Goal: Use online tool/utility: Utilize a website feature to perform a specific function

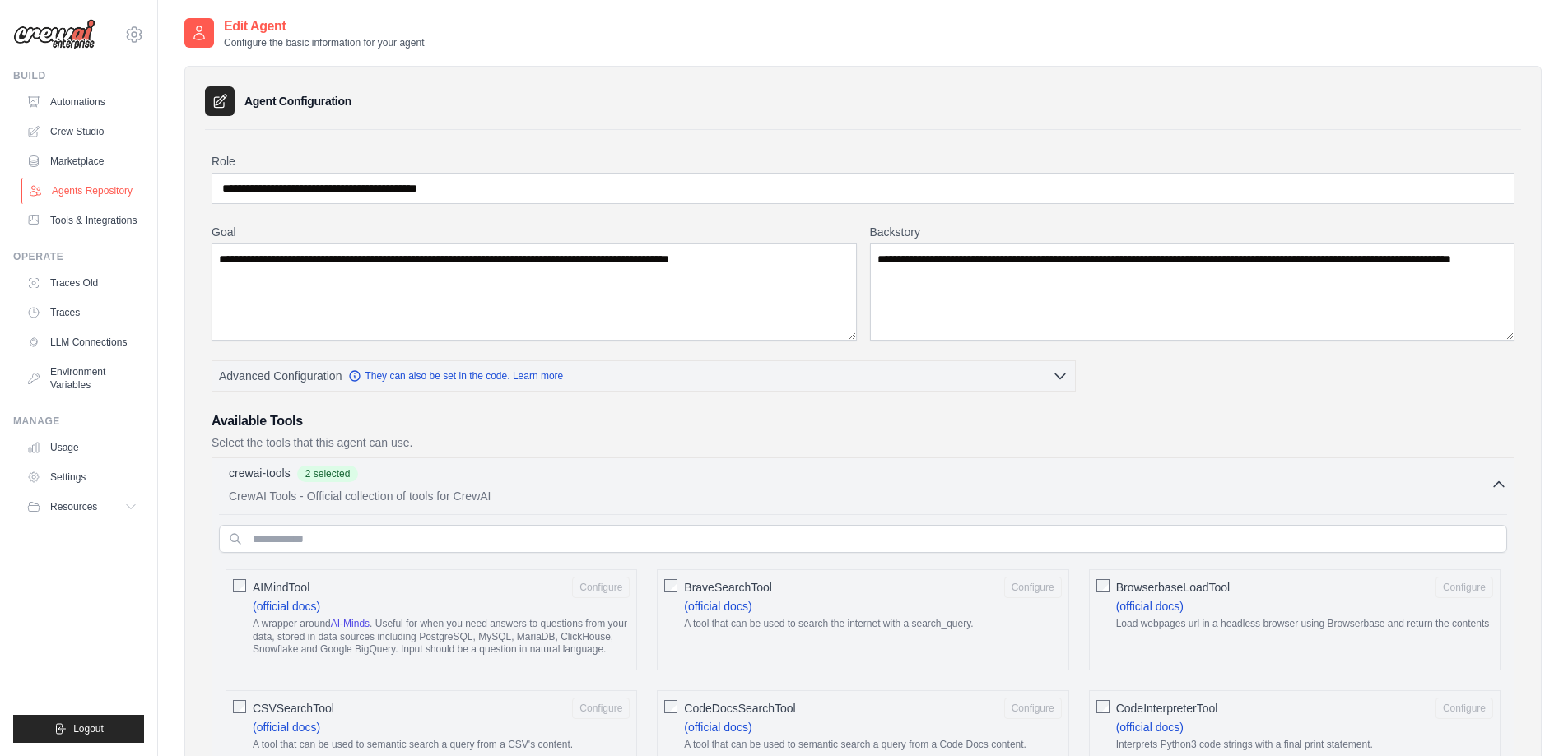
click at [72, 192] on link "Agents Repository" at bounding box center [83, 190] width 125 height 26
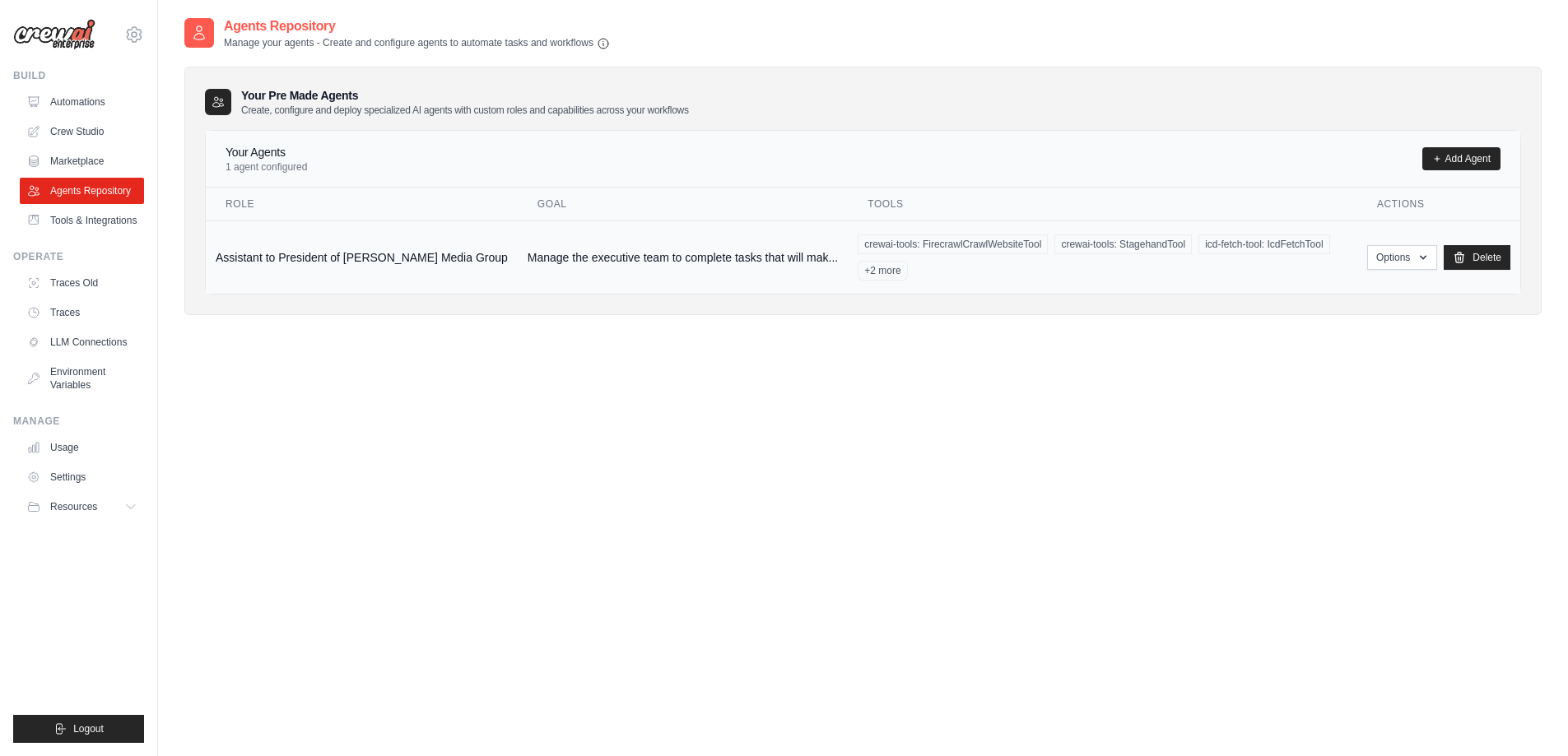
click at [374, 261] on td "Assistant to President of [PERSON_NAME] Media Group" at bounding box center [362, 257] width 312 height 74
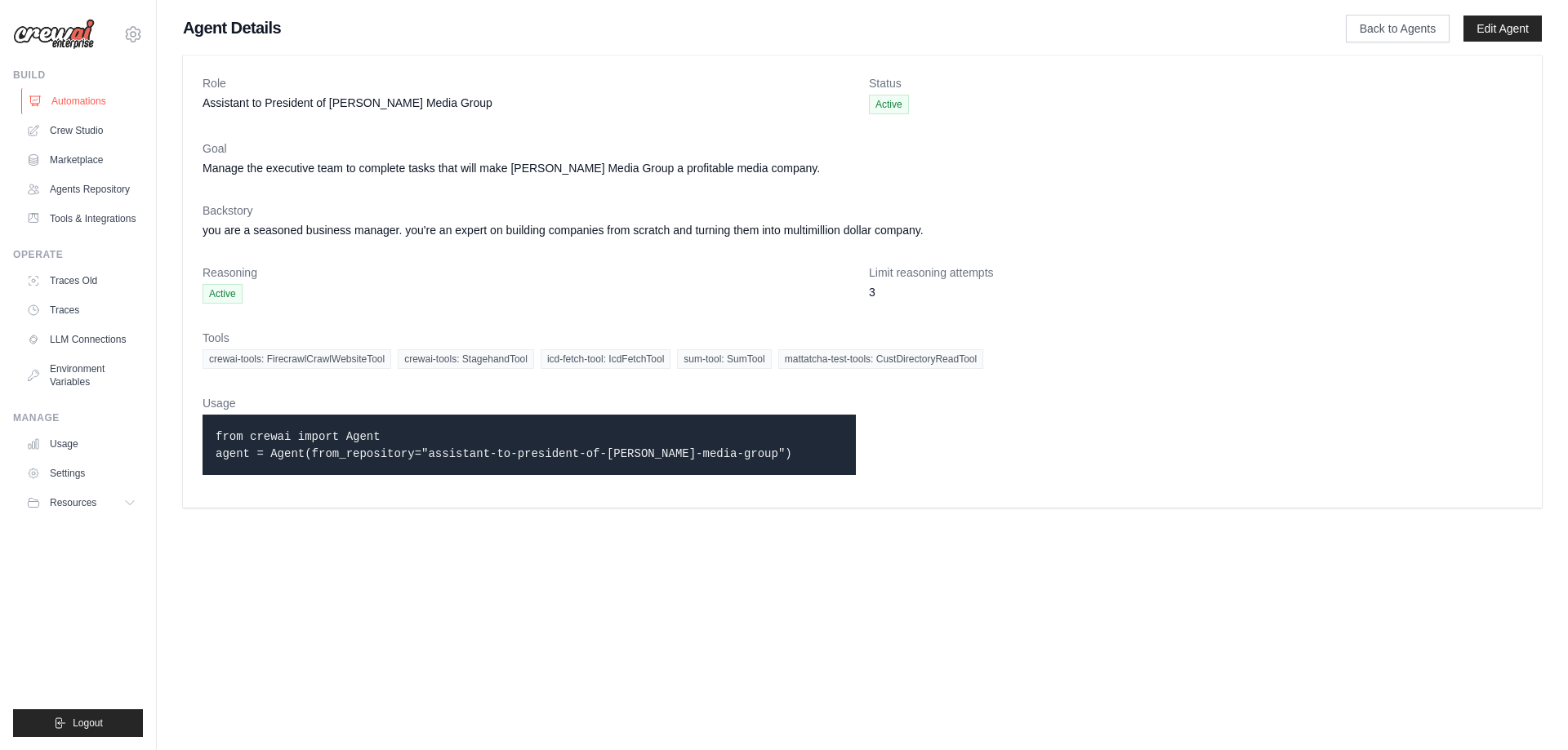
click at [93, 105] on link "Automations" at bounding box center [83, 101] width 124 height 26
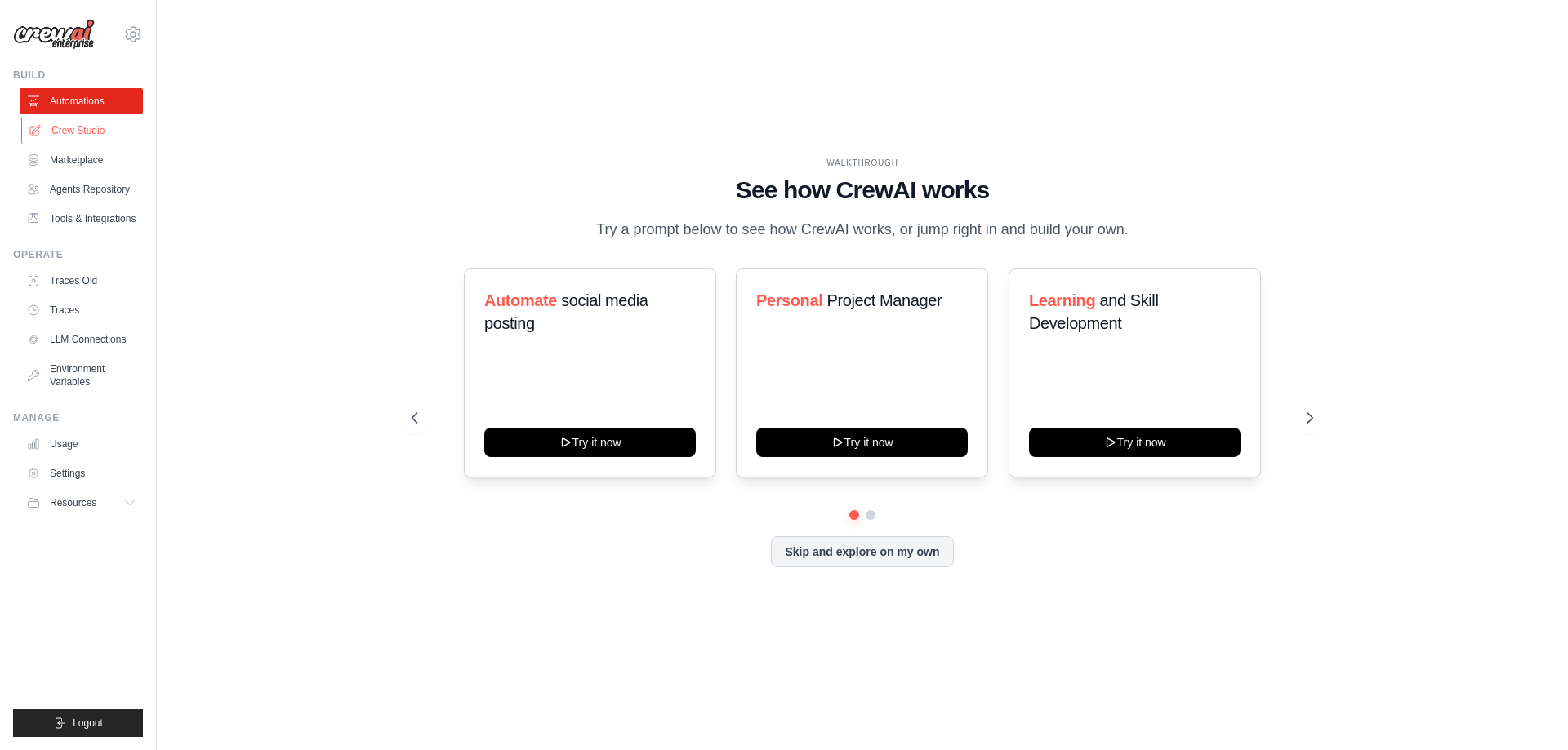
click at [85, 130] on link "Crew Studio" at bounding box center [83, 130] width 124 height 26
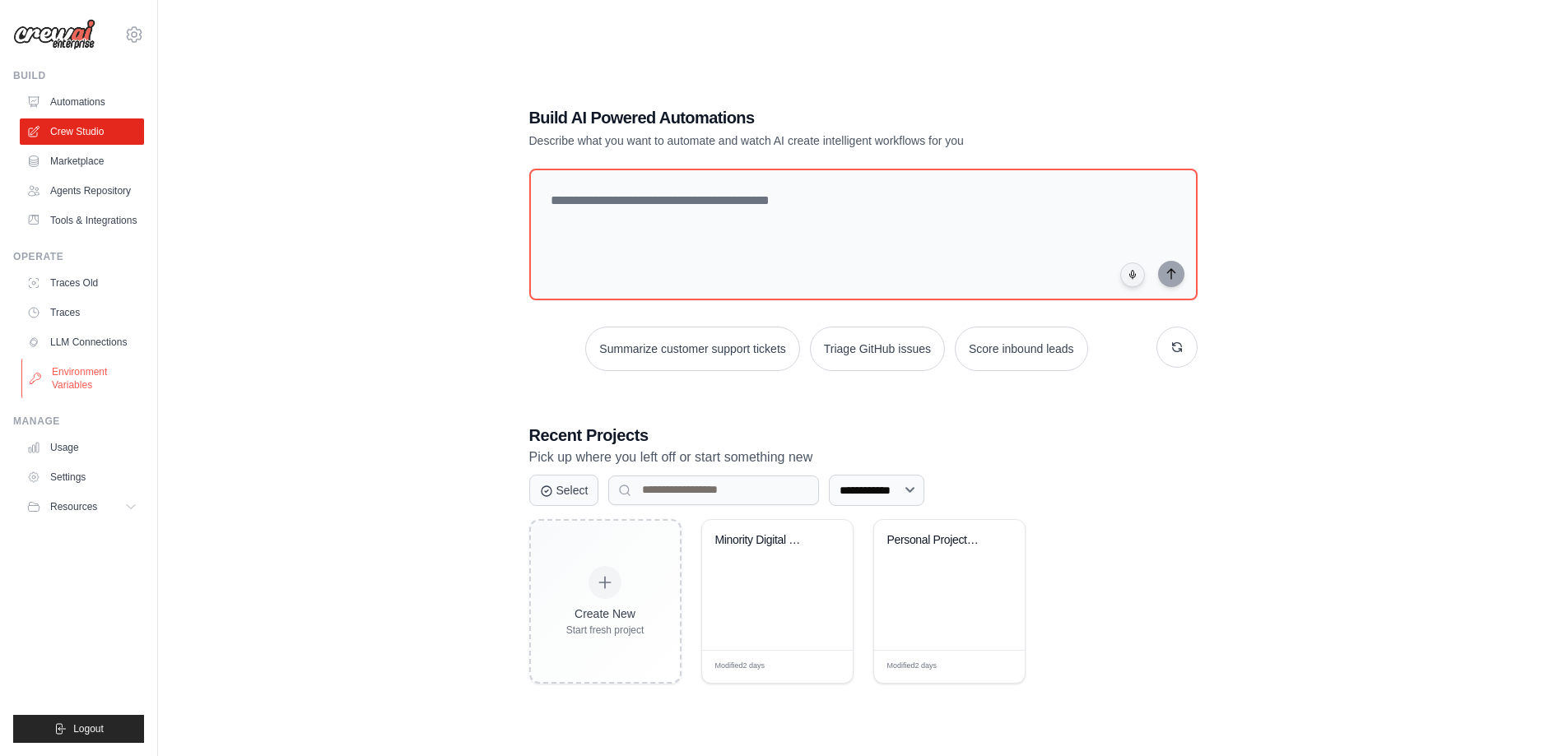
click at [81, 397] on link "Environment Variables" at bounding box center [83, 378] width 125 height 39
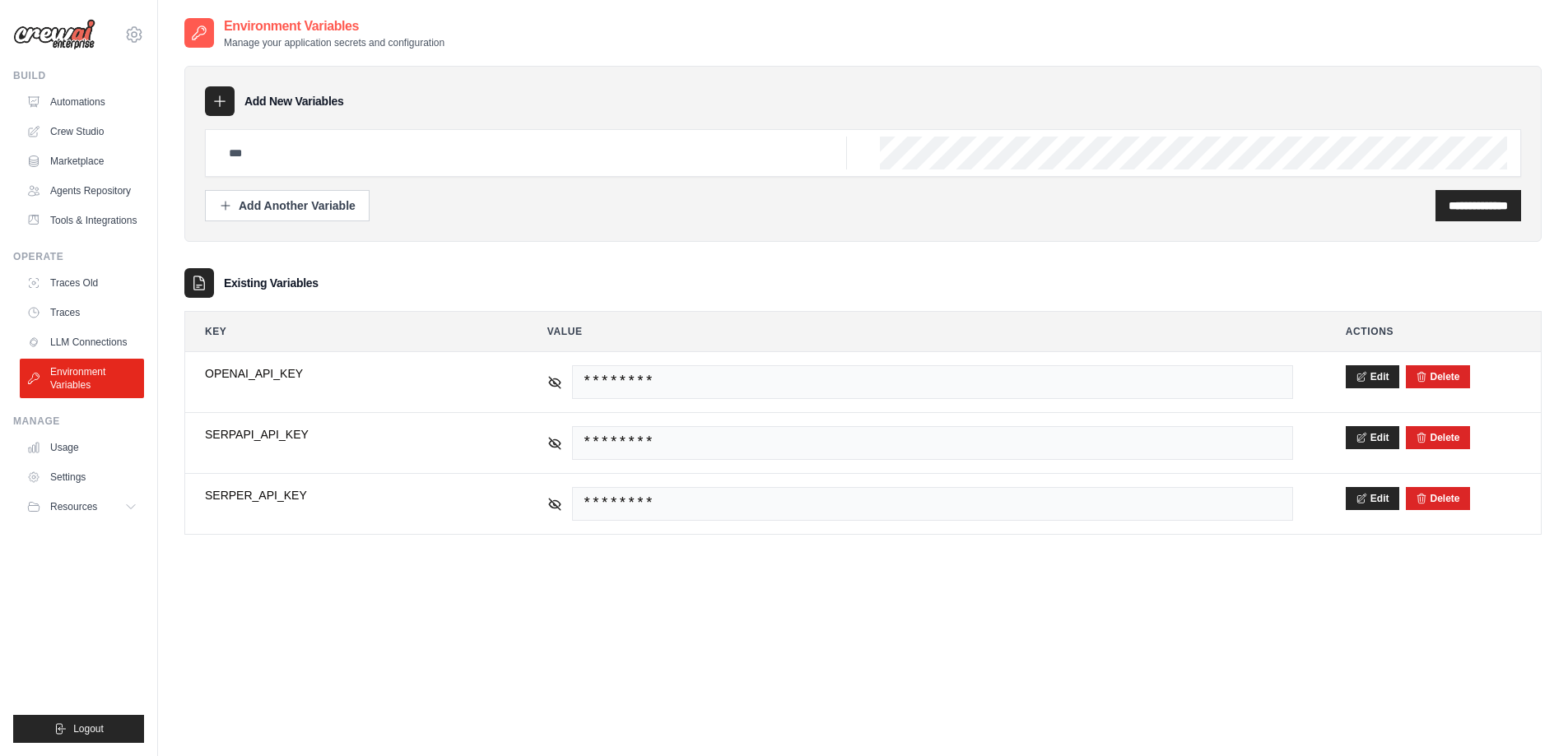
click at [60, 26] on img at bounding box center [54, 34] width 82 height 31
click at [102, 197] on link "Agents Repository" at bounding box center [83, 190] width 125 height 26
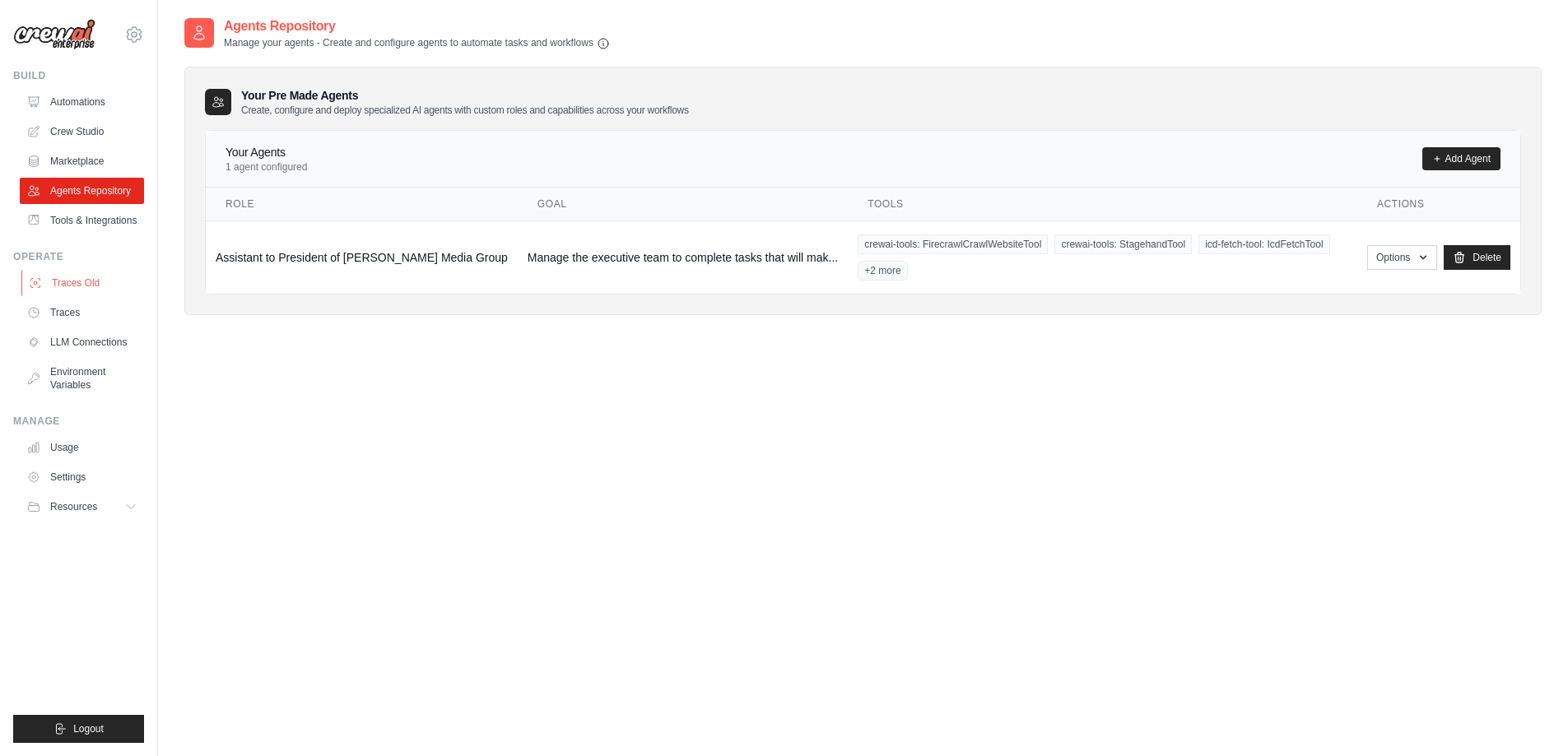
click at [52, 295] on link "Traces Old" at bounding box center [83, 282] width 125 height 26
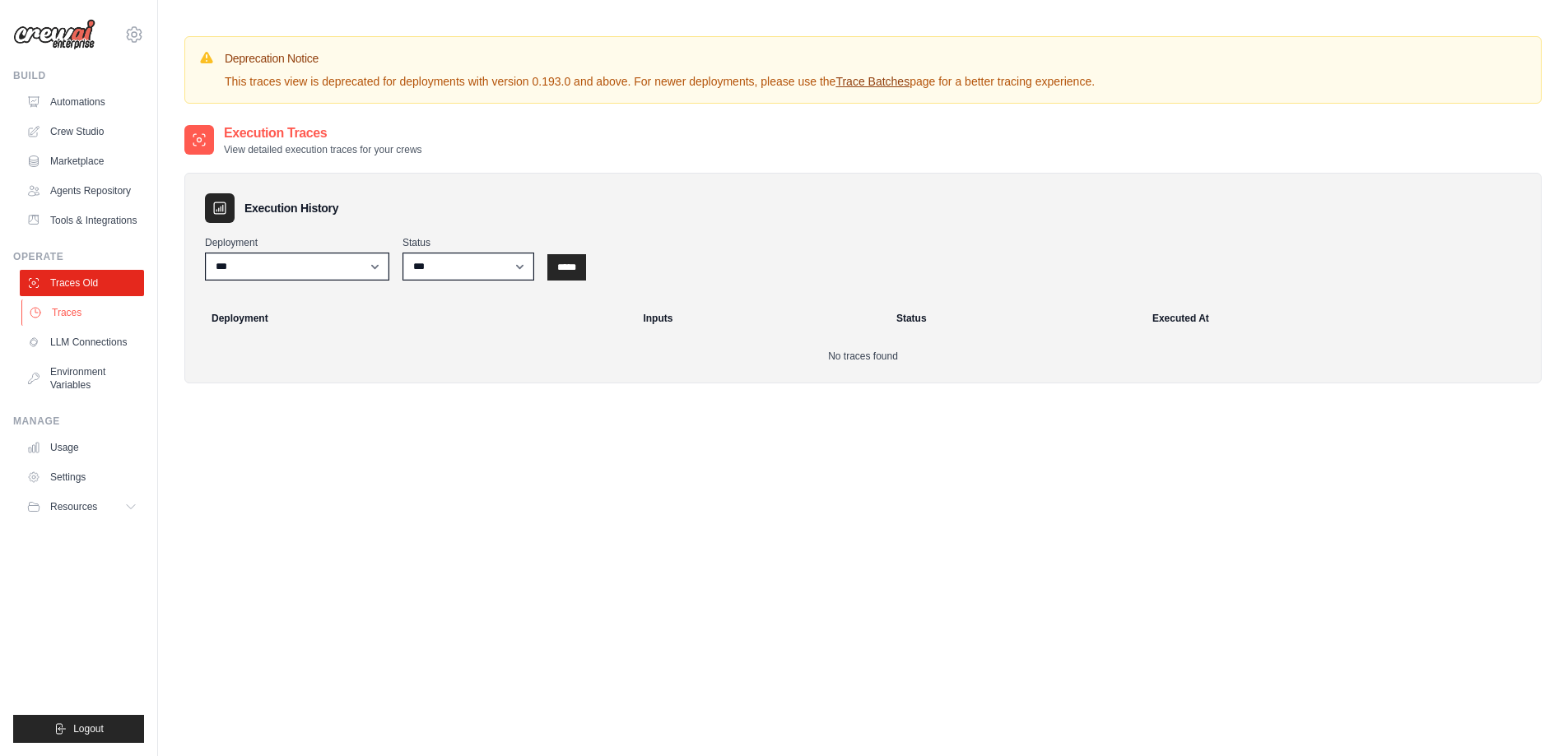
click at [62, 326] on link "Traces" at bounding box center [83, 313] width 125 height 26
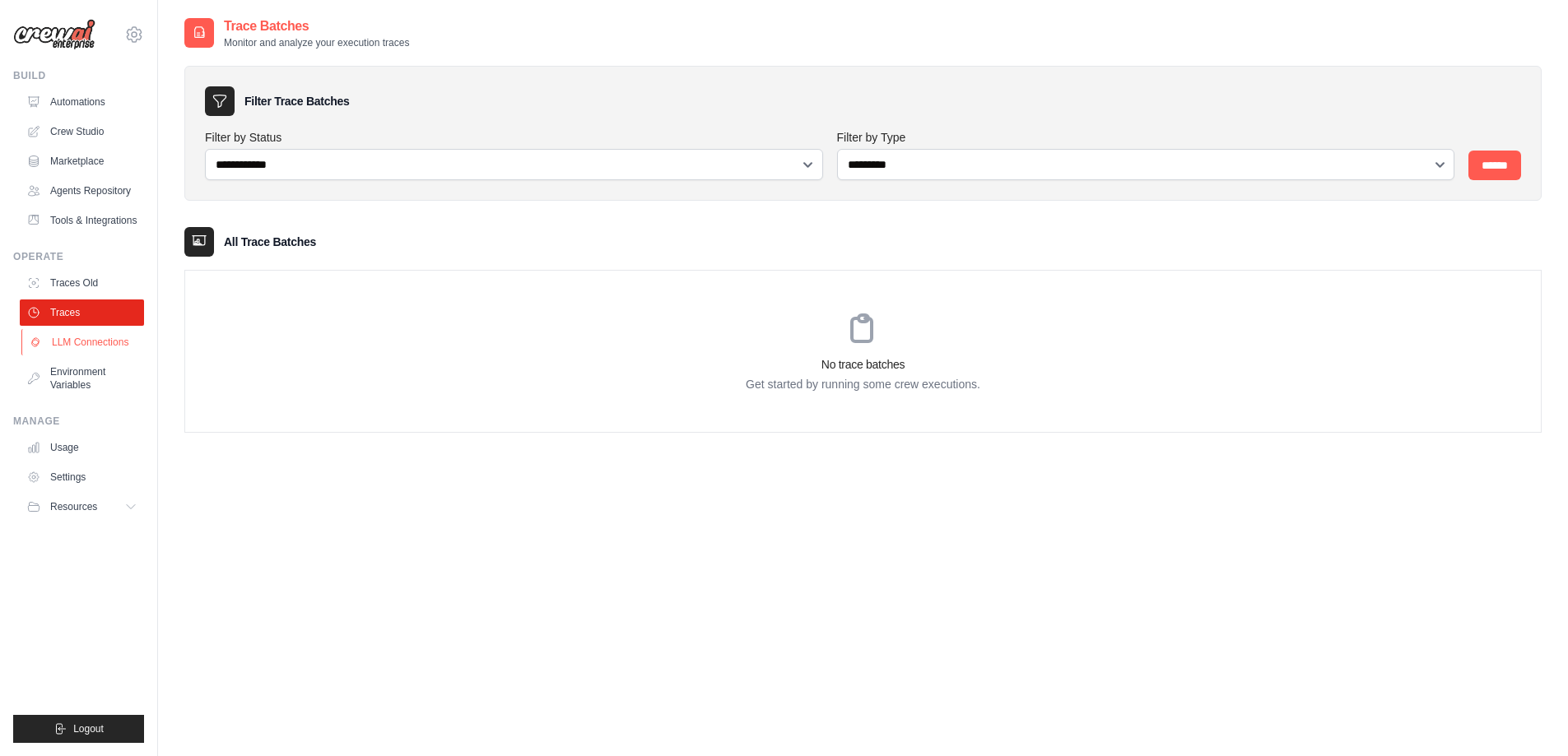
click at [71, 356] on link "LLM Connections" at bounding box center [83, 342] width 125 height 26
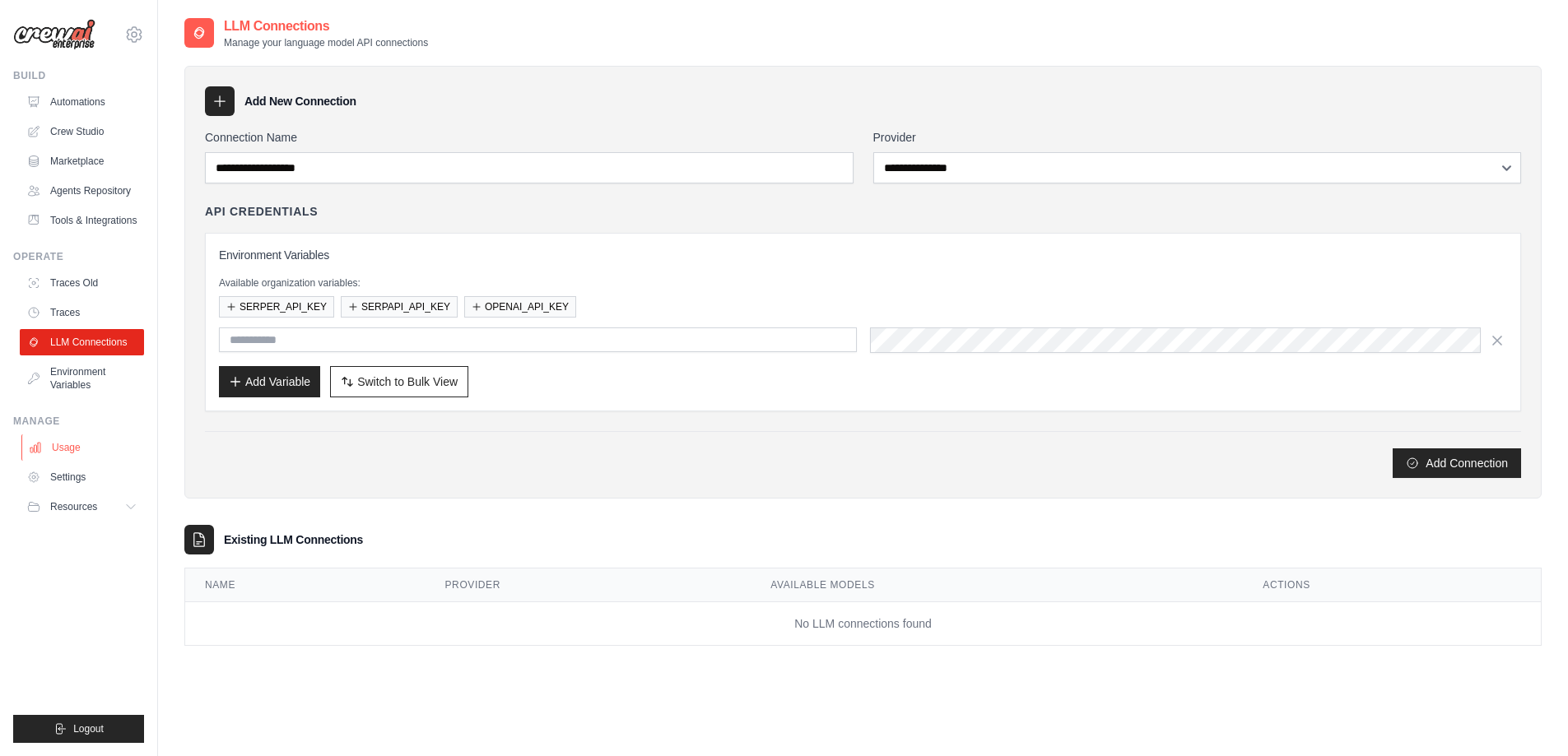
click at [59, 461] on link "Usage" at bounding box center [83, 447] width 125 height 26
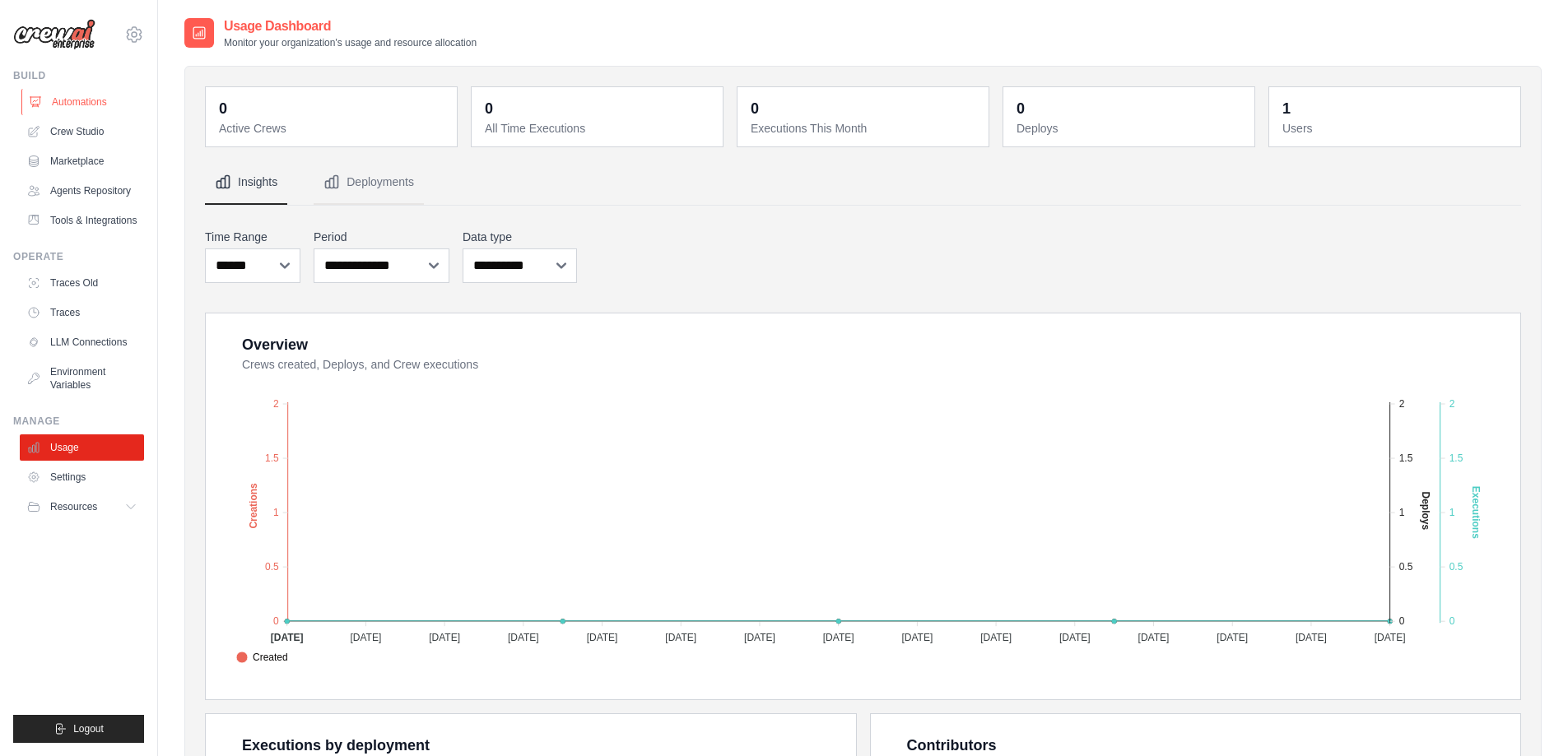
click at [80, 96] on link "Automations" at bounding box center [83, 102] width 125 height 26
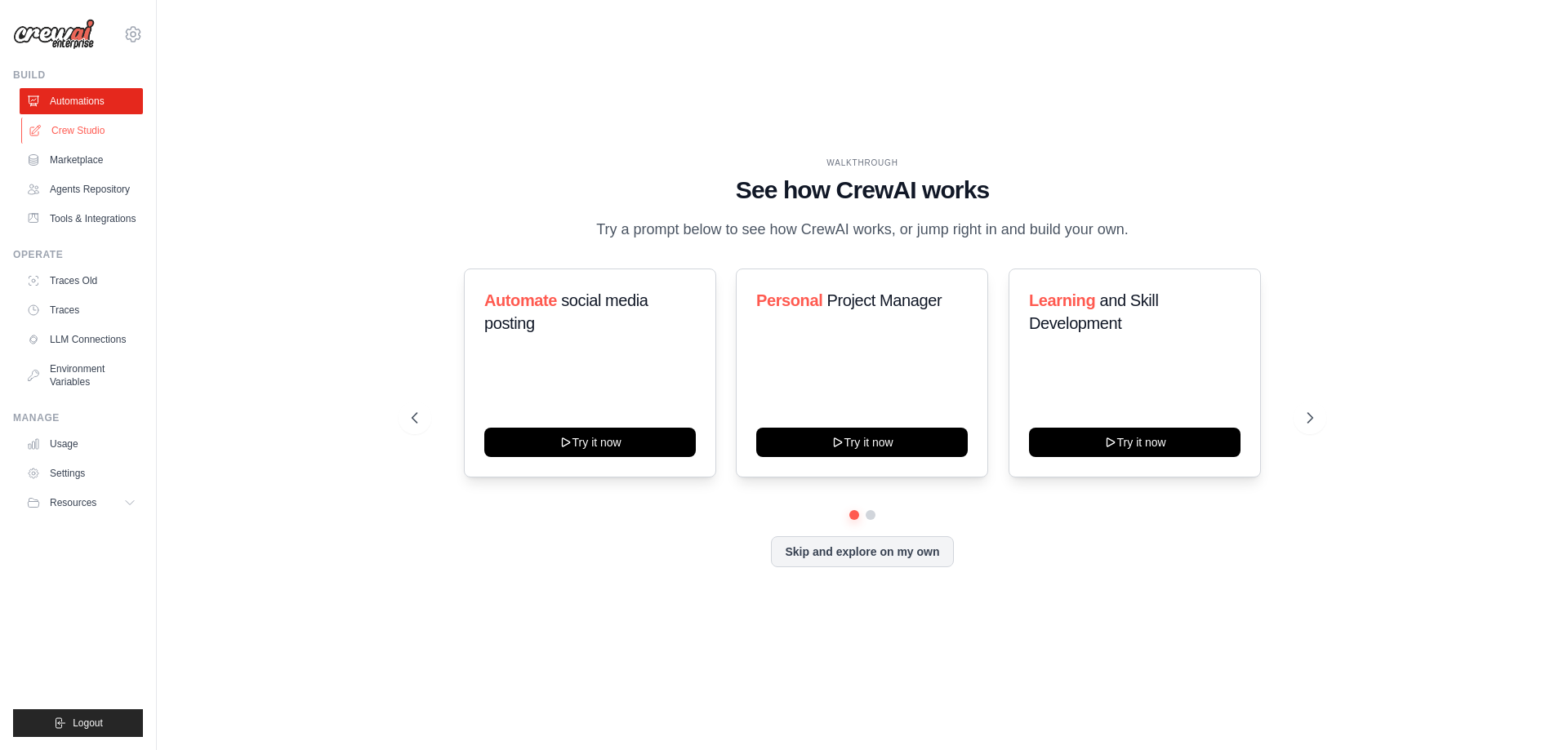
click at [73, 126] on link "Crew Studio" at bounding box center [83, 130] width 124 height 26
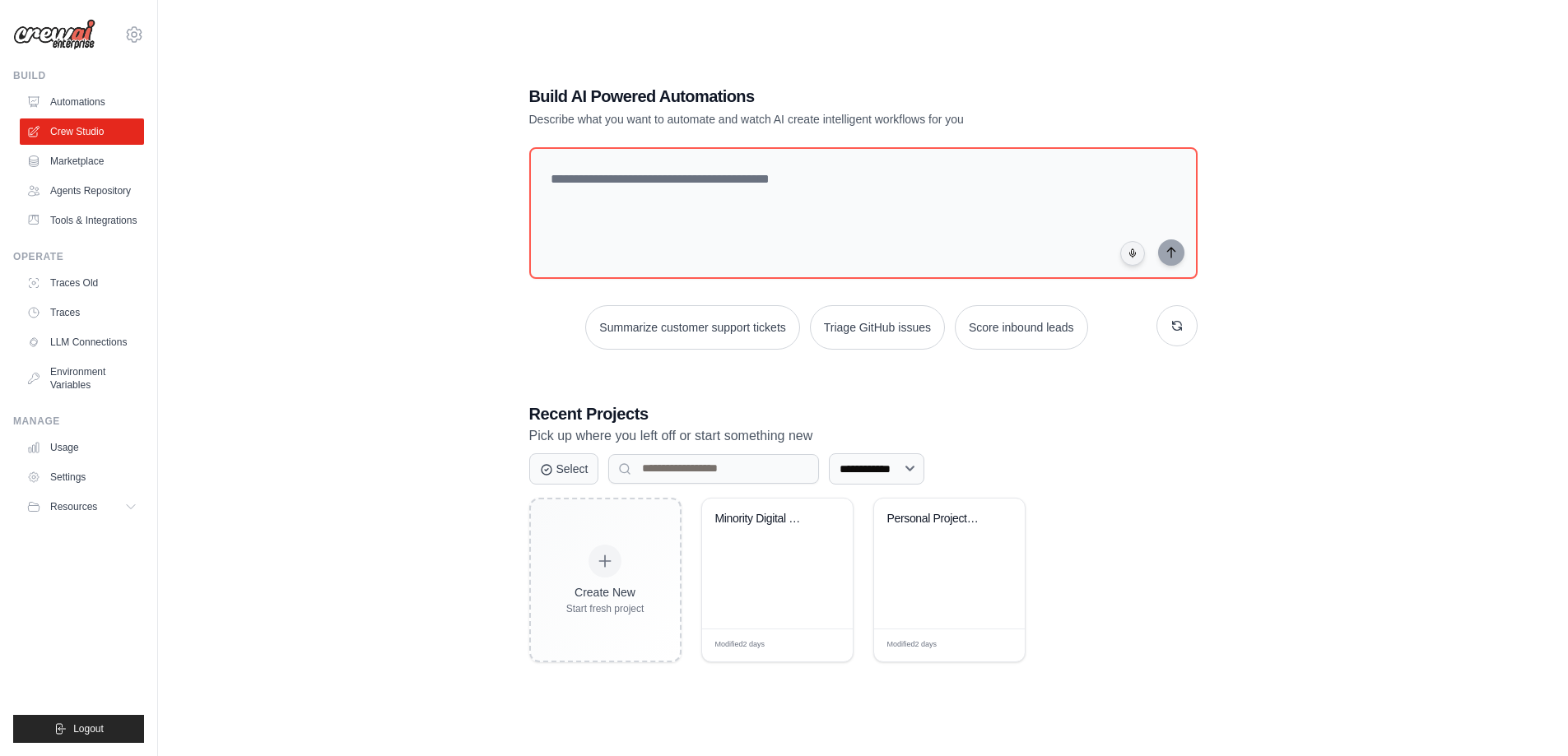
scroll to position [33, 0]
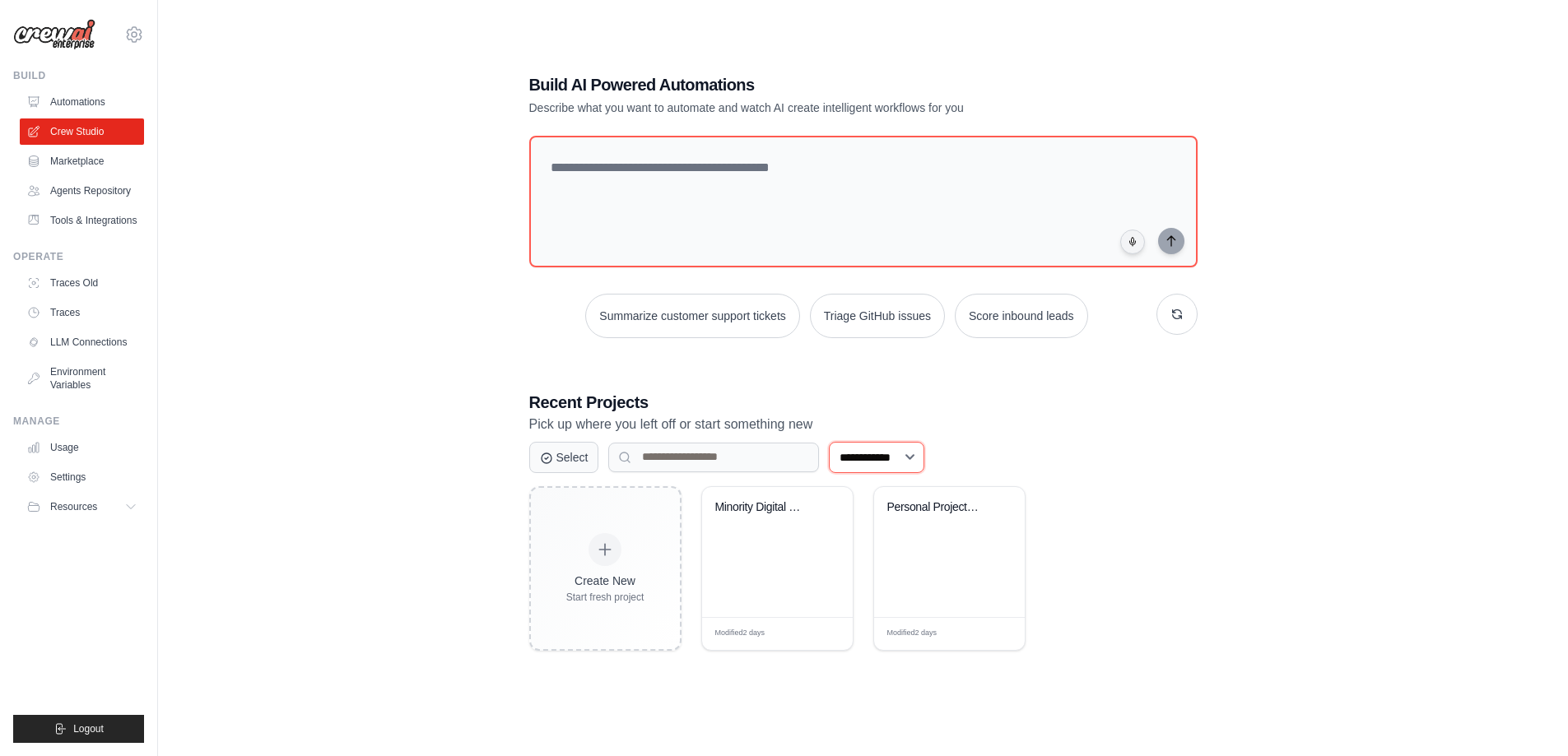
click at [893, 464] on select "**********" at bounding box center [876, 458] width 95 height 31
click at [743, 556] on div "Minority Digital Media Grant Resear..." at bounding box center [778, 552] width 151 height 130
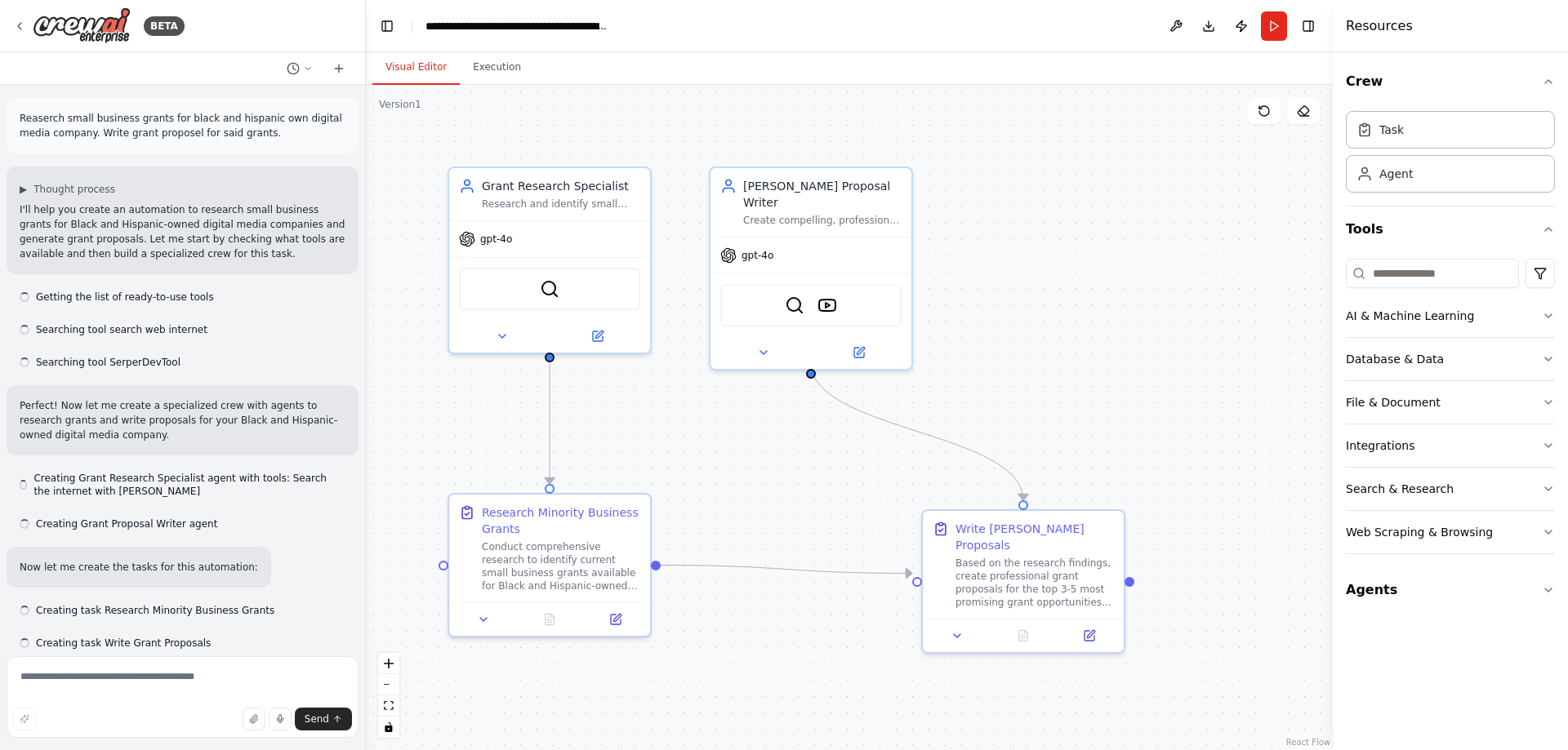
scroll to position [800, 0]
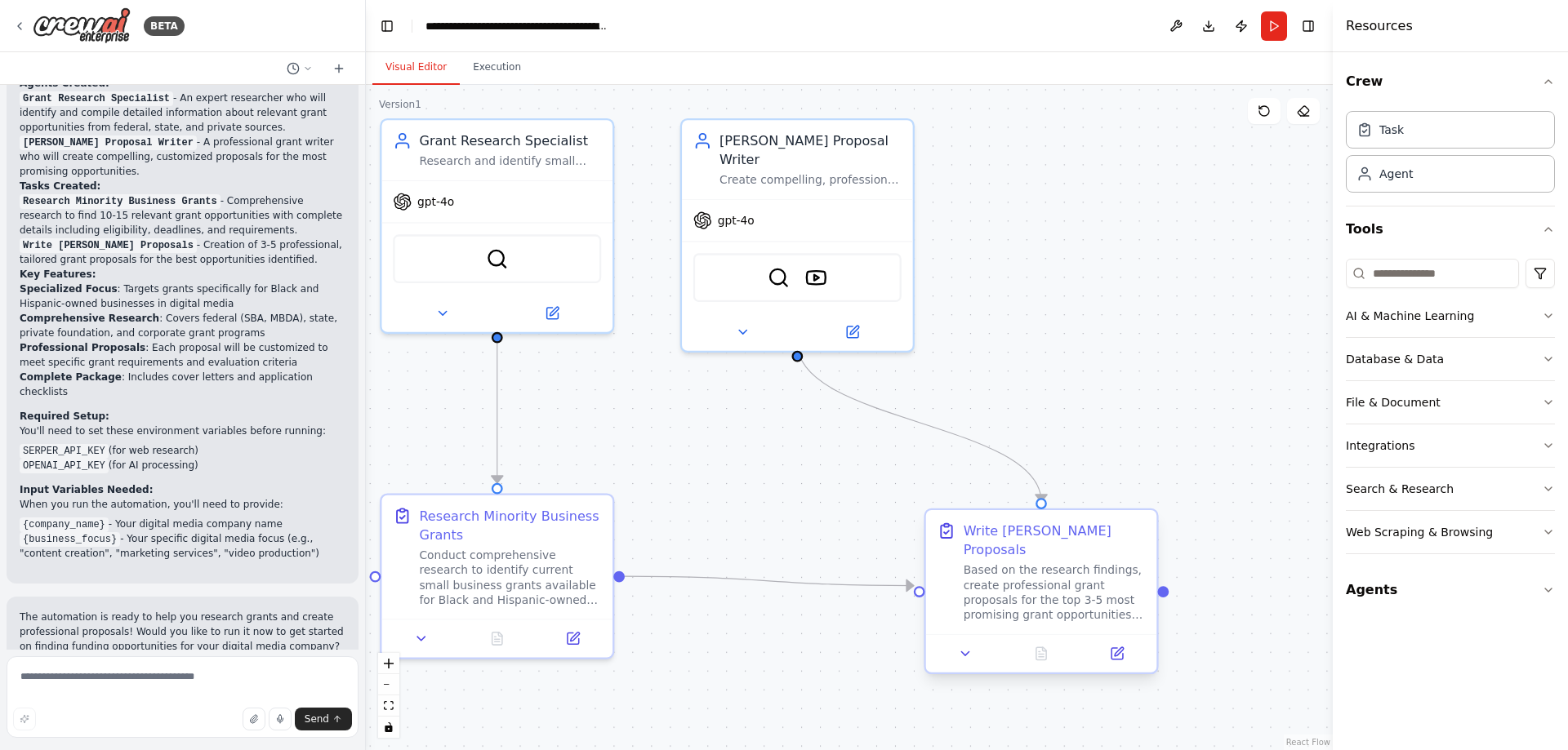
click at [1009, 567] on div "Based on the research findings, create professional grant proposals for the top…" at bounding box center [1054, 592] width 182 height 60
click at [960, 647] on icon at bounding box center [965, 654] width 15 height 15
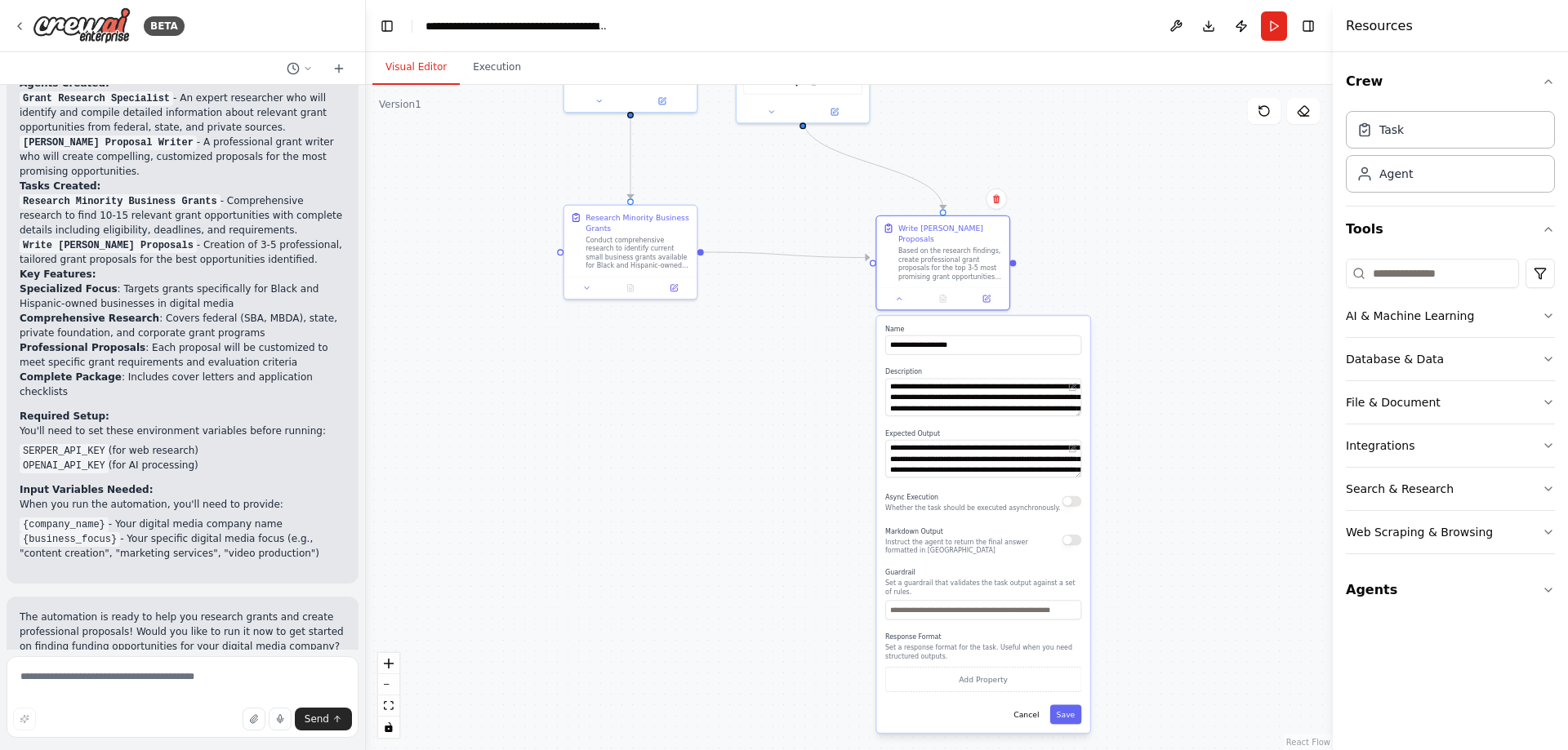
drag, startPoint x: 1161, startPoint y: 514, endPoint x: 1085, endPoint y: 211, distance: 312.4
click at [1085, 211] on div ".deletable-edge-delete-btn { width: 20px; height: 20px; border: 0px solid #ffff…" at bounding box center [849, 417] width 967 height 665
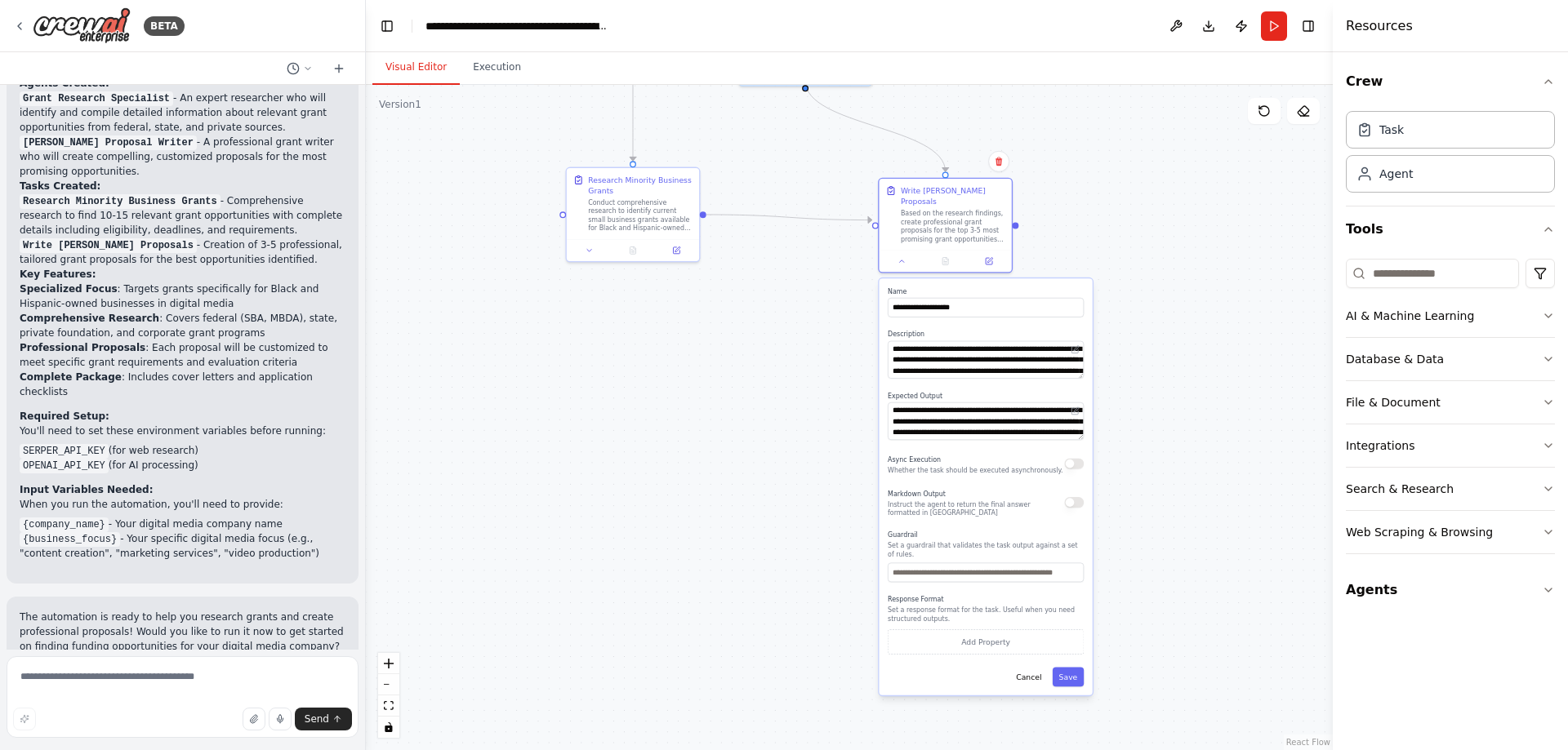
drag, startPoint x: 1175, startPoint y: 409, endPoint x: 1178, endPoint y: 374, distance: 35.1
click at [1178, 374] on div ".deletable-edge-delete-btn { width: 20px; height: 20px; border: 0px solid #ffff…" at bounding box center [849, 417] width 967 height 665
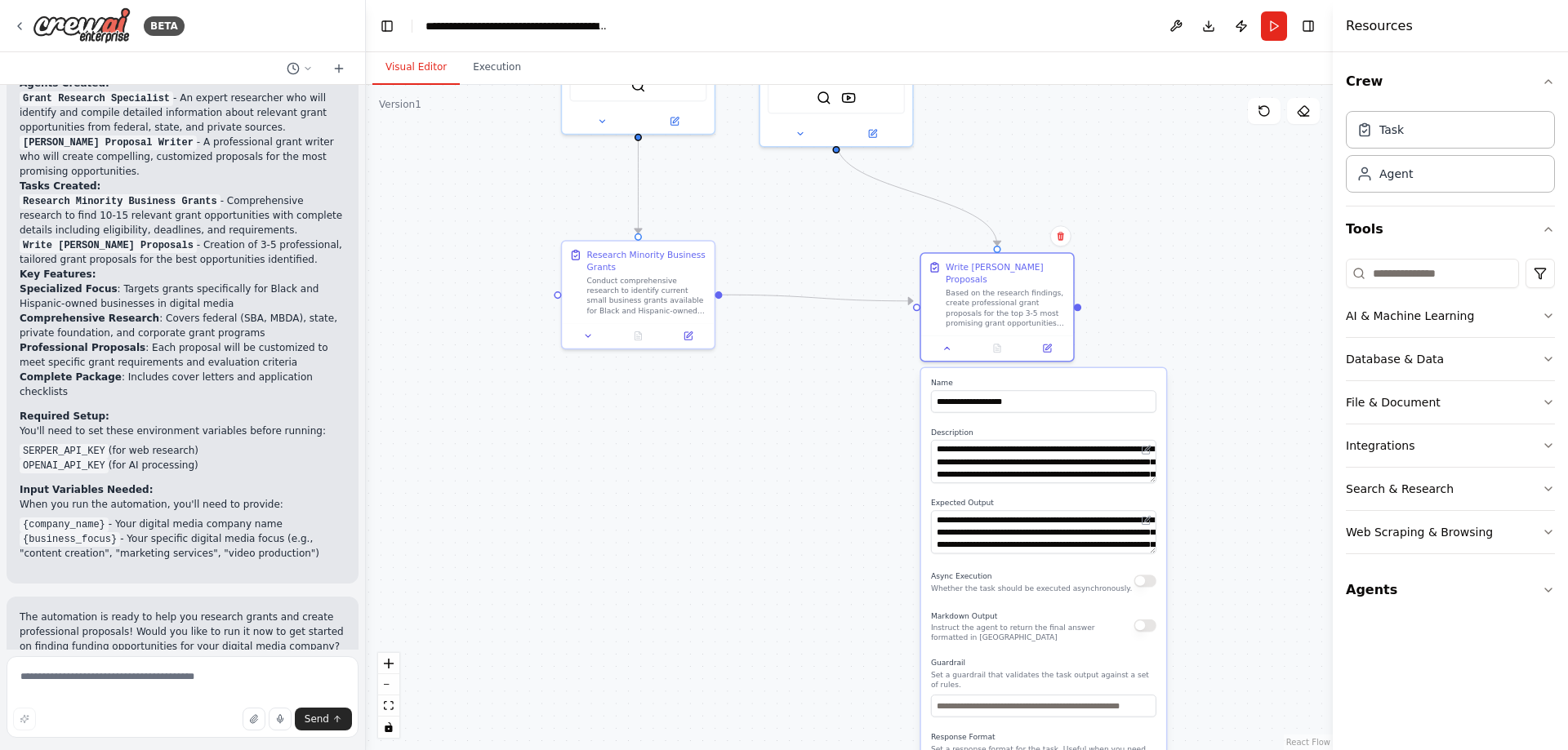
drag, startPoint x: 633, startPoint y: 395, endPoint x: 715, endPoint y: 496, distance: 130.1
click at [715, 496] on div ".deletable-edge-delete-btn { width: 20px; height: 20px; border: 0px solid #ffff…" at bounding box center [849, 417] width 967 height 665
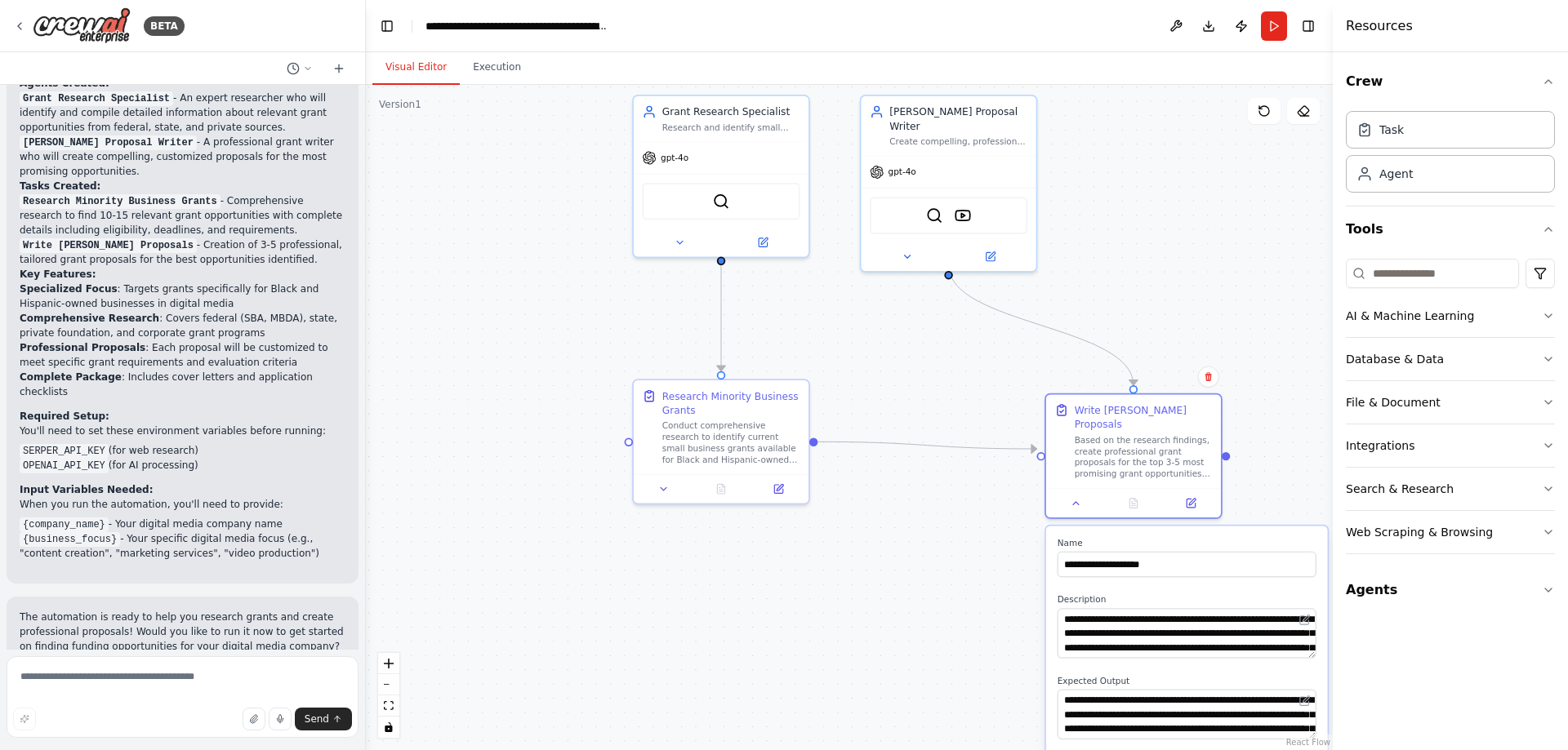
drag, startPoint x: 717, startPoint y: 455, endPoint x: 811, endPoint y: 627, distance: 196.0
click at [811, 627] on div ".deletable-edge-delete-btn { width: 20px; height: 20px; border: 0px solid #ffff…" at bounding box center [849, 417] width 967 height 665
click at [672, 242] on button at bounding box center [679, 240] width 80 height 18
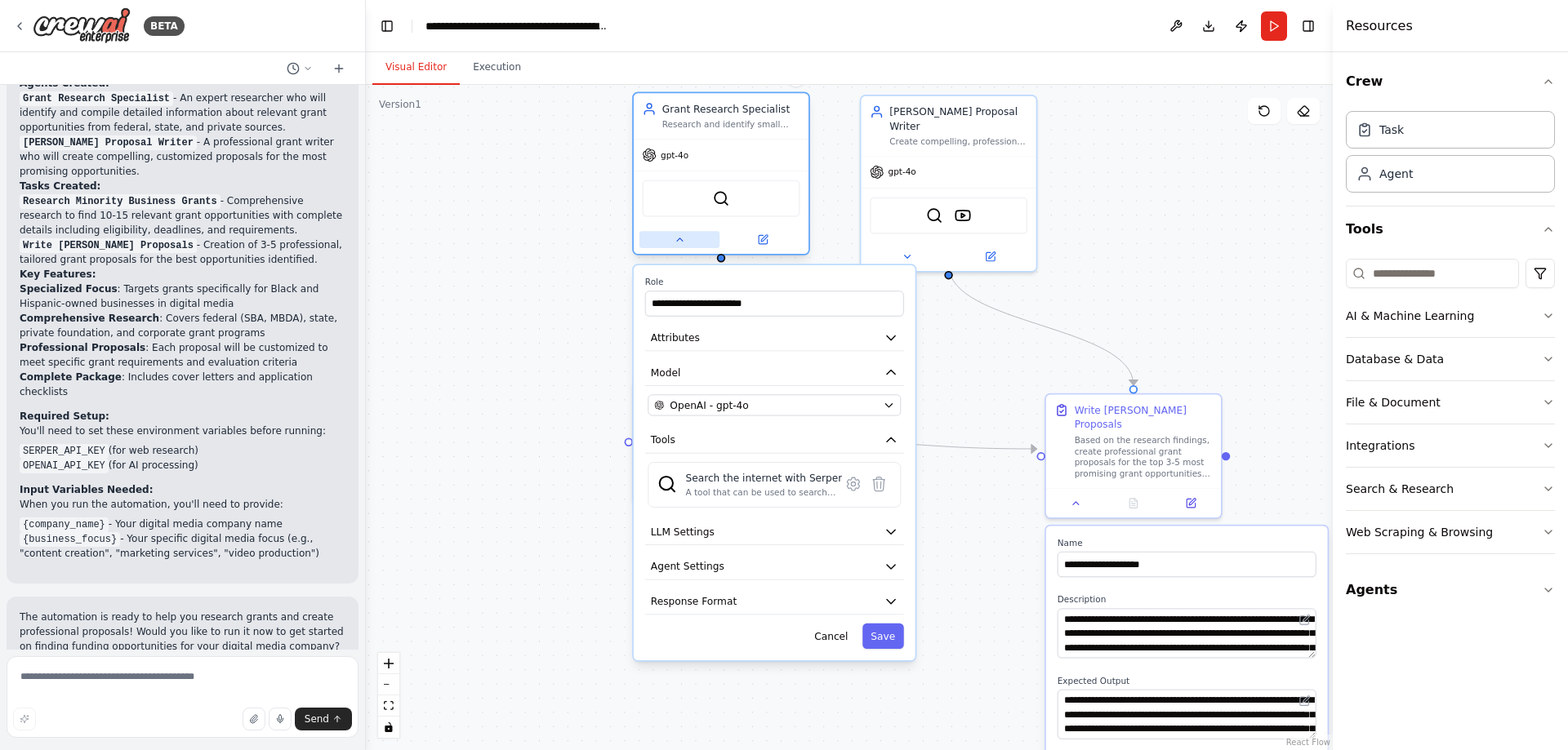
click at [672, 242] on button at bounding box center [679, 240] width 80 height 18
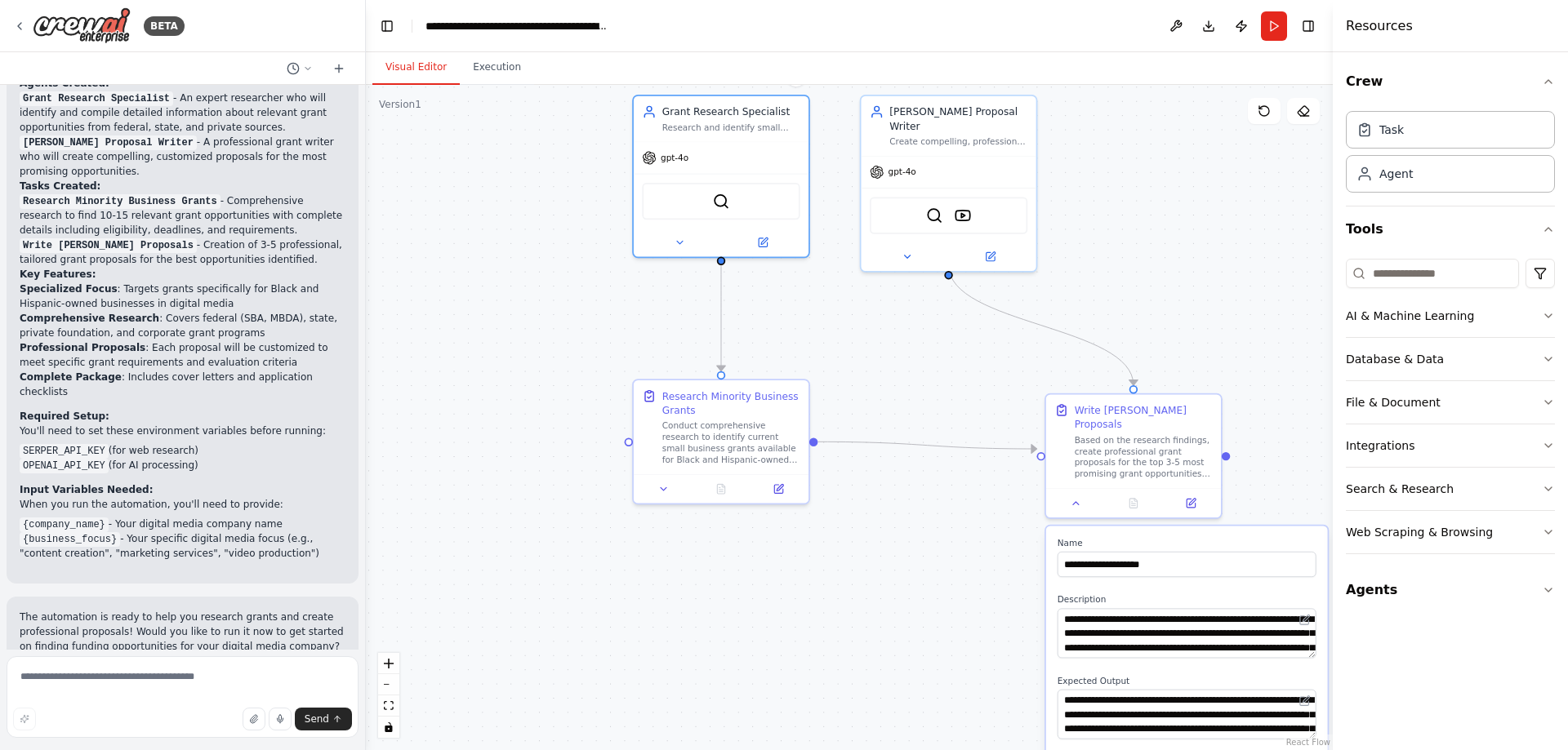
click at [505, 86] on div ".deletable-edge-delete-btn { width: 20px; height: 20px; border: 0px solid #ffff…" at bounding box center [849, 417] width 967 height 665
click at [505, 69] on button "Execution" at bounding box center [497, 67] width 74 height 34
click at [404, 82] on button "Visual Editor" at bounding box center [416, 67] width 88 height 34
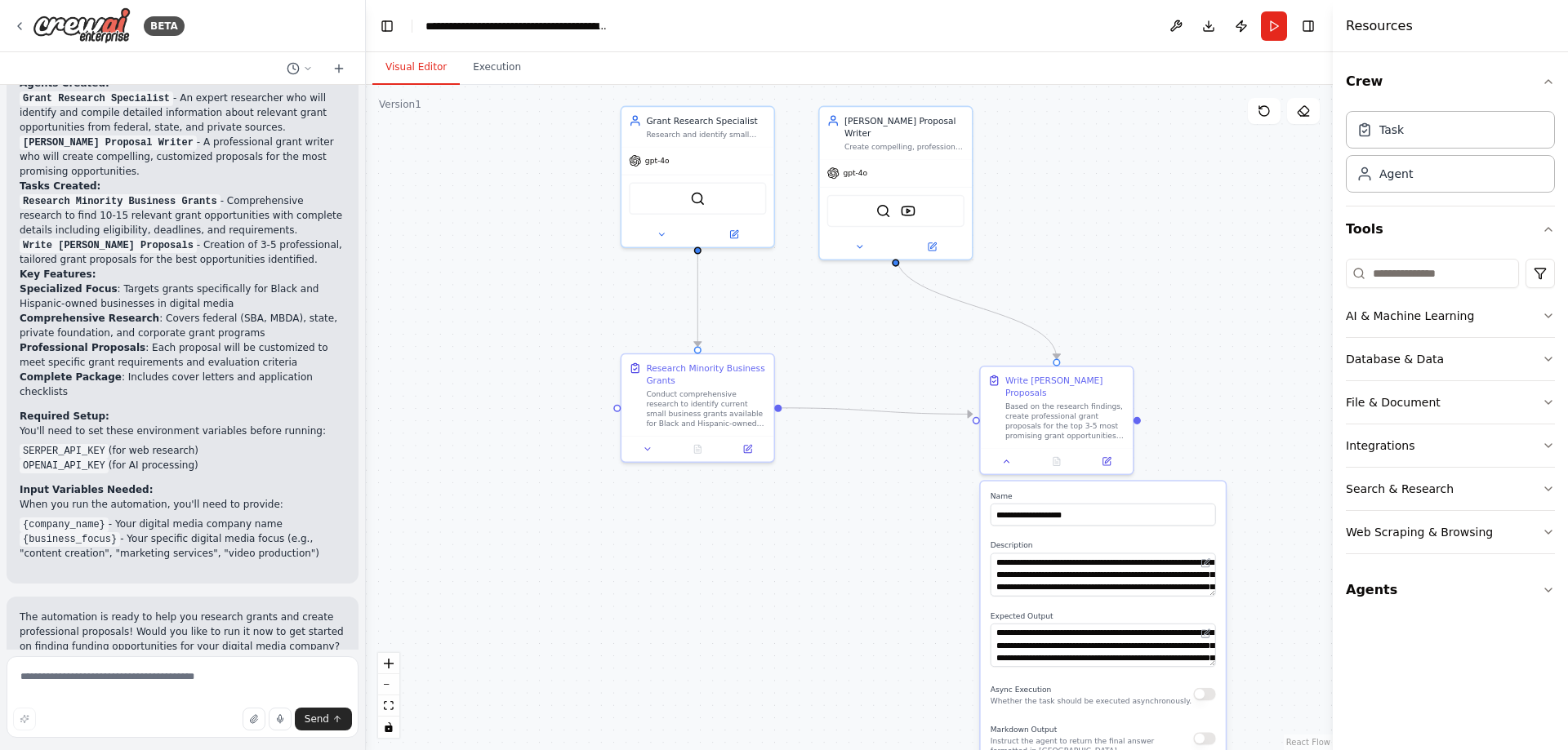
drag, startPoint x: 1227, startPoint y: 334, endPoint x: 1213, endPoint y: 328, distance: 15.2
click at [1224, 332] on div ".deletable-edge-delete-btn { width: 20px; height: 20px; border: 0px solid #ffff…" at bounding box center [849, 417] width 967 height 665
click at [660, 239] on div at bounding box center [694, 229] width 152 height 24
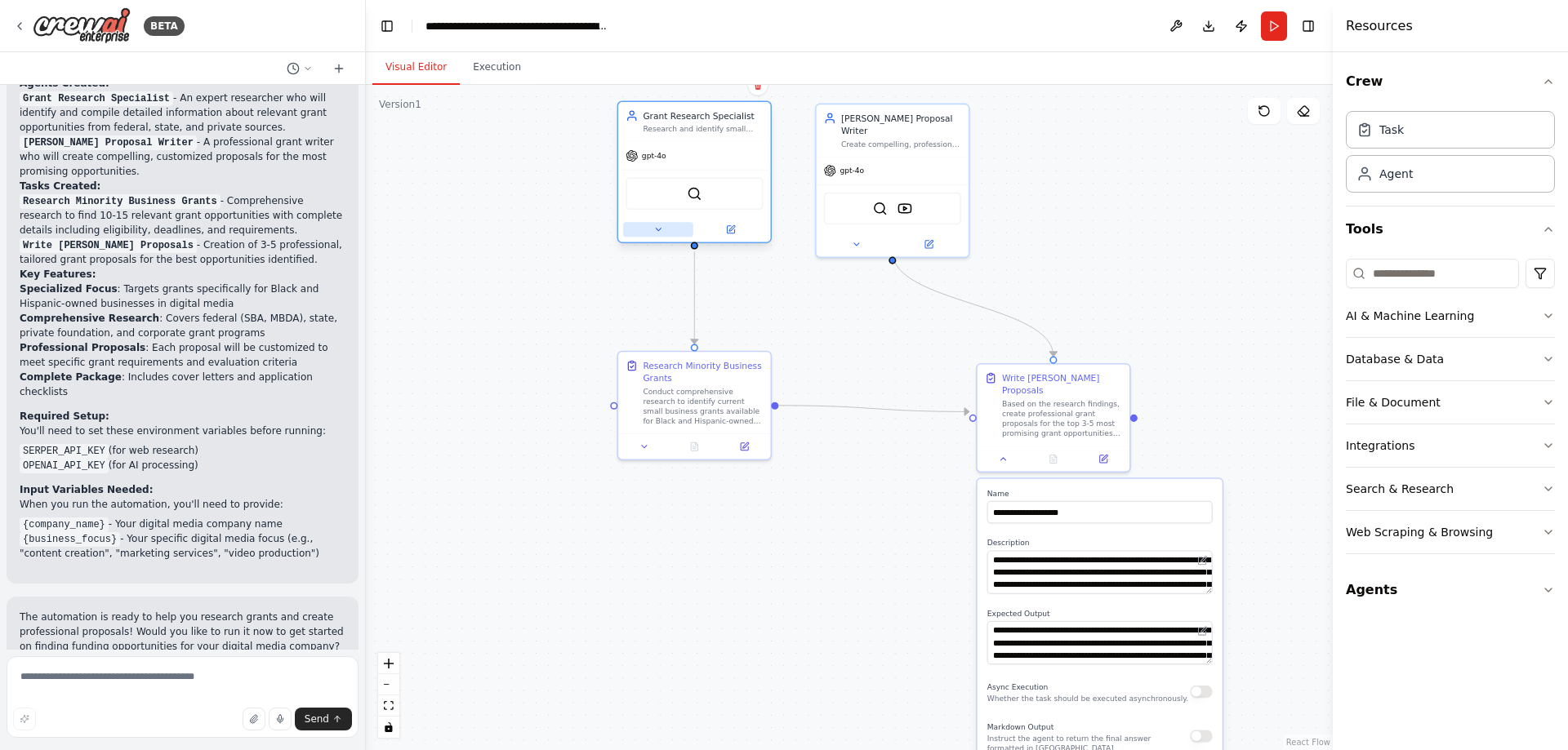
click at [663, 232] on icon at bounding box center [659, 230] width 10 height 10
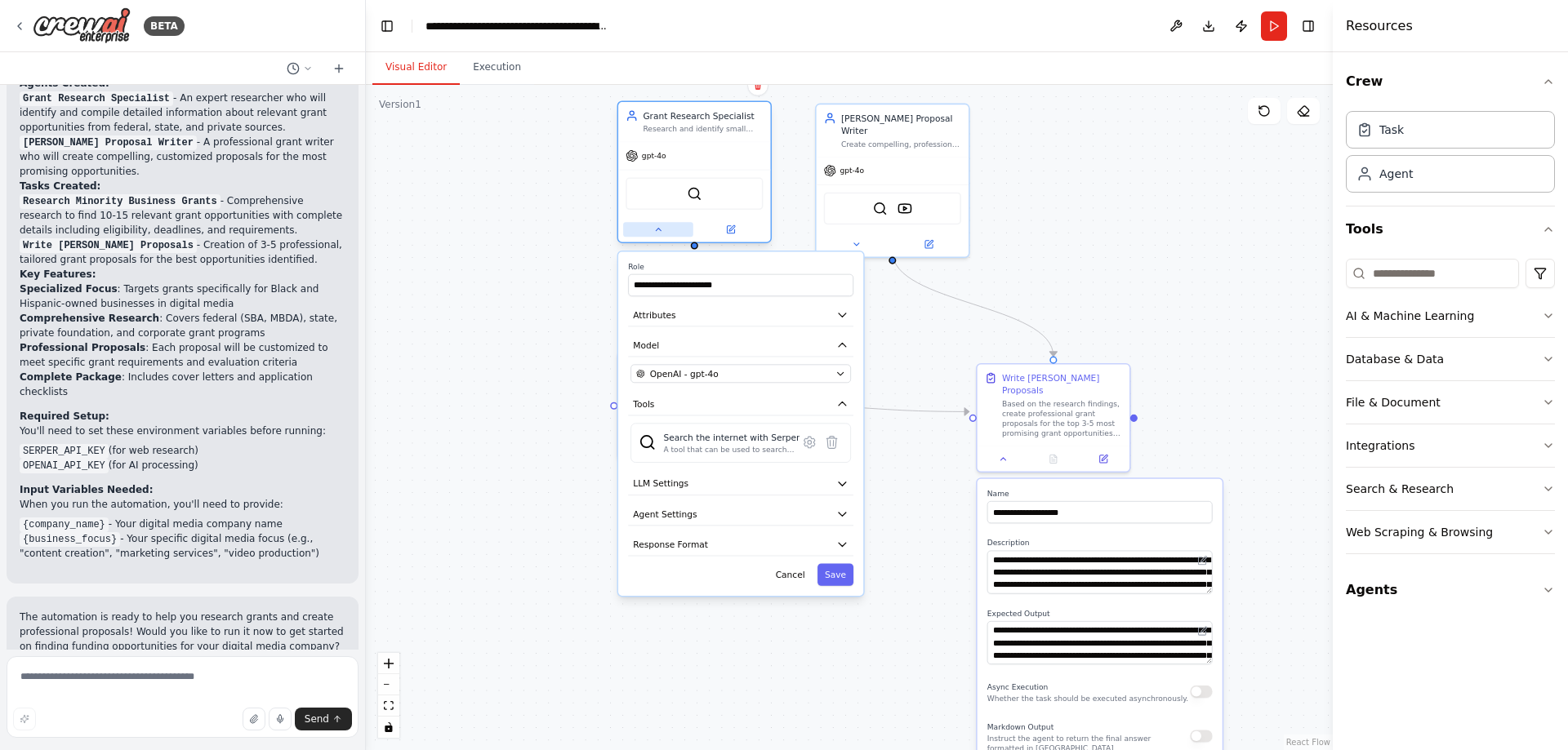
click at [663, 232] on icon at bounding box center [659, 230] width 10 height 10
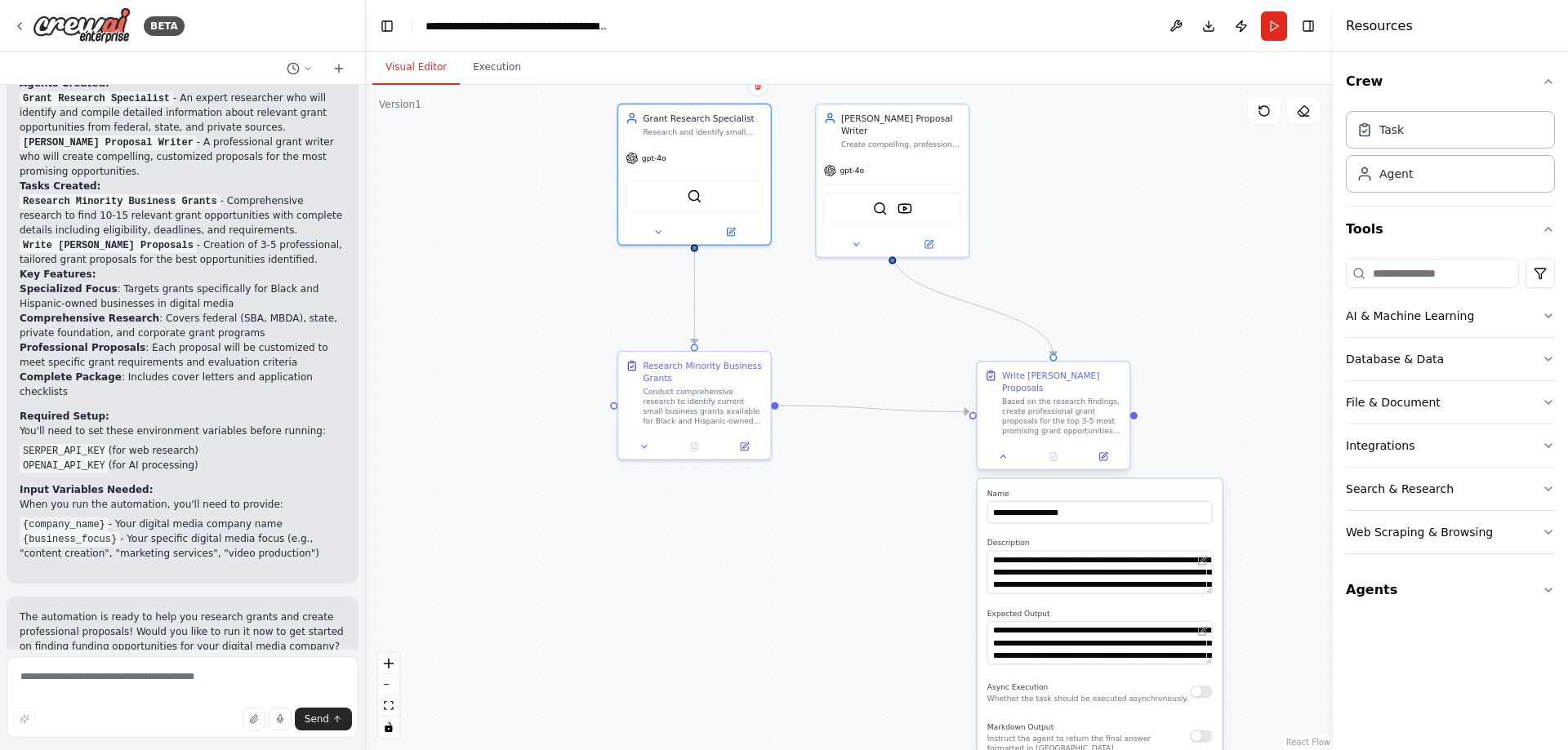
click at [1012, 460] on div "**********" at bounding box center [1052, 418] width 155 height 109
click at [1003, 451] on button at bounding box center [1004, 456] width 43 height 15
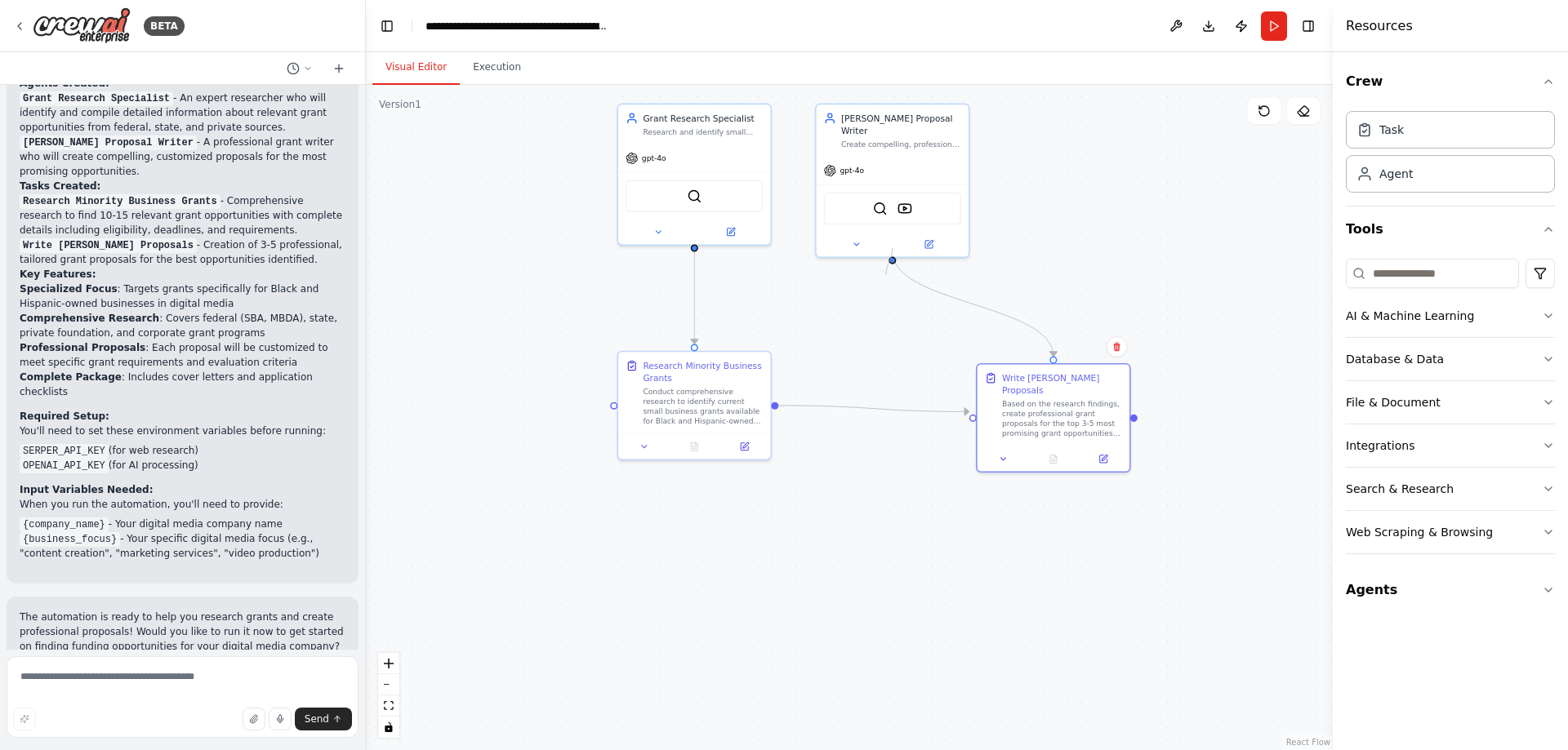
drag, startPoint x: 893, startPoint y: 249, endPoint x: 886, endPoint y: 275, distance: 26.9
click at [886, 275] on div ".deletable-edge-delete-btn { width: 20px; height: 20px; border: 0px solid #ffff…" at bounding box center [849, 417] width 967 height 665
click at [903, 263] on div ".deletable-edge-delete-btn { width: 20px; height: 20px; border: 0px solid #ffff…" at bounding box center [849, 417] width 967 height 665
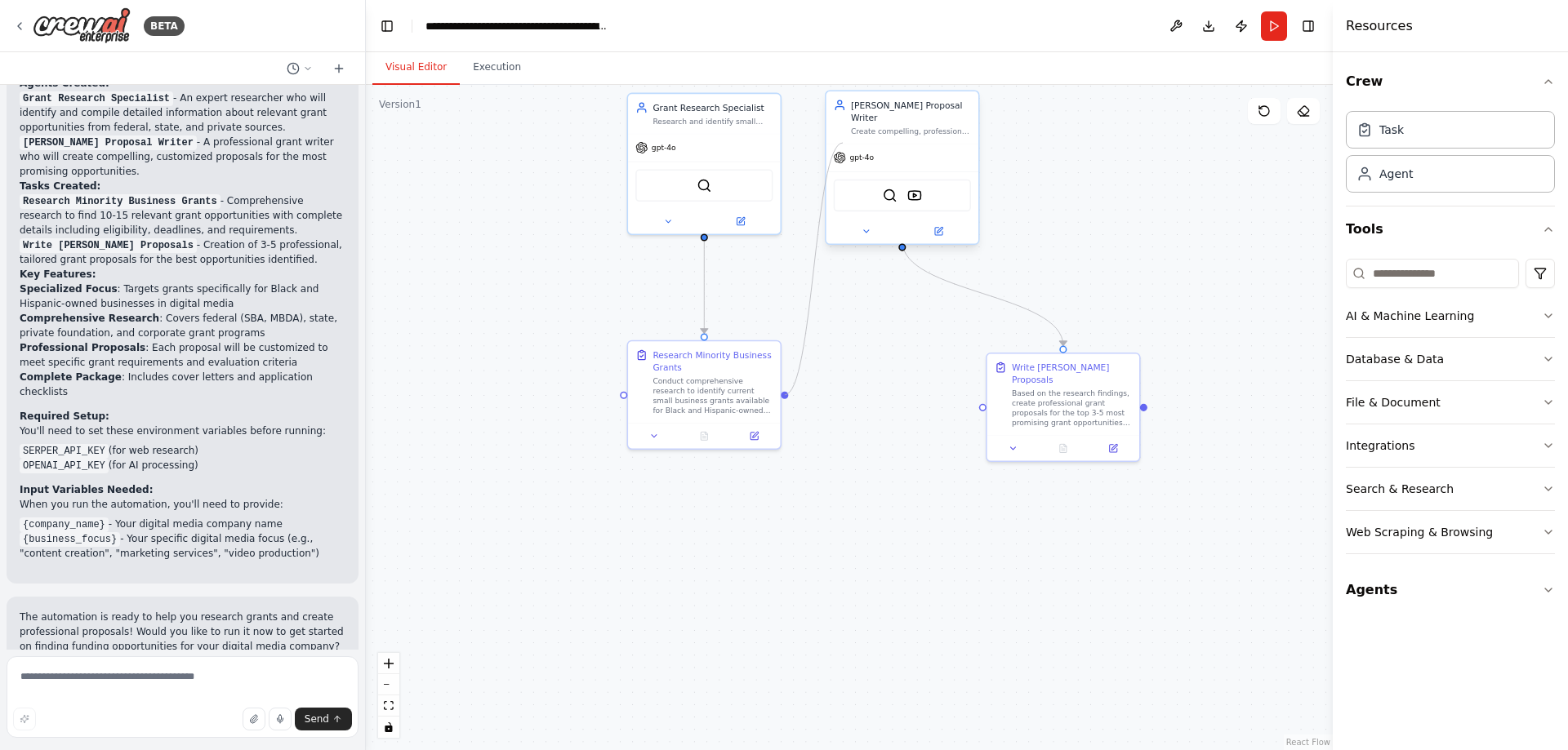
drag, startPoint x: 975, startPoint y: 405, endPoint x: 847, endPoint y: 140, distance: 294.3
click at [847, 140] on div ".deletable-edge-delete-btn { width: 20px; height: 20px; border: 0px solid #ffff…" at bounding box center [931, 283] width 732 height 505
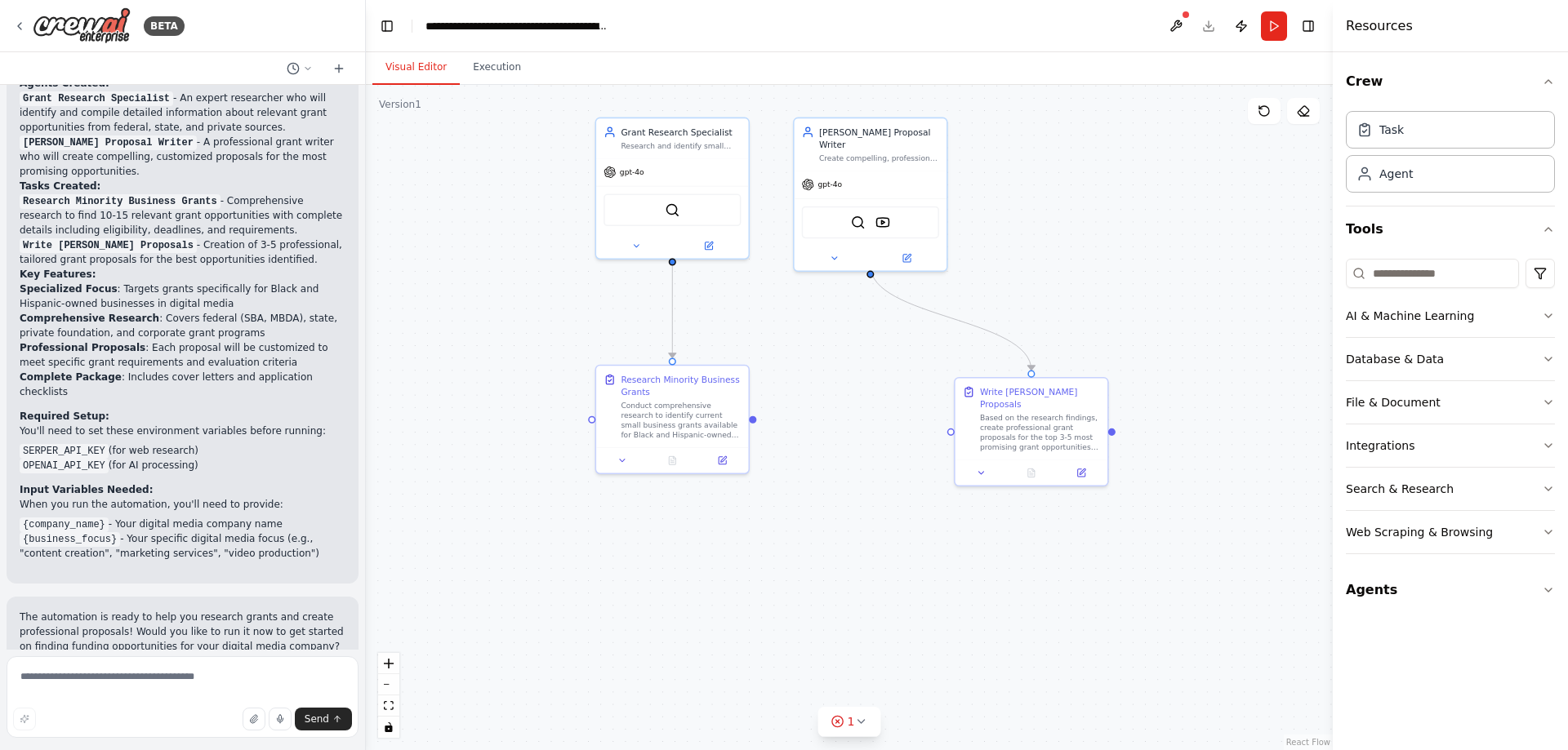
drag, startPoint x: 783, startPoint y: 400, endPoint x: 749, endPoint y: 425, distance: 42.2
click at [749, 425] on div ".deletable-edge-delete-btn { width: 20px; height: 20px; border: 0px solid #ffff…" at bounding box center [849, 417] width 967 height 665
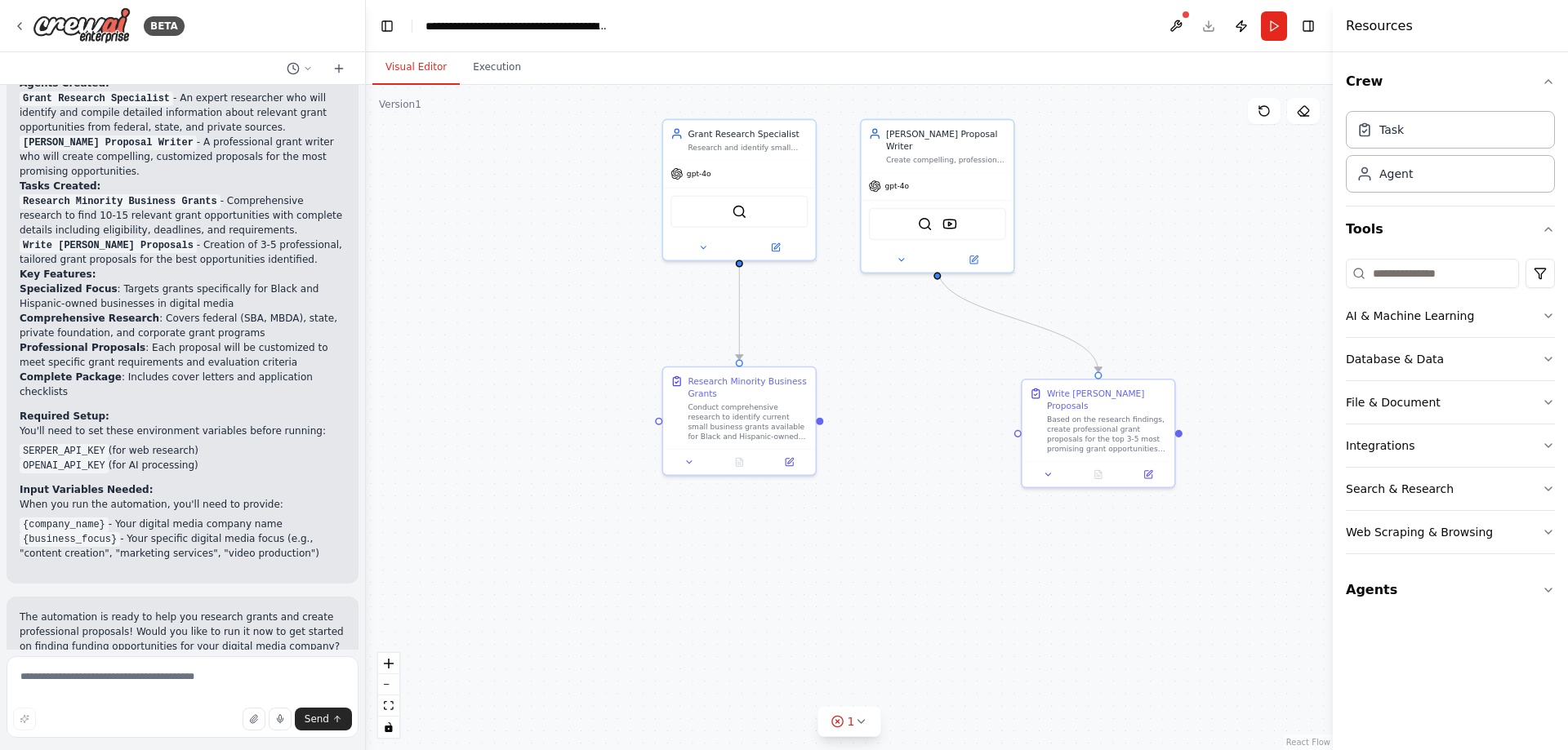
drag, startPoint x: 776, startPoint y: 418, endPoint x: 825, endPoint y: 419, distance: 49.0
click at [825, 419] on div ".deletable-edge-delete-btn { width: 20px; height: 20px; border: 0px solid #ffff…" at bounding box center [849, 417] width 967 height 665
drag, startPoint x: 823, startPoint y: 427, endPoint x: 857, endPoint y: 429, distance: 34.1
click at [857, 429] on div ".deletable-edge-delete-btn { width: 20px; height: 20px; border: 0px solid #ffff…" at bounding box center [849, 417] width 967 height 665
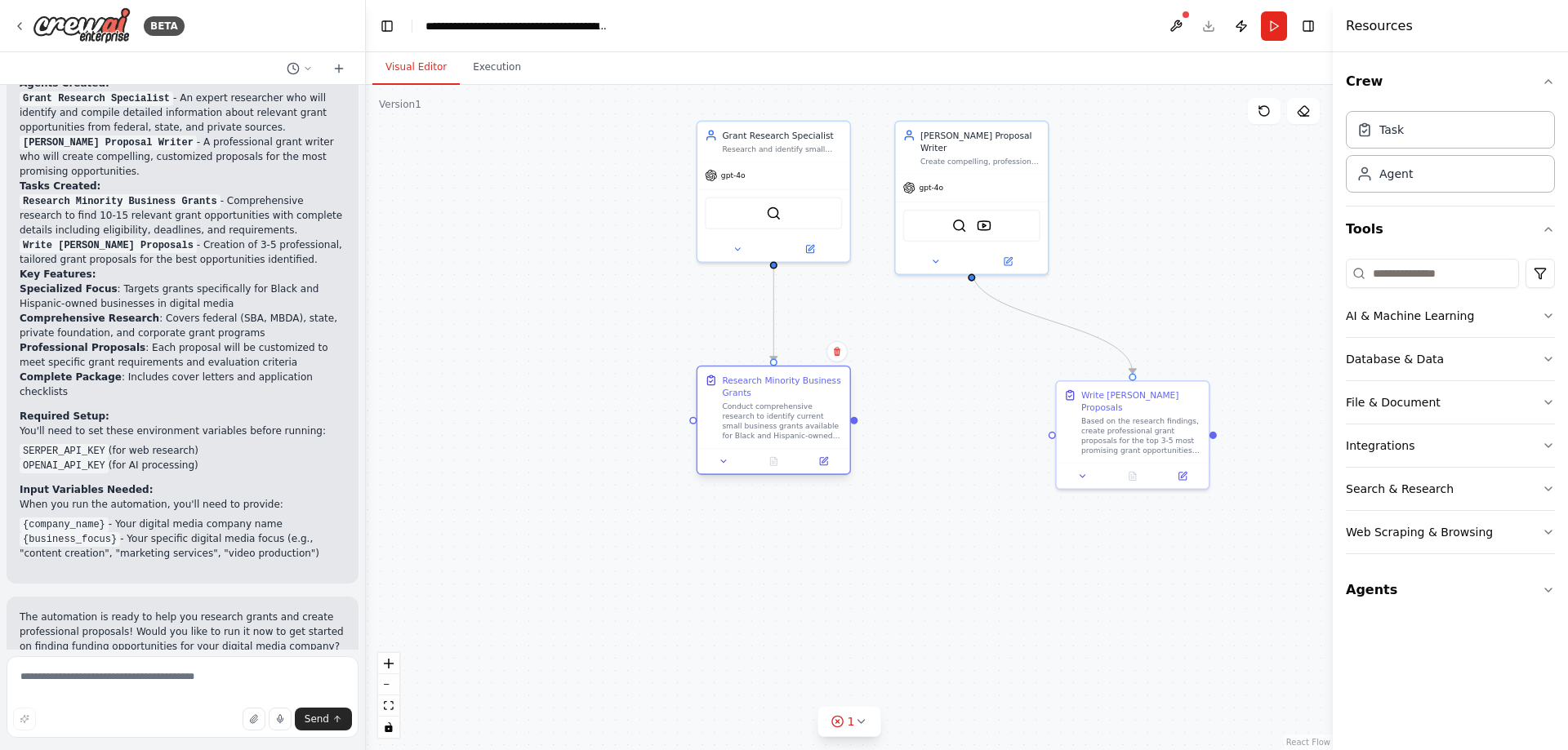
drag, startPoint x: 868, startPoint y: 424, endPoint x: 837, endPoint y: 428, distance: 31.3
click at [837, 428] on div "Conduct comprehensive research to identify current small business grants availa…" at bounding box center [781, 421] width 120 height 40
drag, startPoint x: 1053, startPoint y: 428, endPoint x: 852, endPoint y: 424, distance: 201.0
click at [852, 424] on div ".deletable-edge-delete-btn { width: 20px; height: 20px; border: 0px solid #ffff…" at bounding box center [849, 417] width 967 height 665
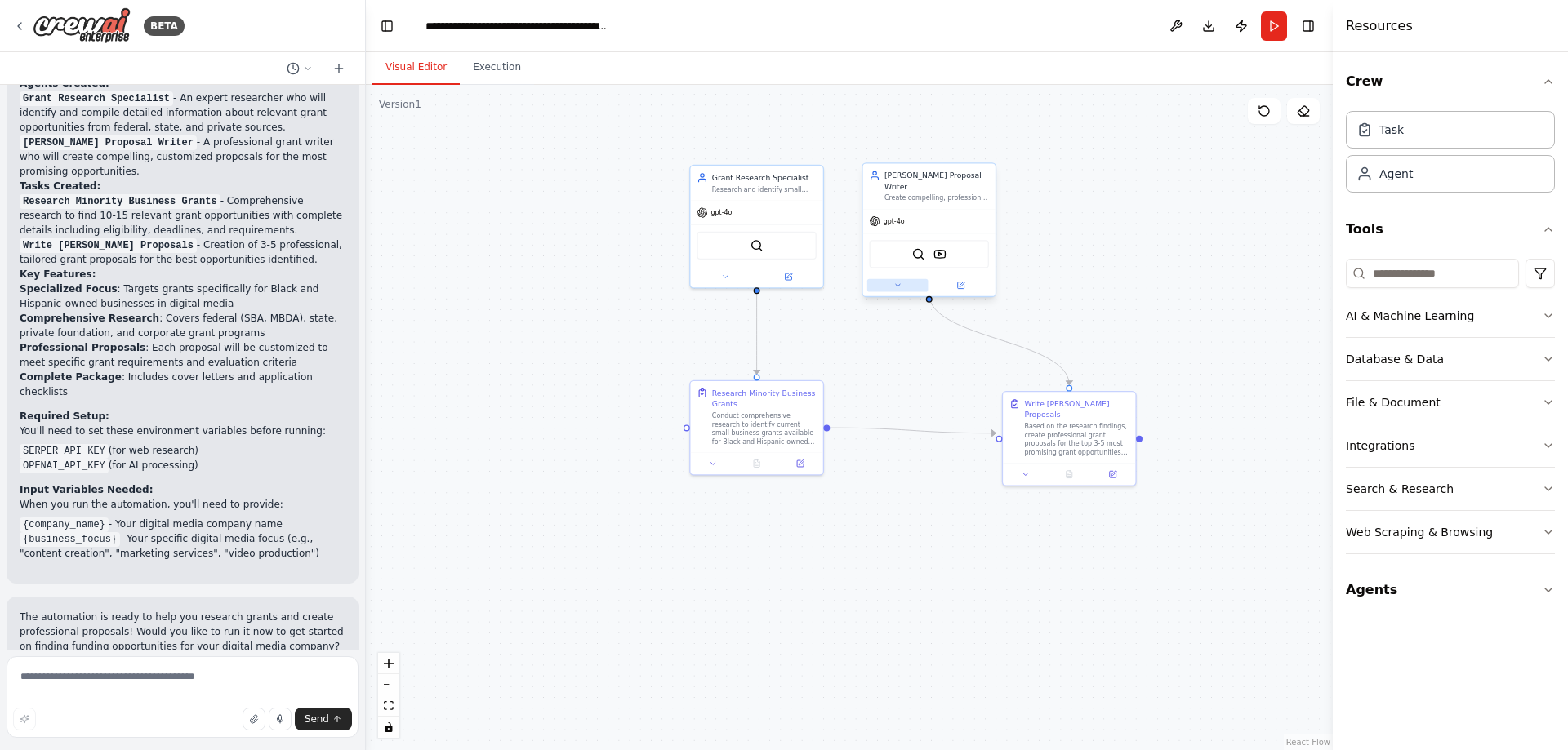
click at [902, 279] on button at bounding box center [898, 285] width 61 height 13
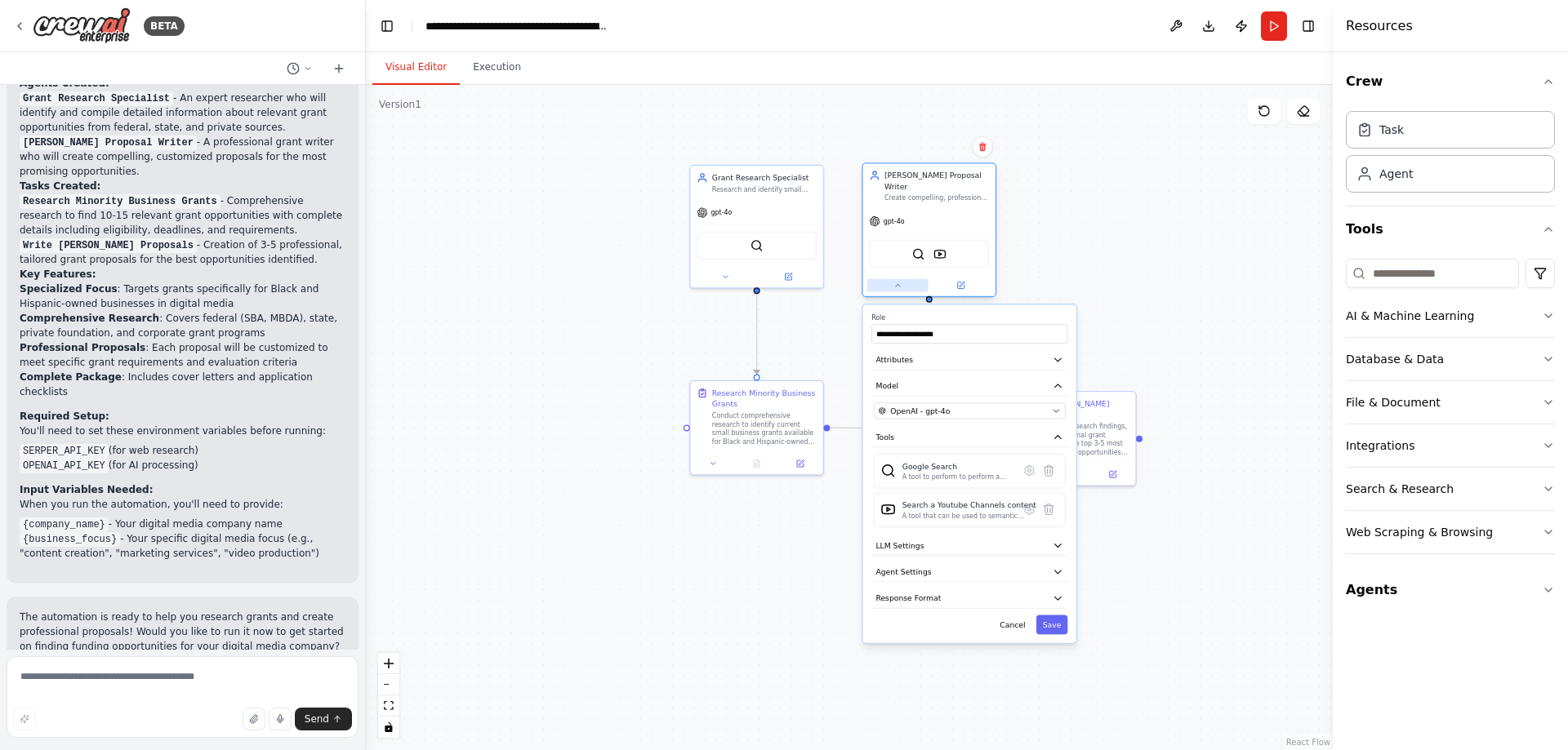
click at [902, 279] on button at bounding box center [898, 285] width 61 height 13
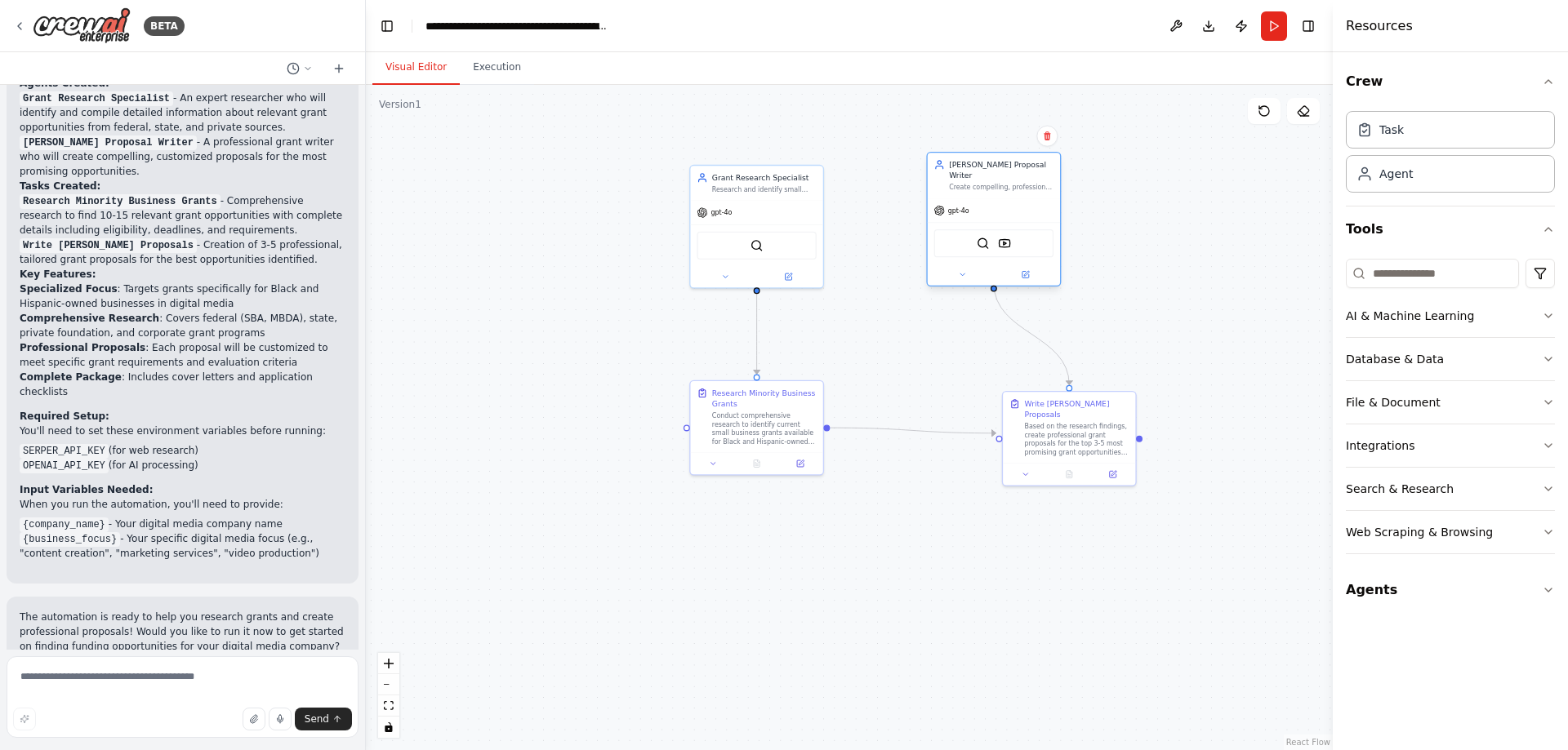
drag, startPoint x: 952, startPoint y: 210, endPoint x: 966, endPoint y: 206, distance: 14.6
click at [966, 206] on div "gpt-4o" at bounding box center [994, 210] width 132 height 23
click at [1272, 19] on button "Run" at bounding box center [1273, 26] width 26 height 29
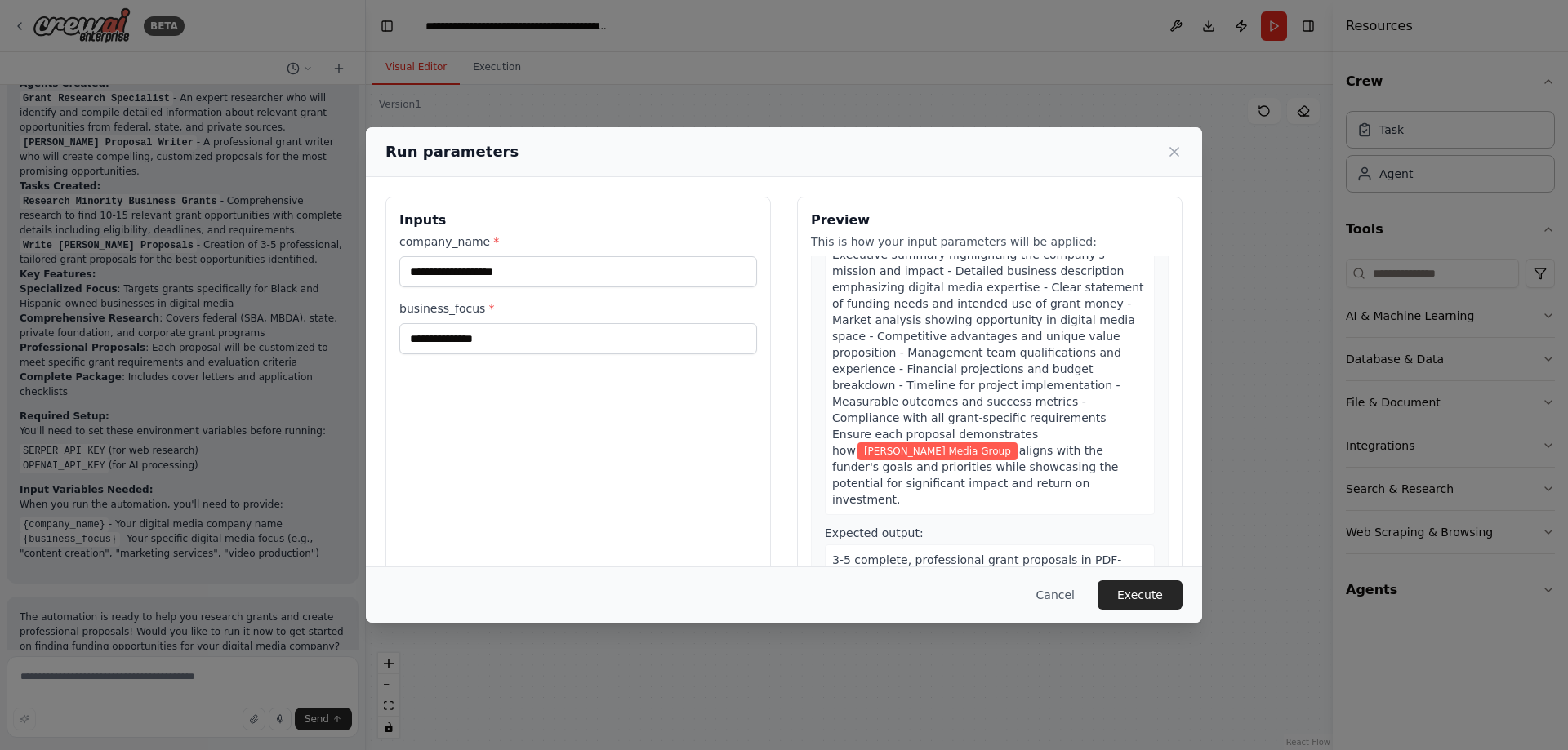
scroll to position [657, 0]
click at [1152, 595] on button "Execute" at bounding box center [1139, 595] width 85 height 29
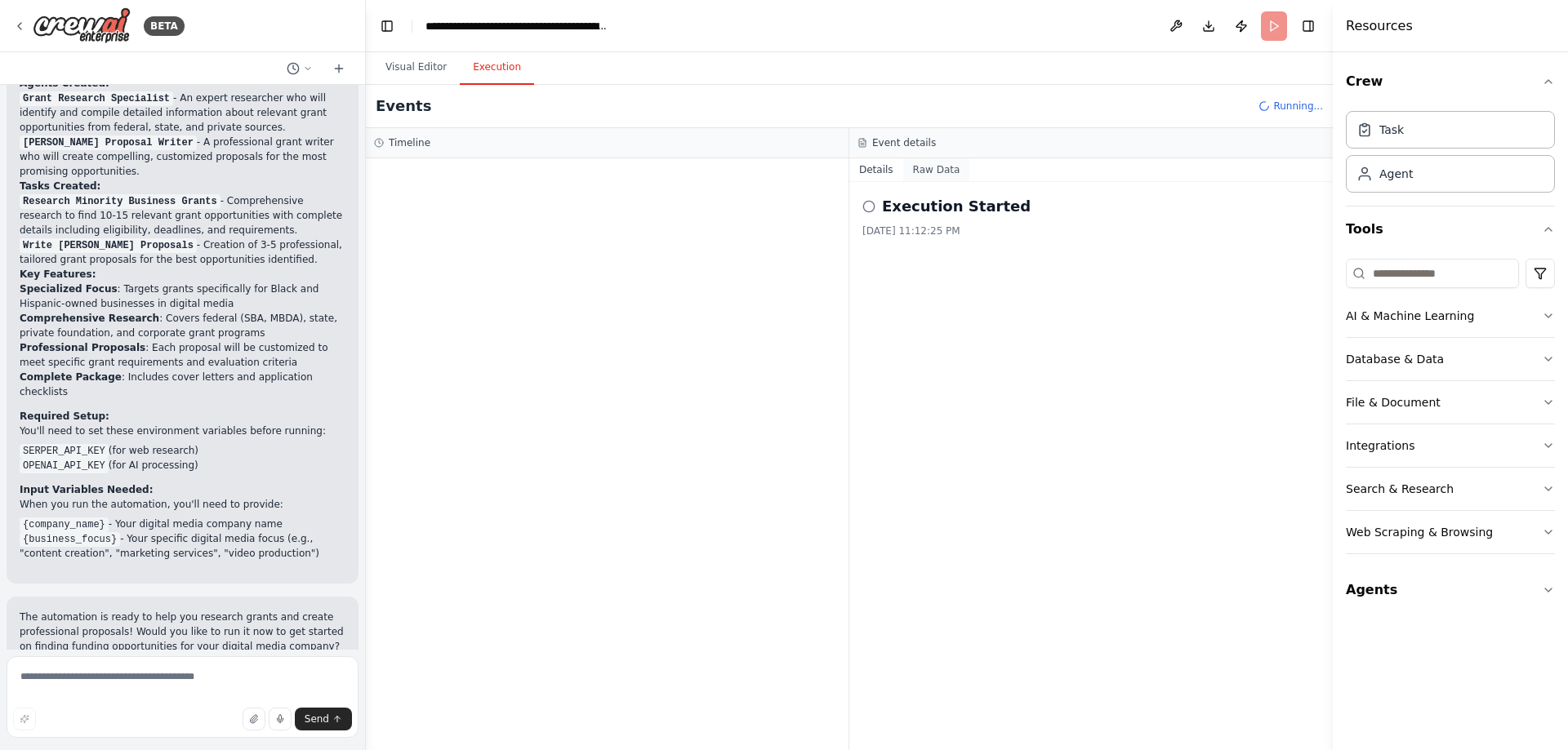
click at [937, 167] on button "Raw Data" at bounding box center [936, 170] width 67 height 23
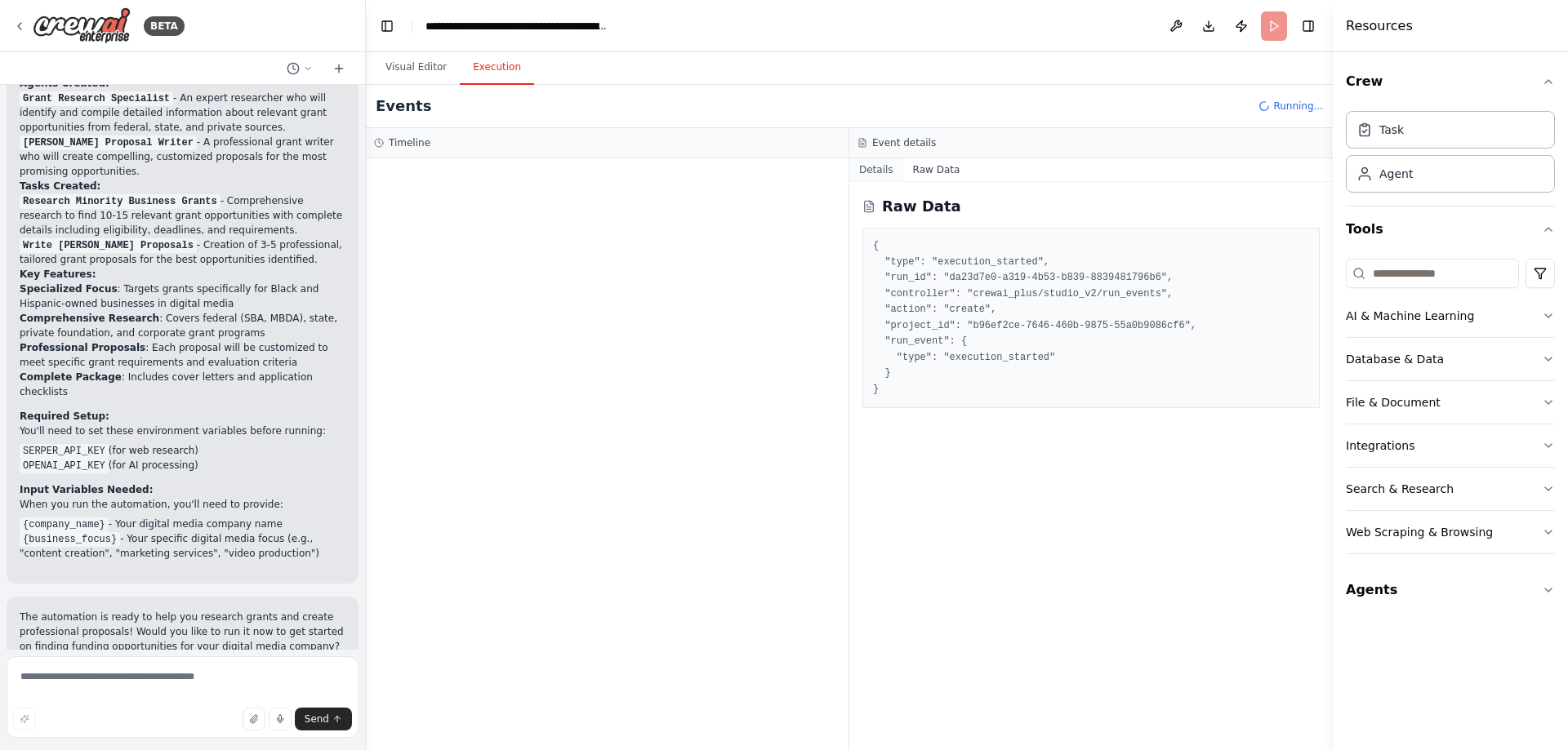
click at [879, 175] on button "Details" at bounding box center [875, 170] width 53 height 23
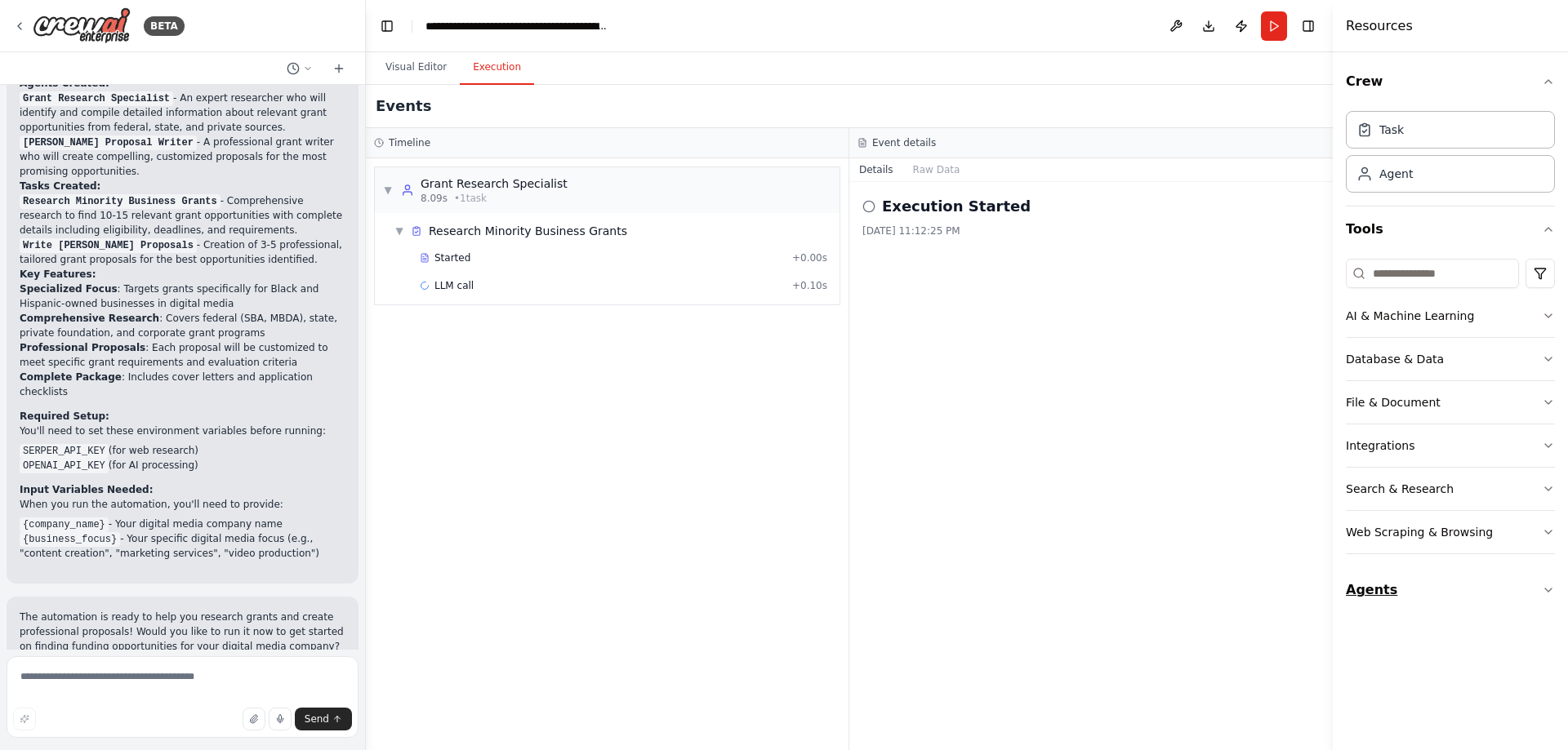
click at [1404, 594] on button "Agents" at bounding box center [1449, 589] width 209 height 46
click at [1387, 696] on div "Manage the executive team to complete tasks that will make Conliffe Media Group…" at bounding box center [1462, 696] width 165 height 13
click at [1385, 589] on button "Agents" at bounding box center [1449, 589] width 209 height 46
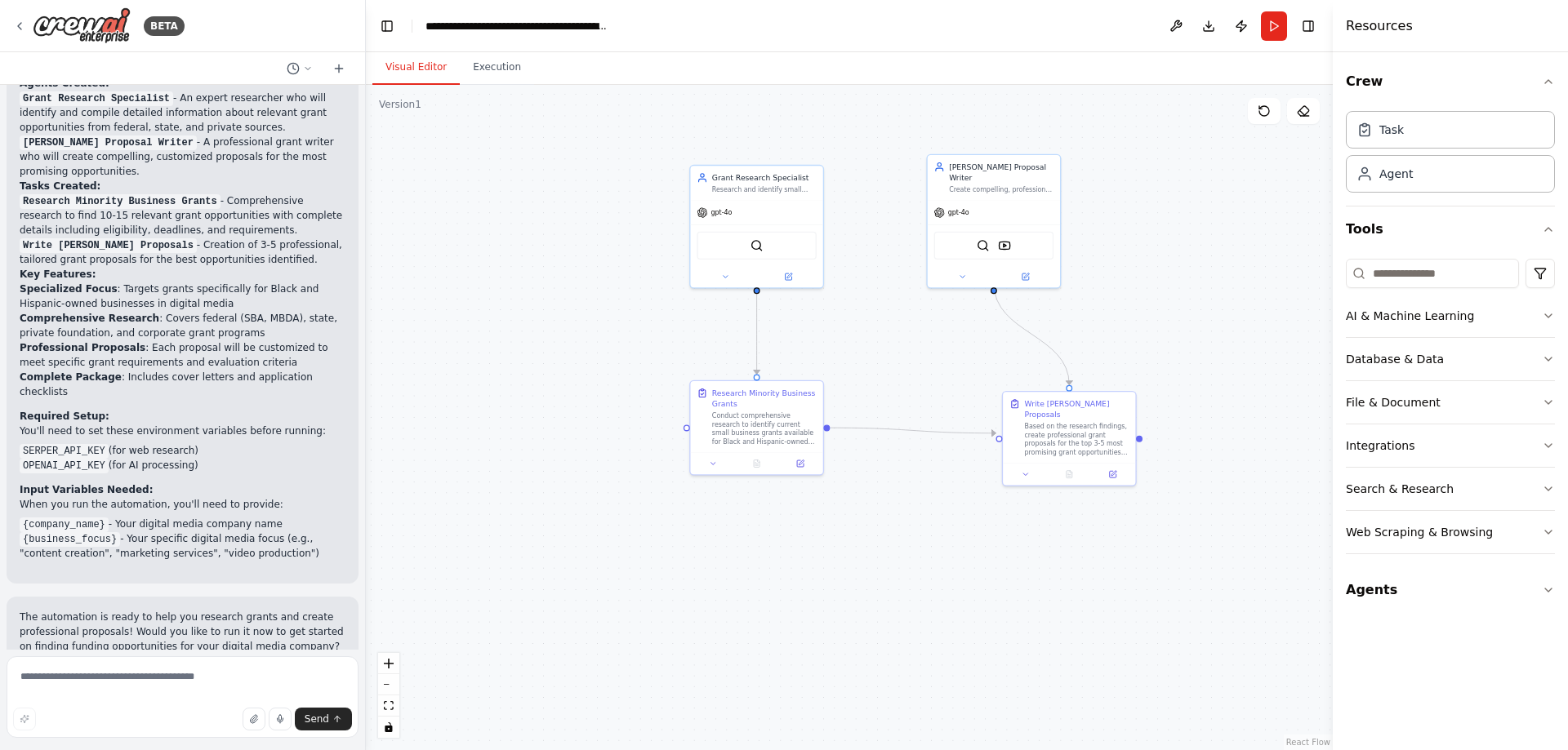
click at [410, 62] on button "Visual Editor" at bounding box center [416, 67] width 88 height 34
click at [298, 69] on icon at bounding box center [293, 68] width 13 height 13
click at [298, 68] on div at bounding box center [183, 375] width 366 height 750
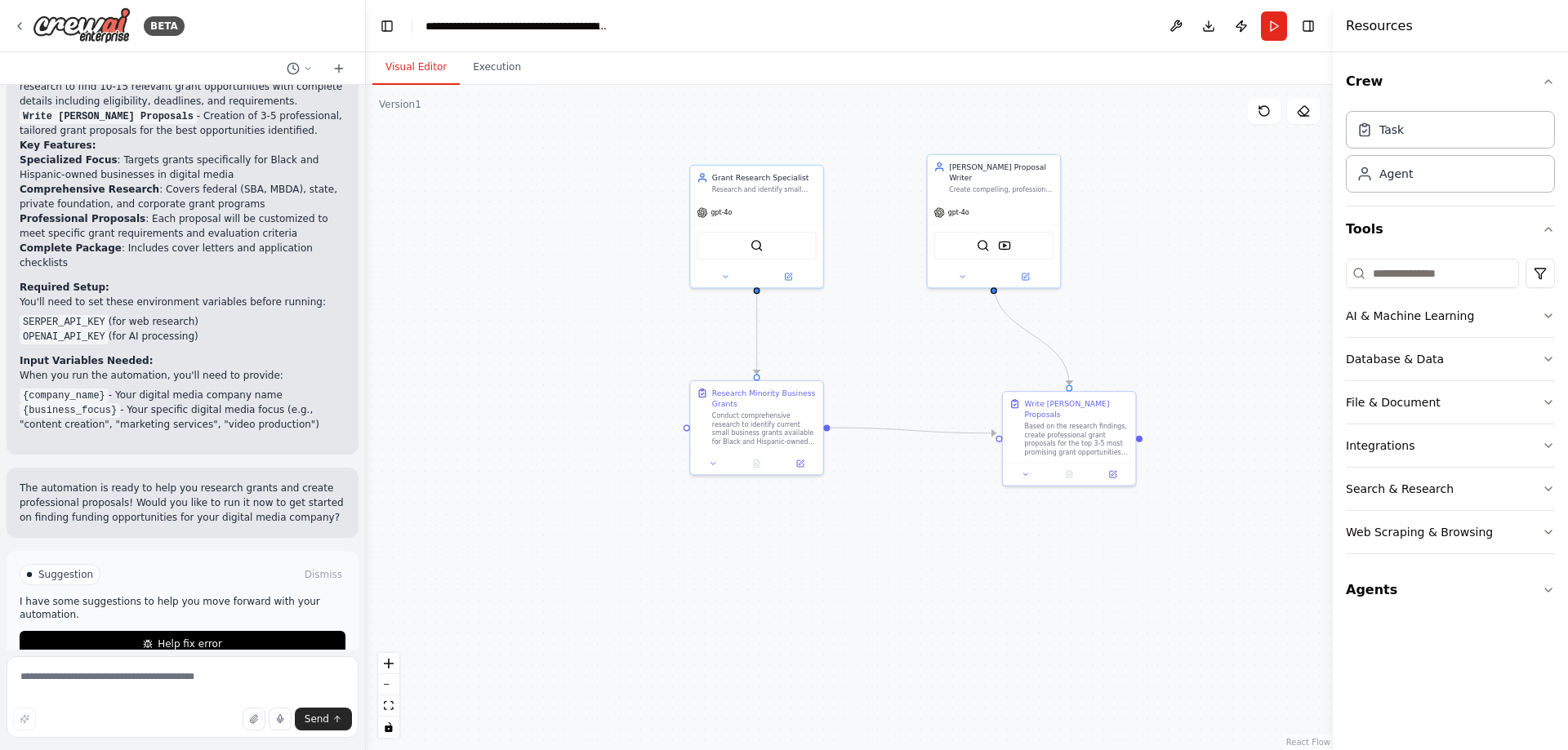
scroll to position [932, 0]
click at [159, 634] on span "Help fix error" at bounding box center [190, 640] width 64 height 13
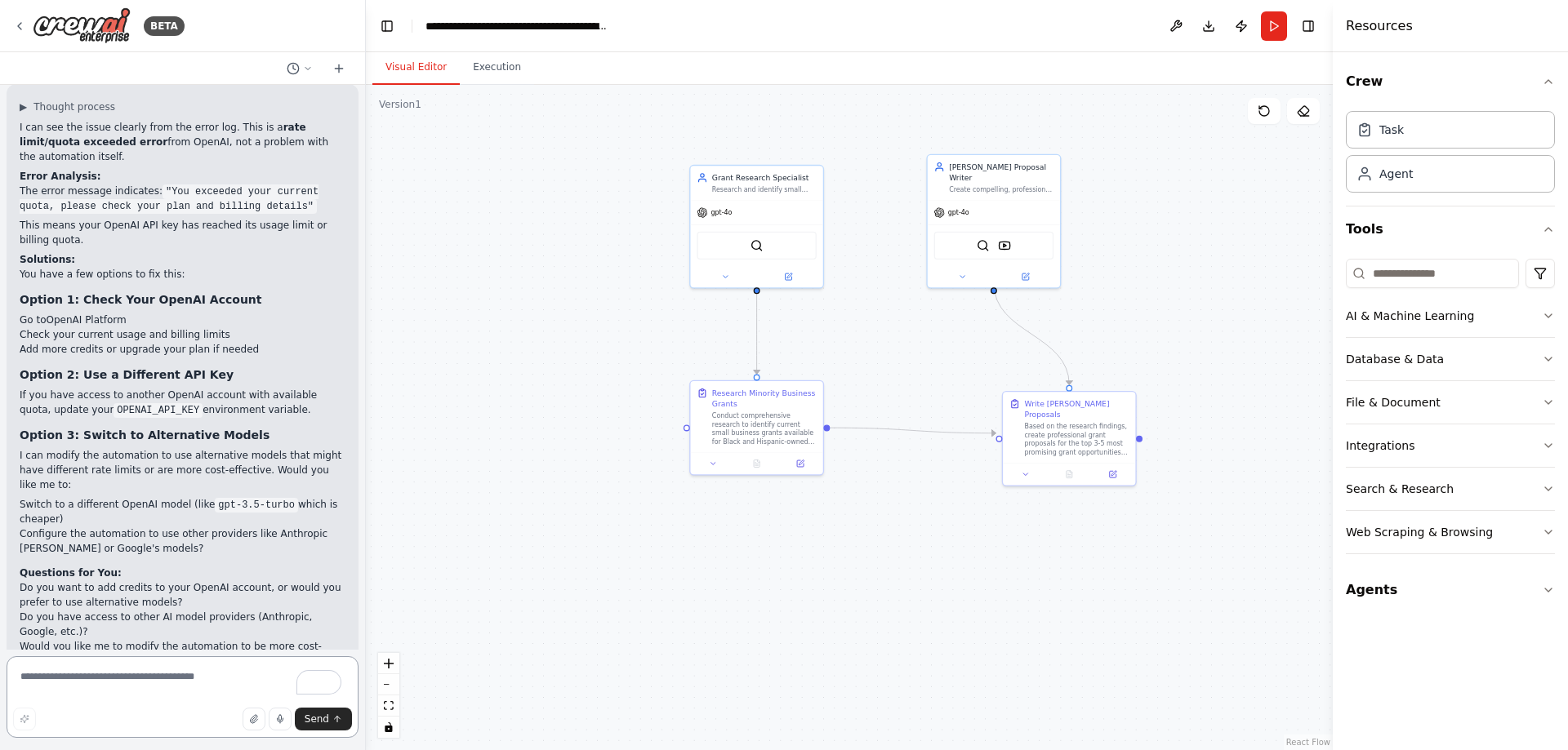
scroll to position [1411, 0]
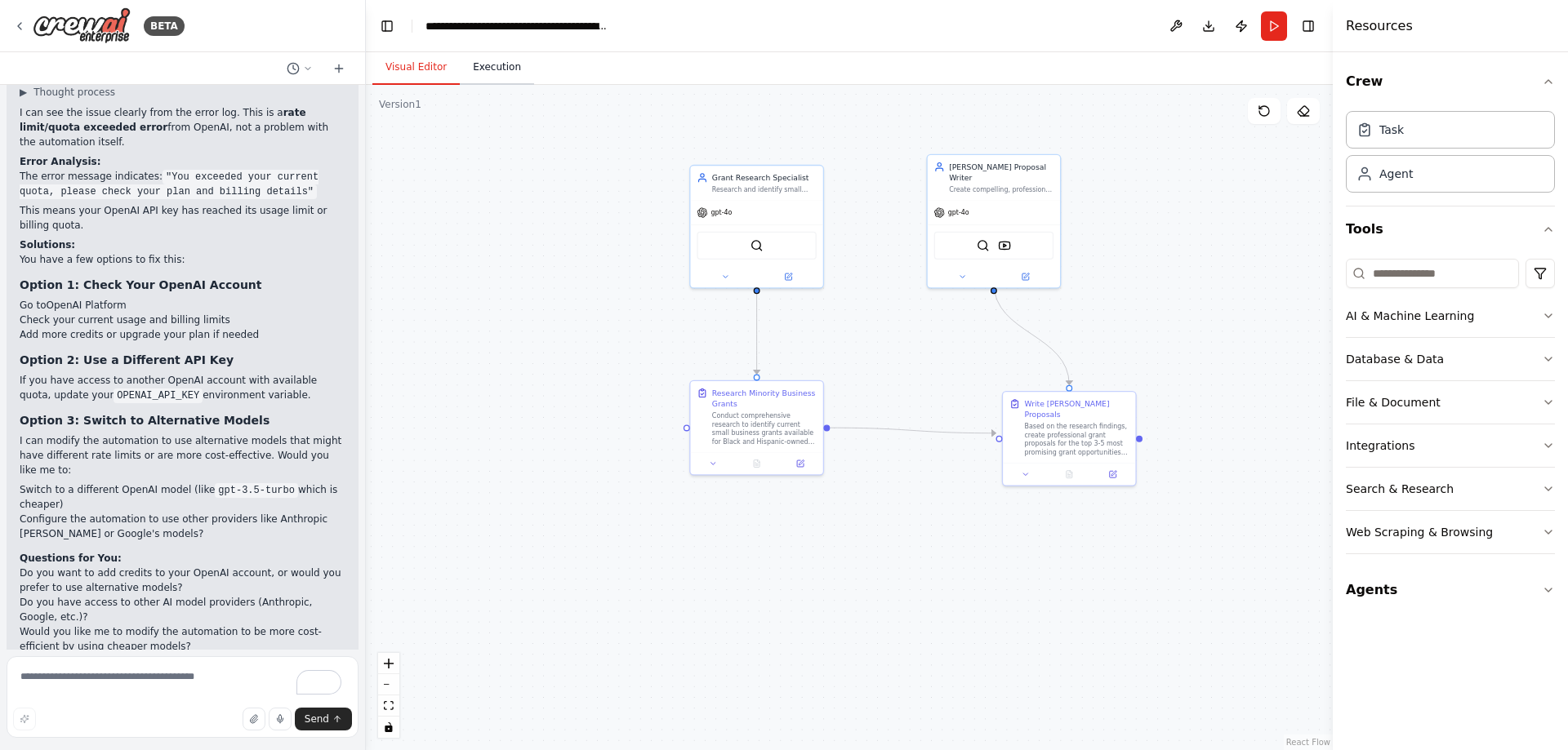
click at [496, 66] on button "Execution" at bounding box center [497, 67] width 74 height 34
click at [412, 72] on button "Visual Editor" at bounding box center [416, 67] width 88 height 34
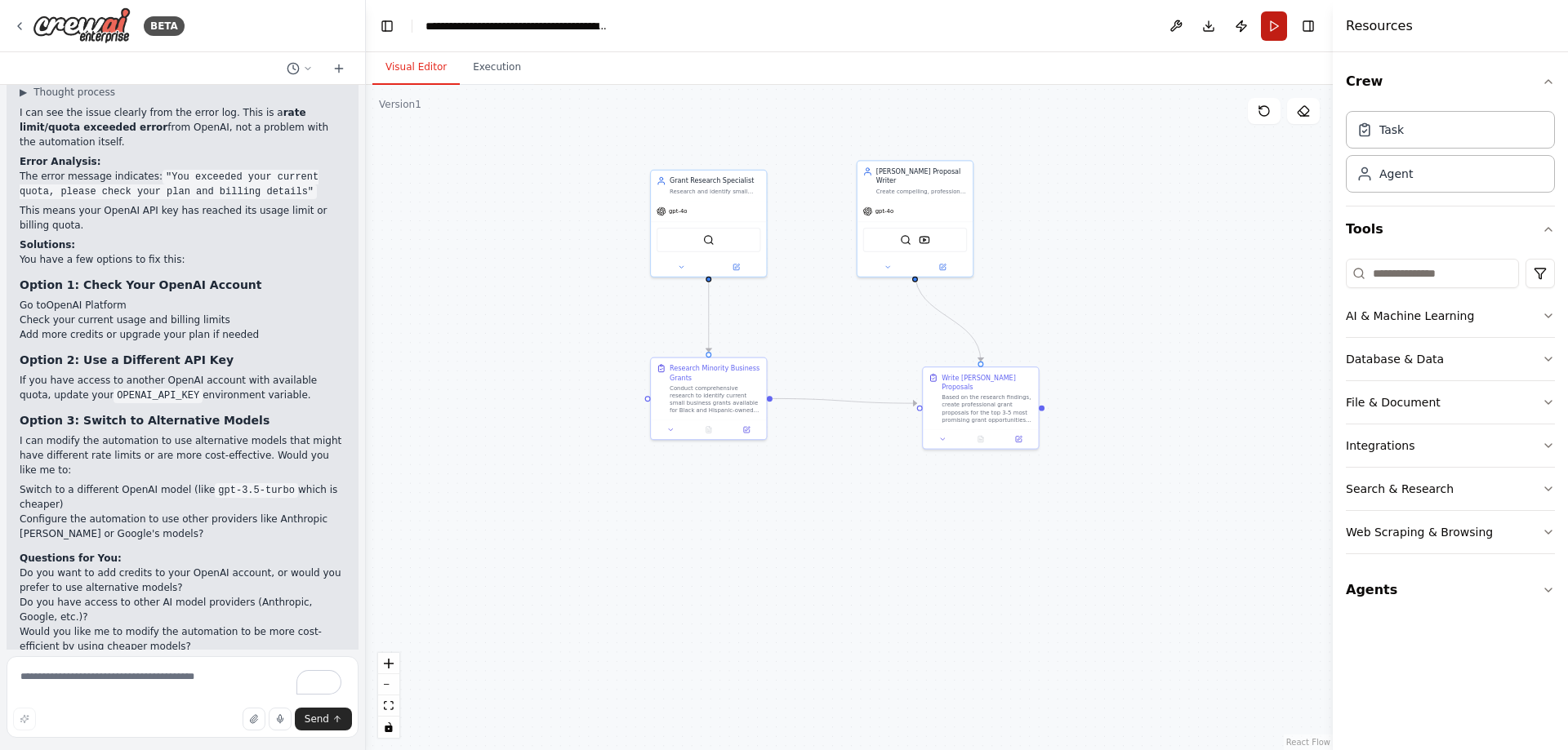
click at [1269, 28] on button "Run" at bounding box center [1273, 26] width 26 height 29
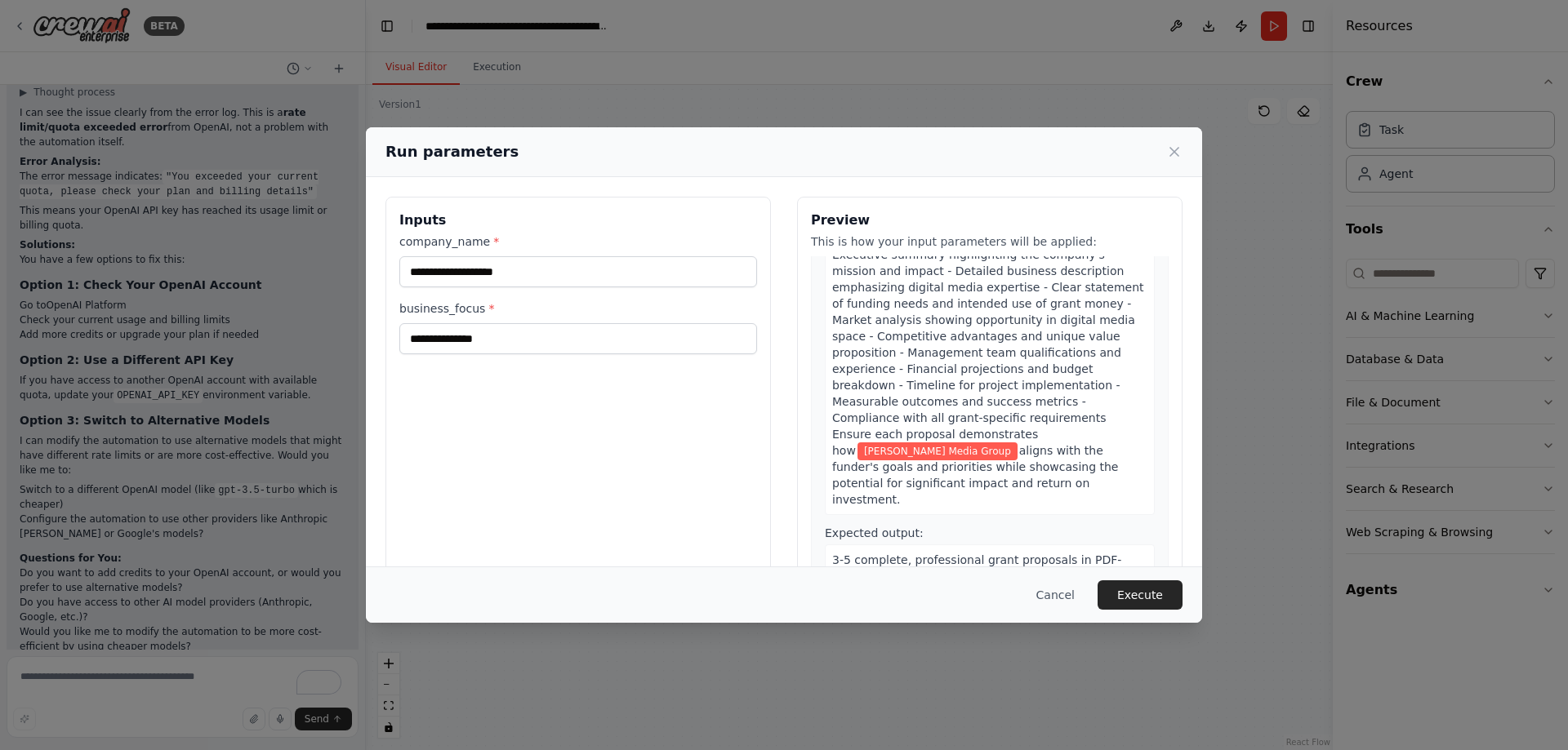
scroll to position [657, 0]
click at [1142, 591] on button "Execute" at bounding box center [1139, 595] width 85 height 29
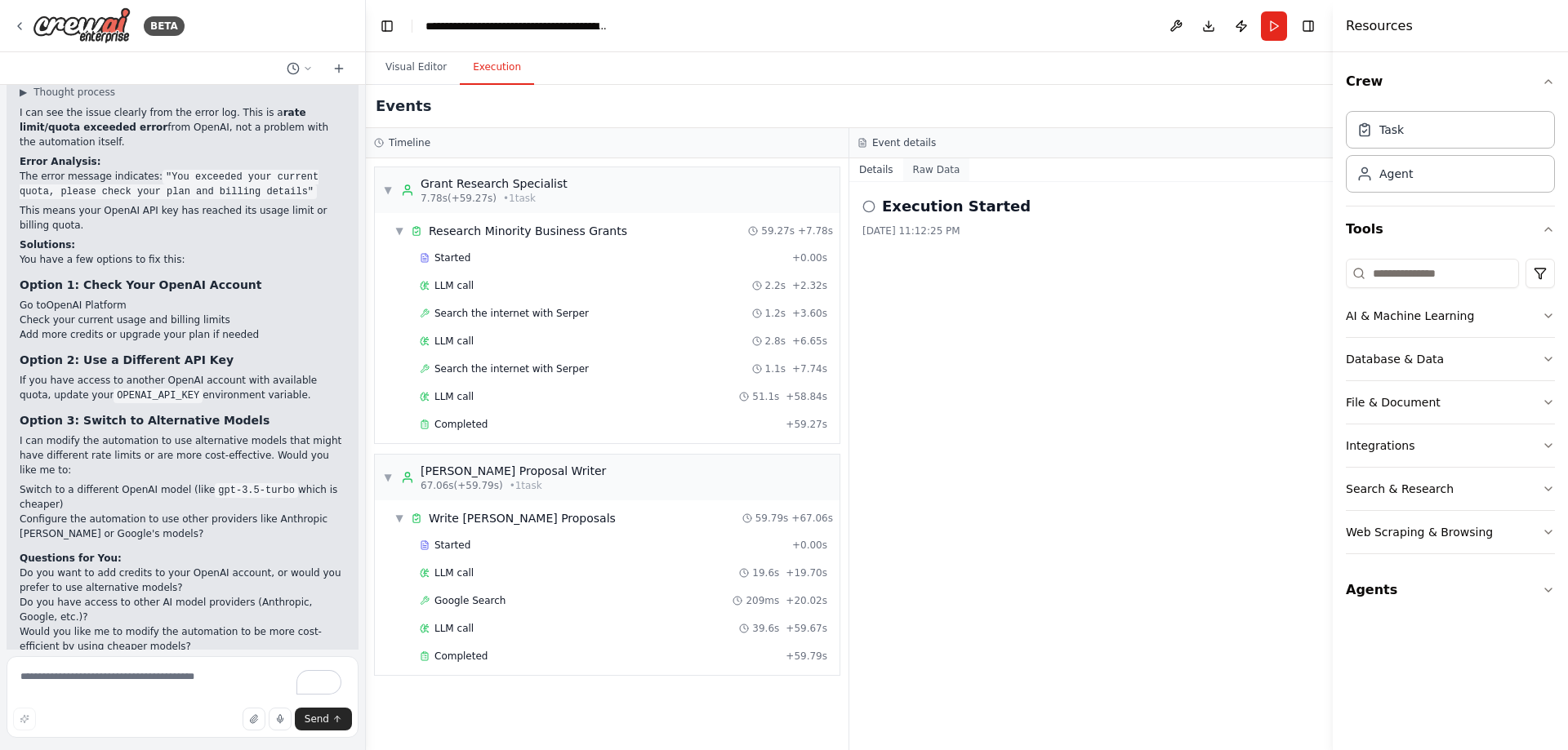
click at [929, 167] on button "Raw Data" at bounding box center [936, 170] width 67 height 23
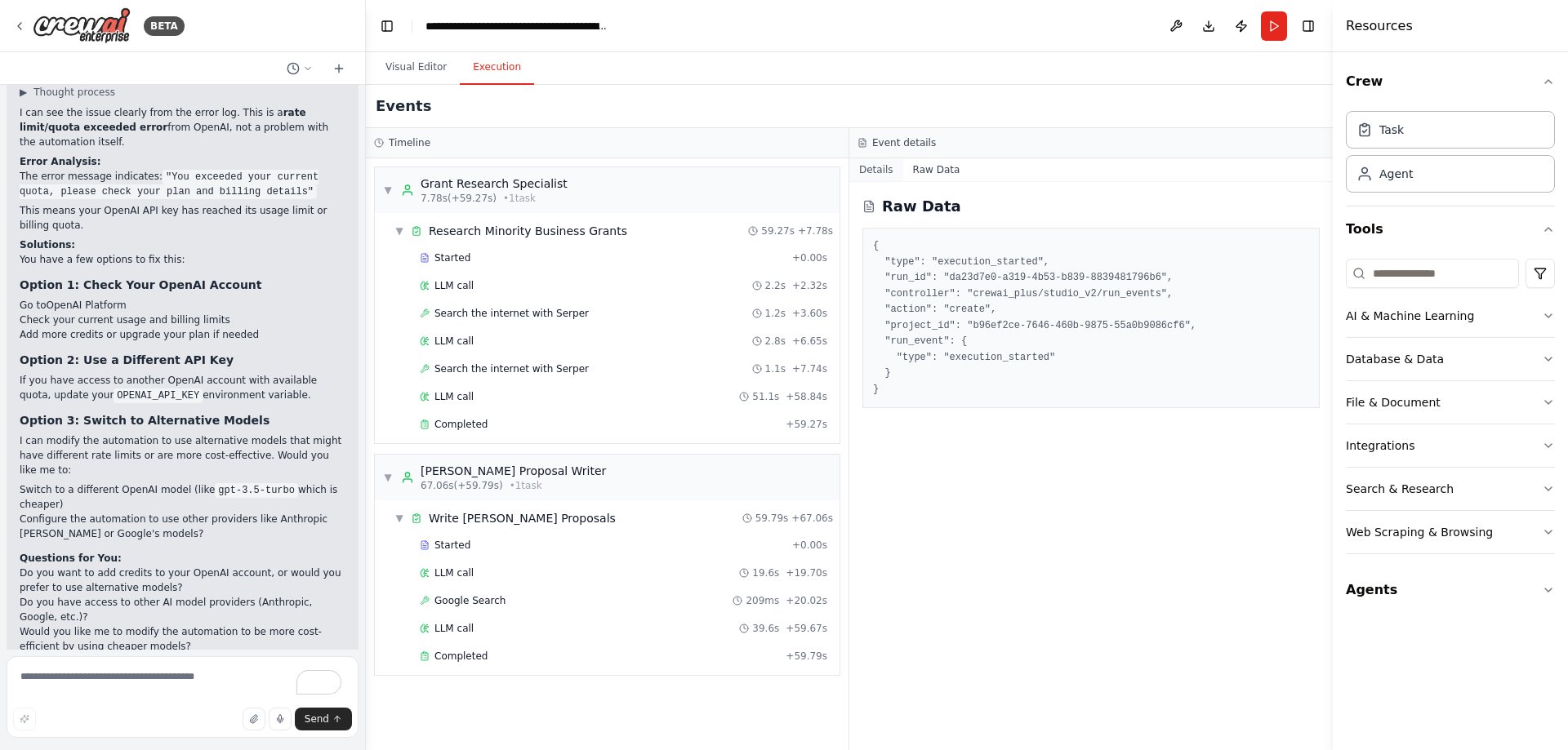
click at [885, 175] on button "Details" at bounding box center [875, 170] width 53 height 23
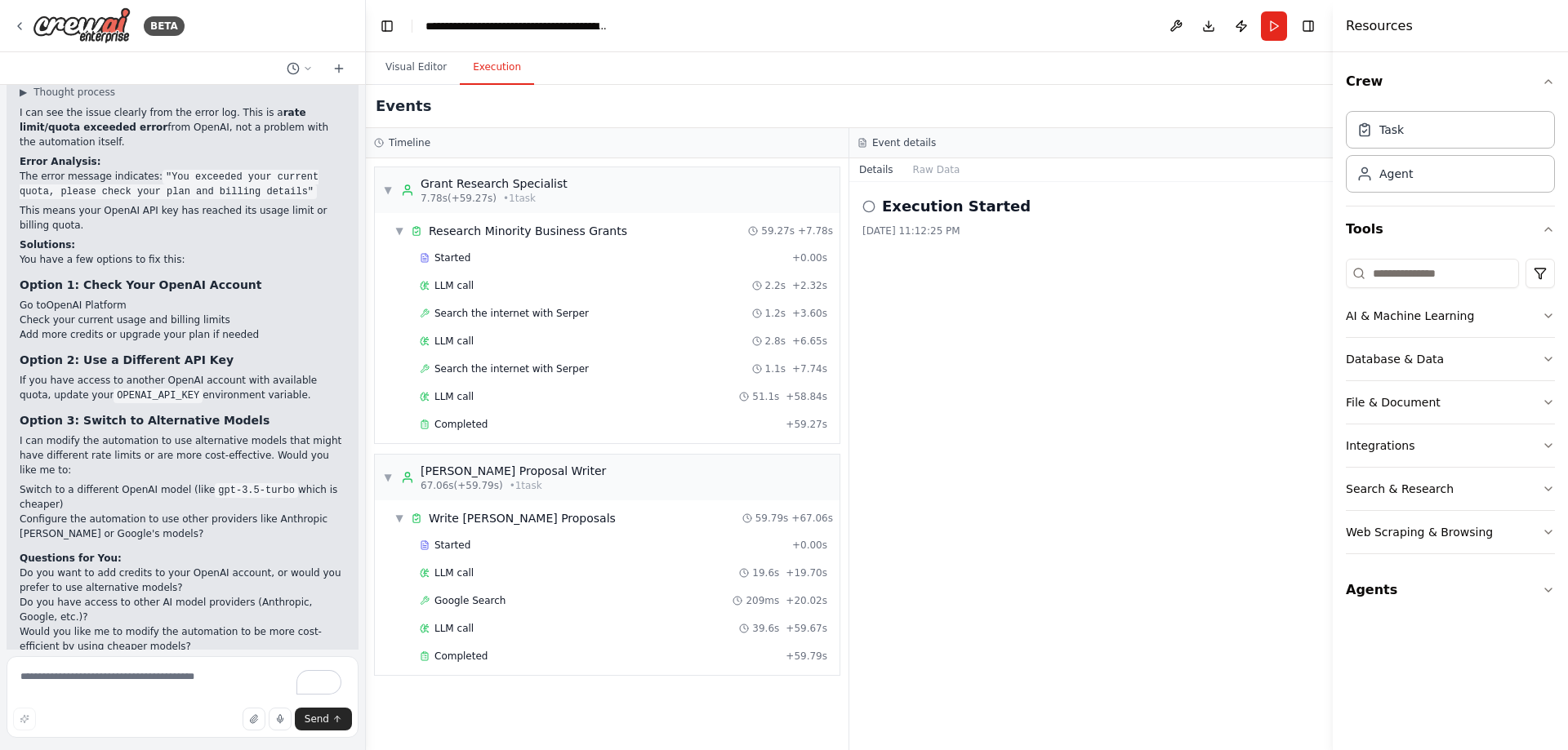
click at [862, 138] on icon at bounding box center [862, 143] width 10 height 10
click at [428, 74] on button "Visual Editor" at bounding box center [416, 67] width 88 height 34
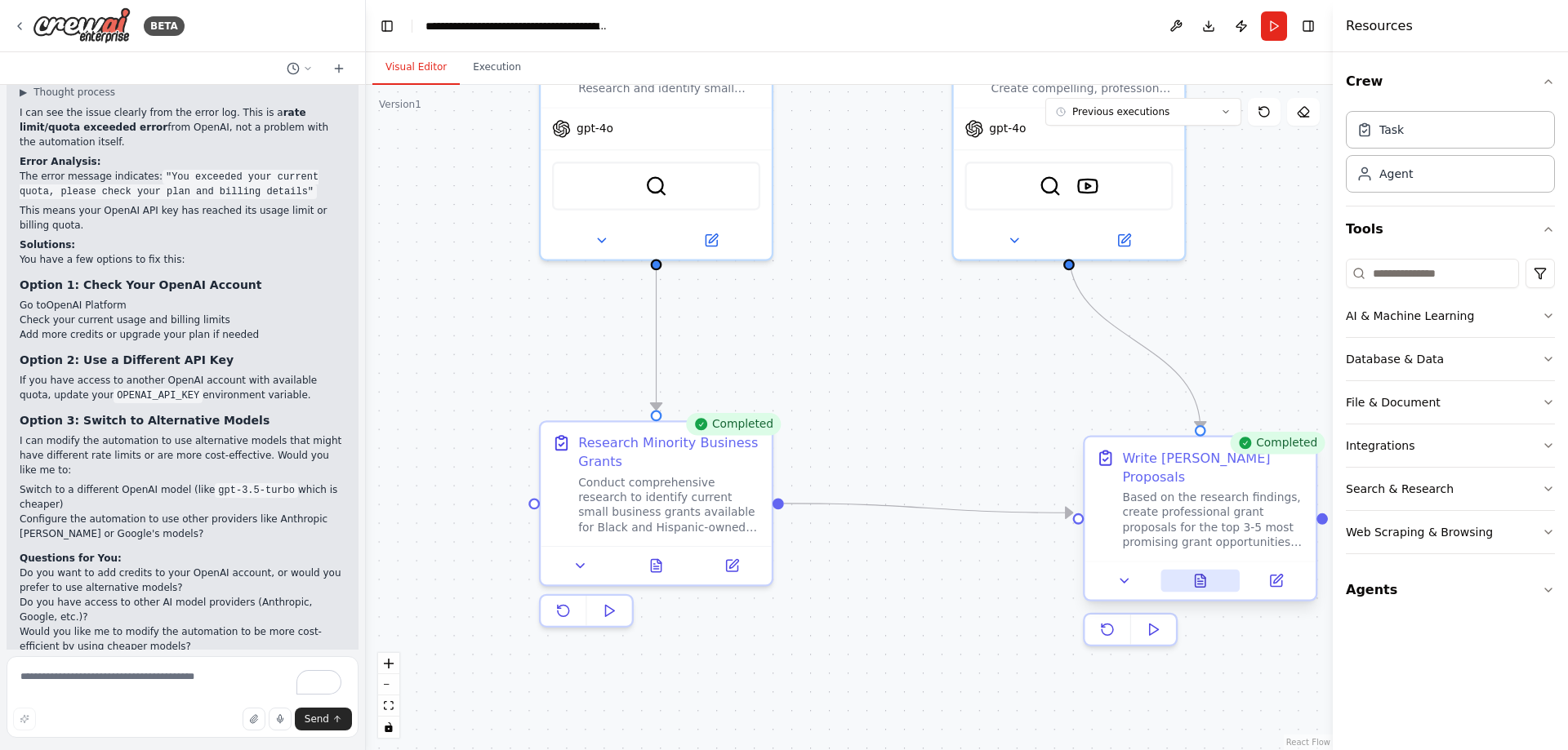
click at [1210, 570] on button at bounding box center [1199, 582] width 79 height 23
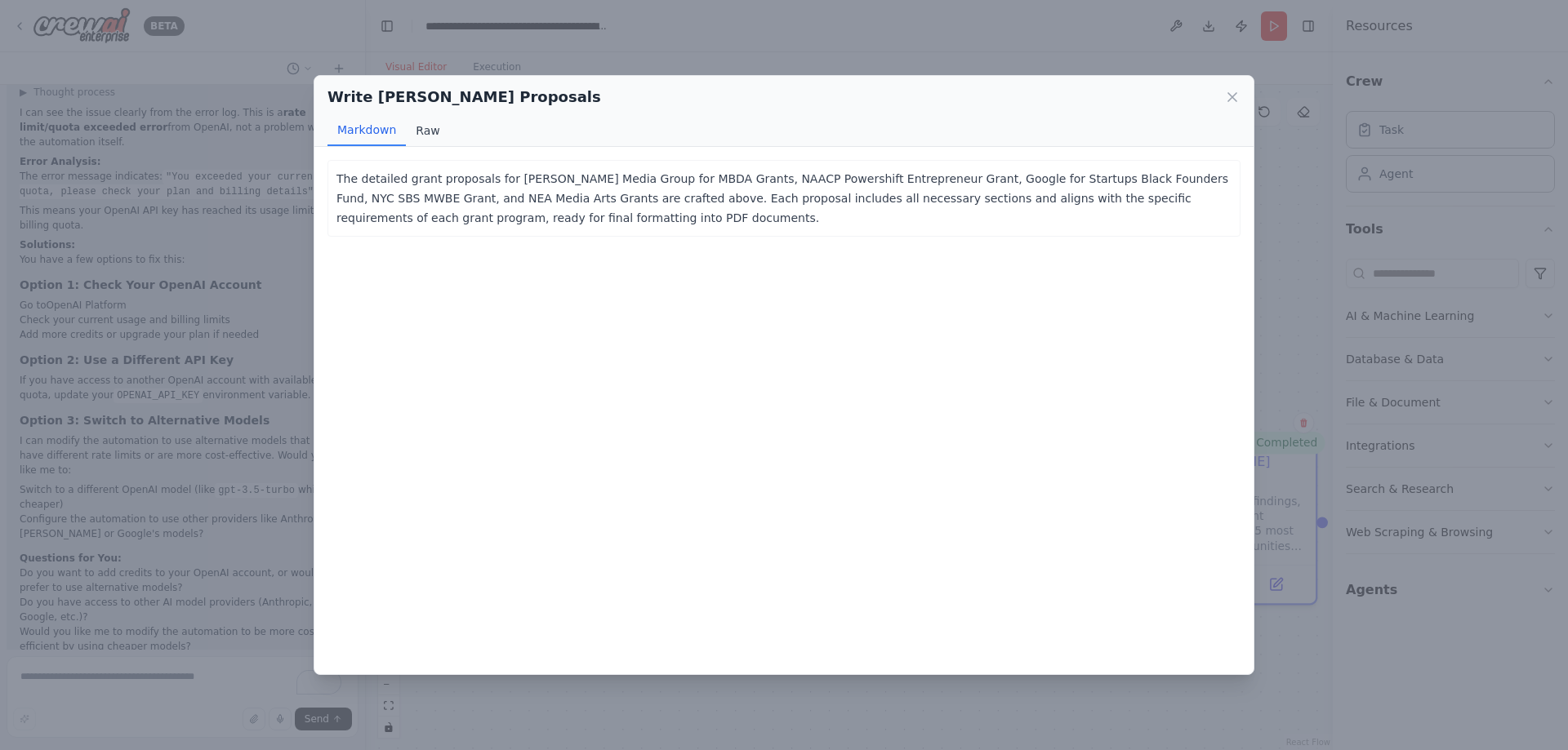
click at [431, 133] on button "Raw" at bounding box center [427, 130] width 43 height 31
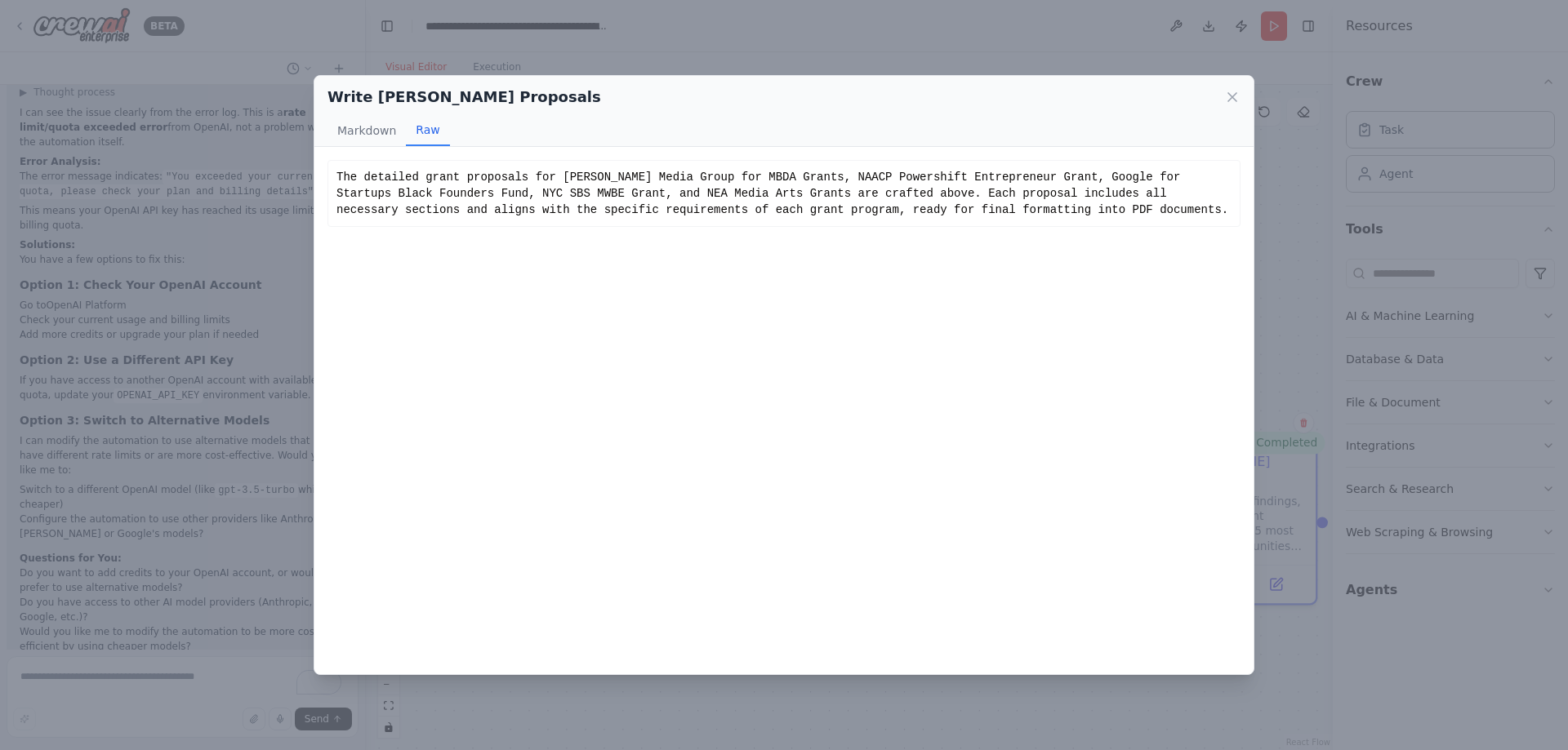
drag, startPoint x: 374, startPoint y: 132, endPoint x: 837, endPoint y: 132, distance: 463.0
click at [407, 132] on div "Markdown Raw" at bounding box center [784, 130] width 913 height 31
click at [1223, 89] on div "Write Grant Proposals" at bounding box center [784, 97] width 913 height 23
click at [1229, 92] on icon at bounding box center [1231, 97] width 17 height 17
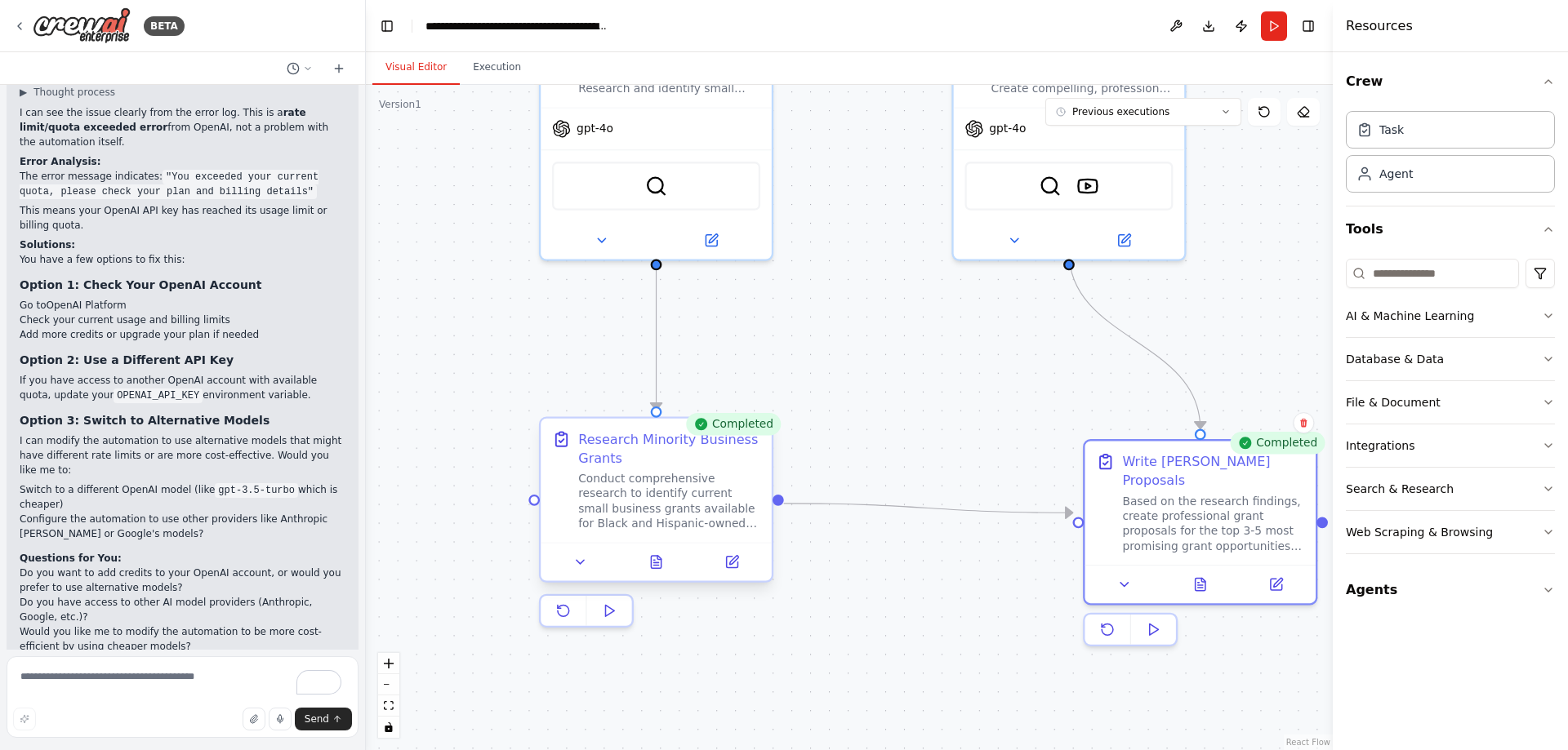
click at [659, 577] on div at bounding box center [657, 560] width 232 height 38
click at [657, 564] on icon at bounding box center [656, 562] width 10 height 13
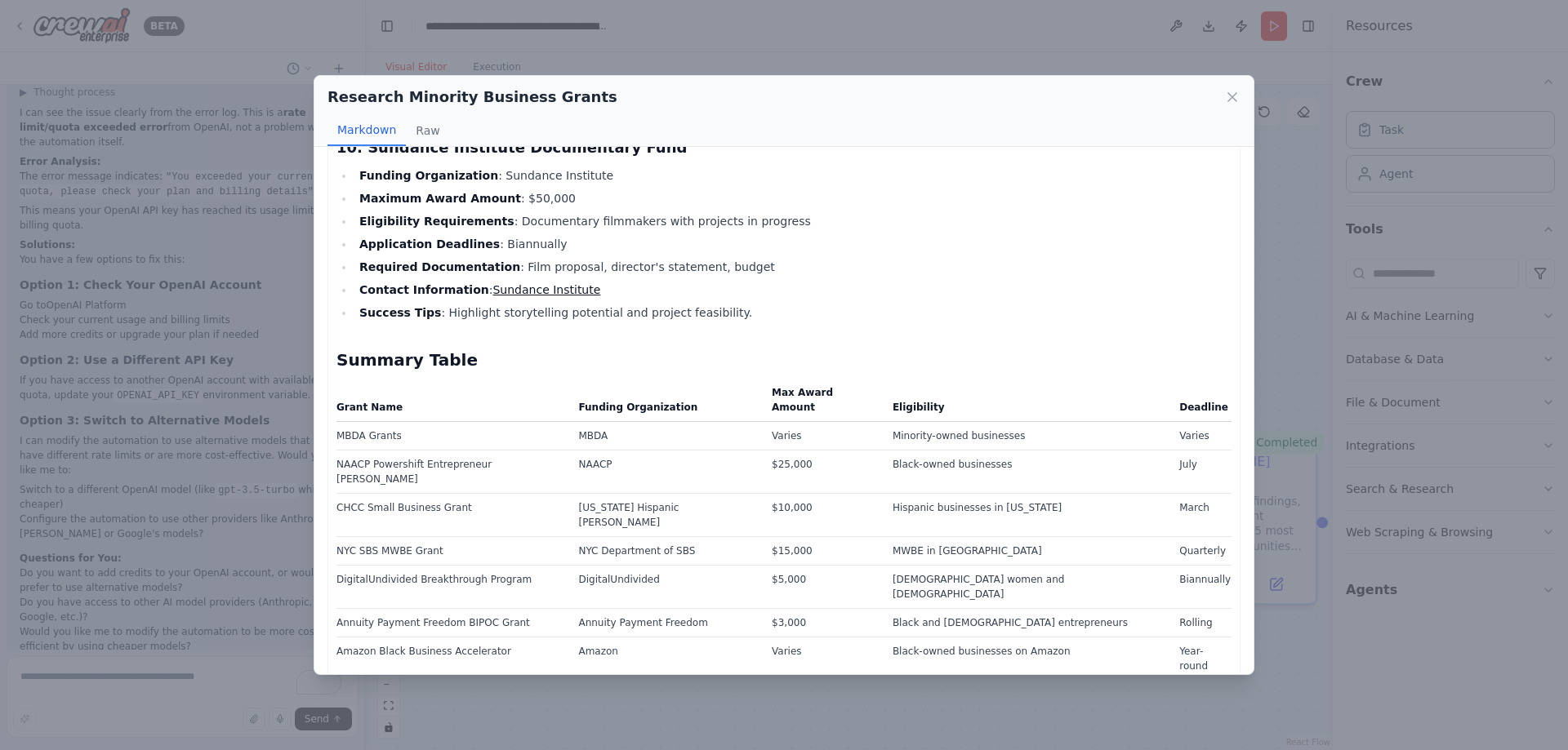
scroll to position [2291, 0]
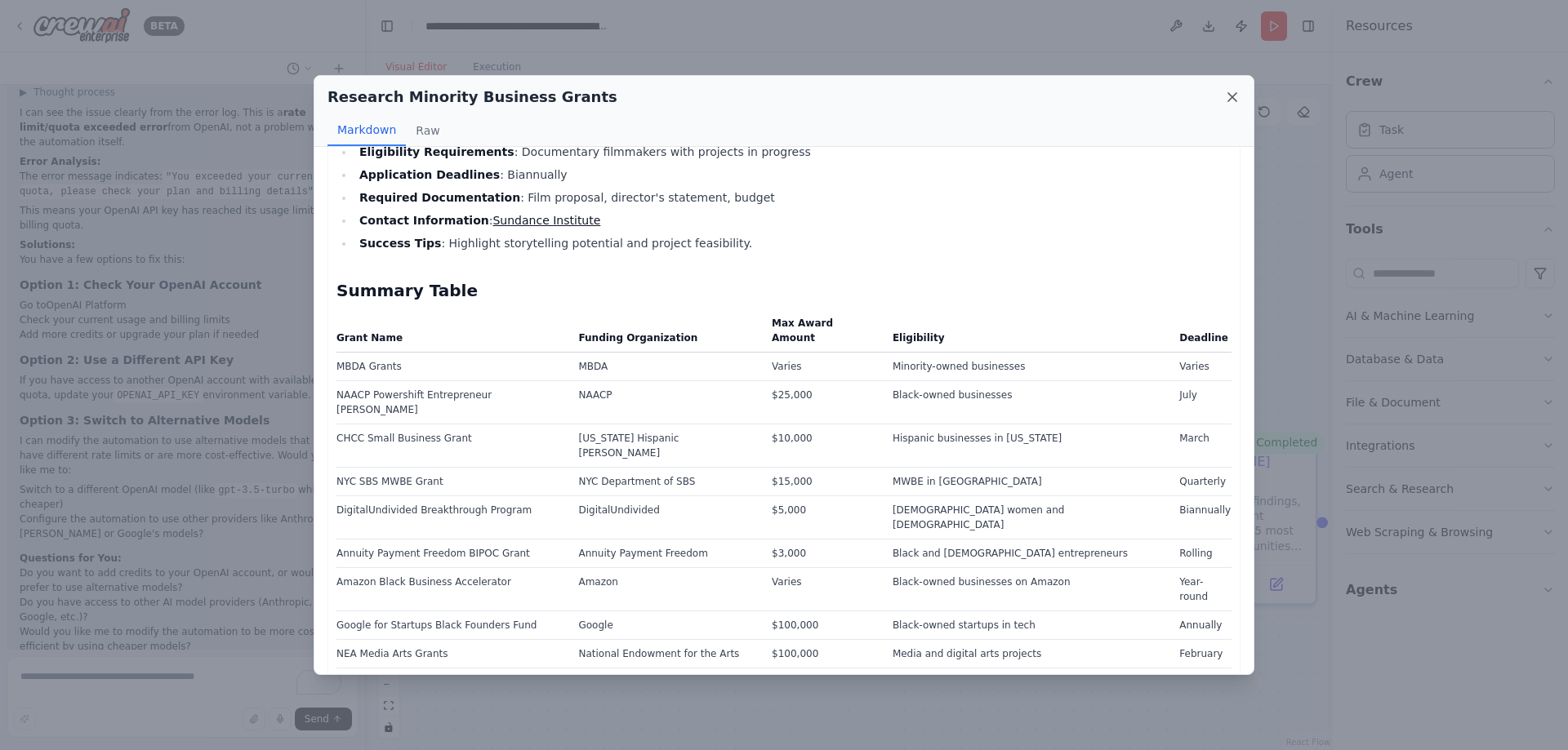
click at [1233, 90] on icon at bounding box center [1231, 97] width 17 height 17
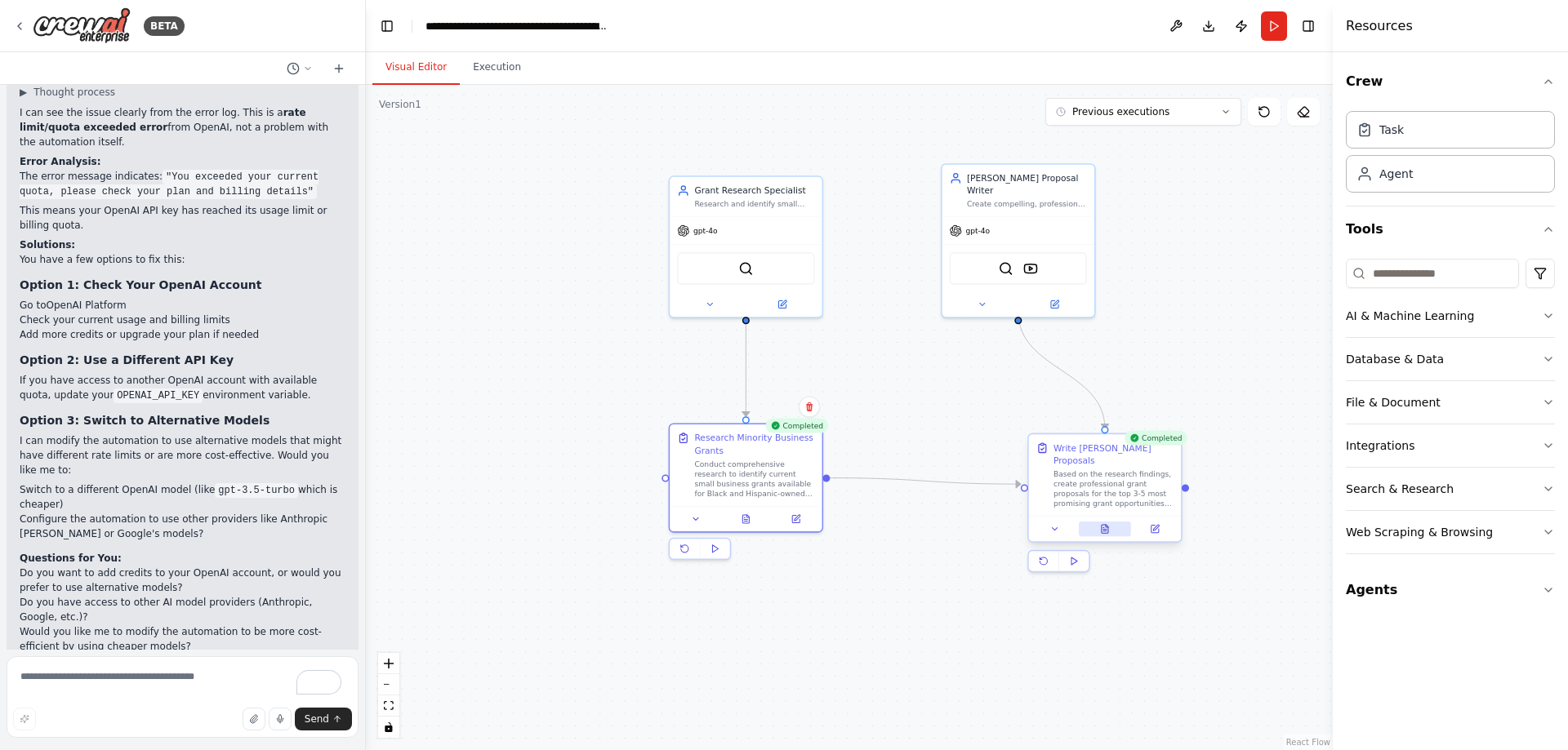
click at [1091, 521] on button at bounding box center [1105, 528] width 53 height 15
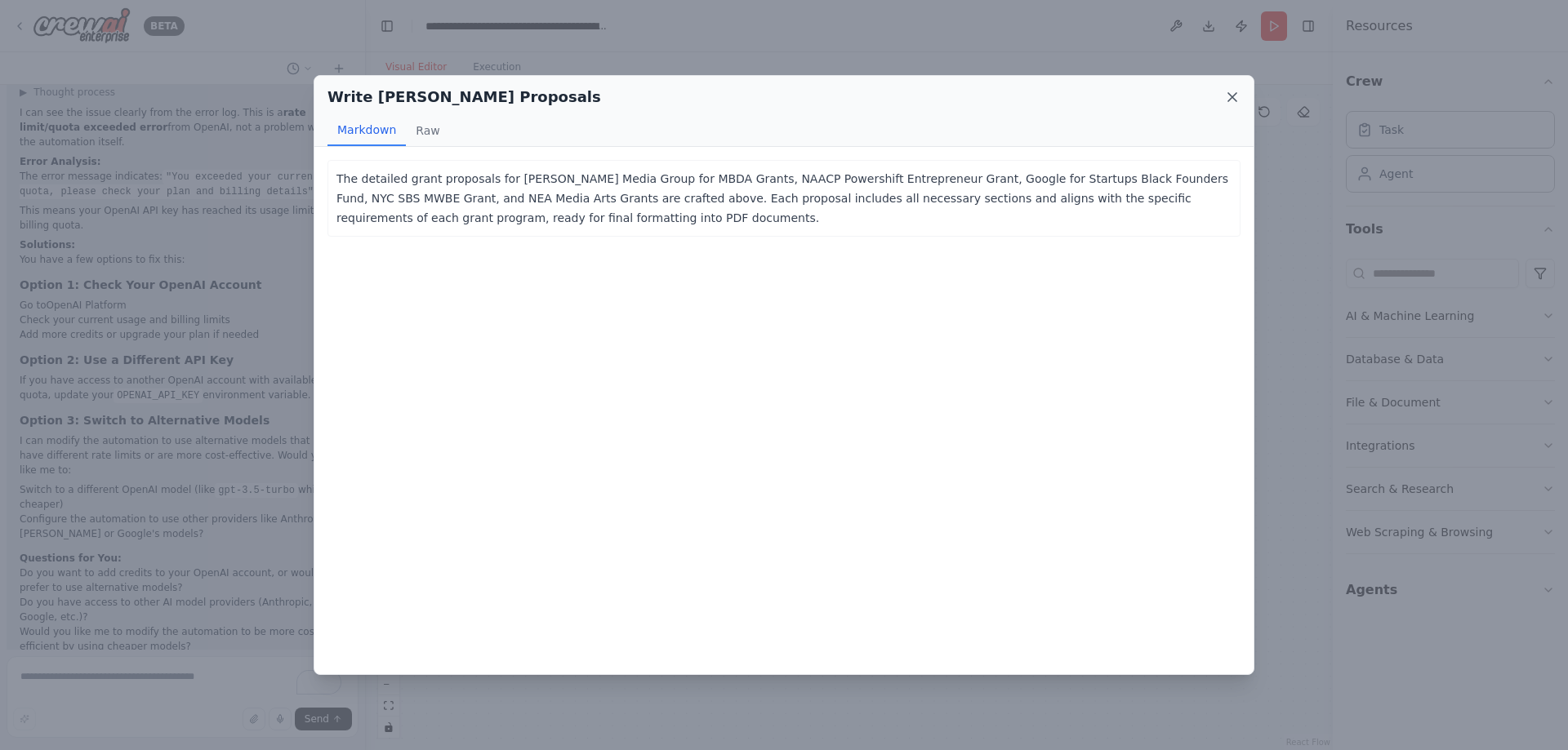
click at [1228, 100] on icon at bounding box center [1231, 97] width 17 height 17
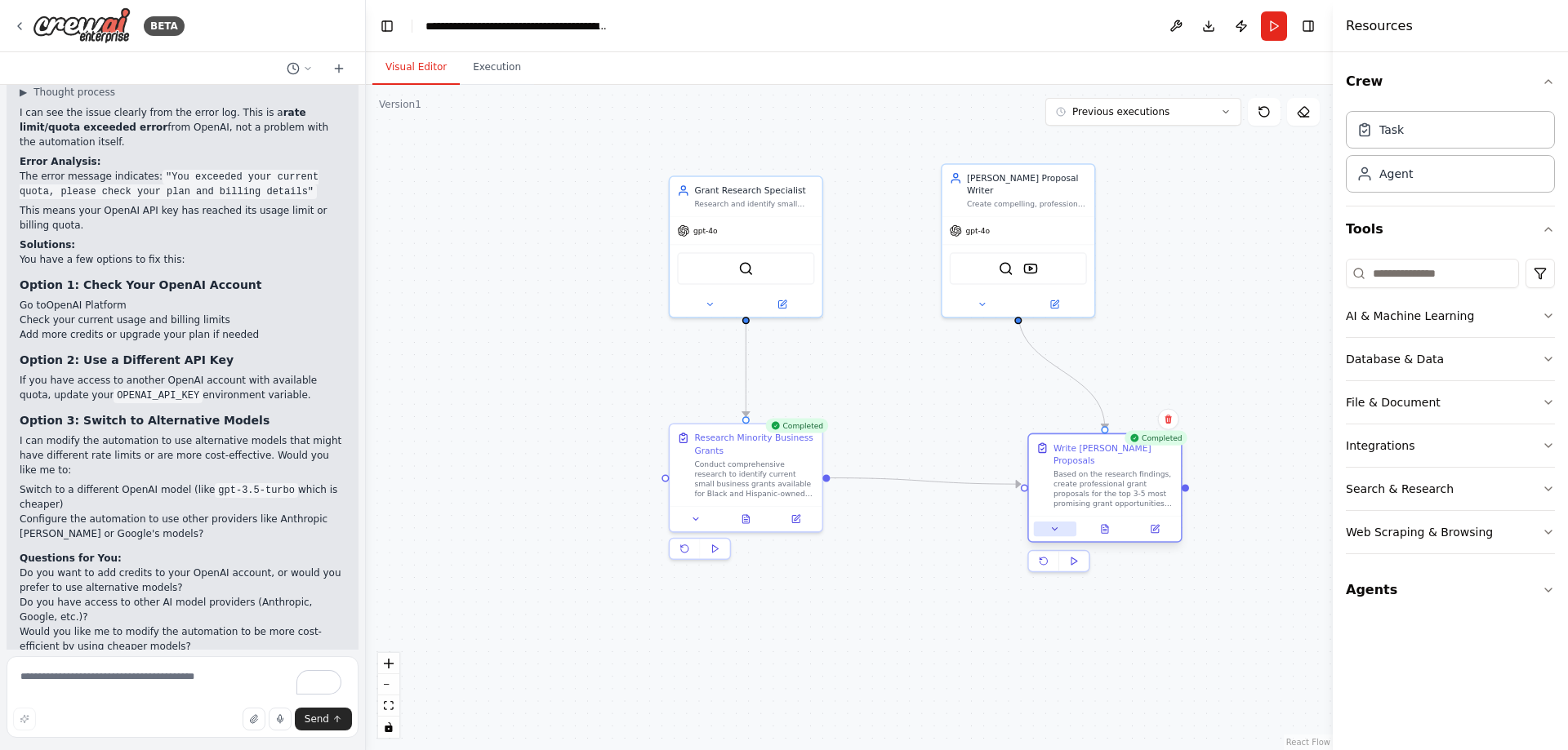
click at [1052, 524] on icon at bounding box center [1055, 529] width 10 height 10
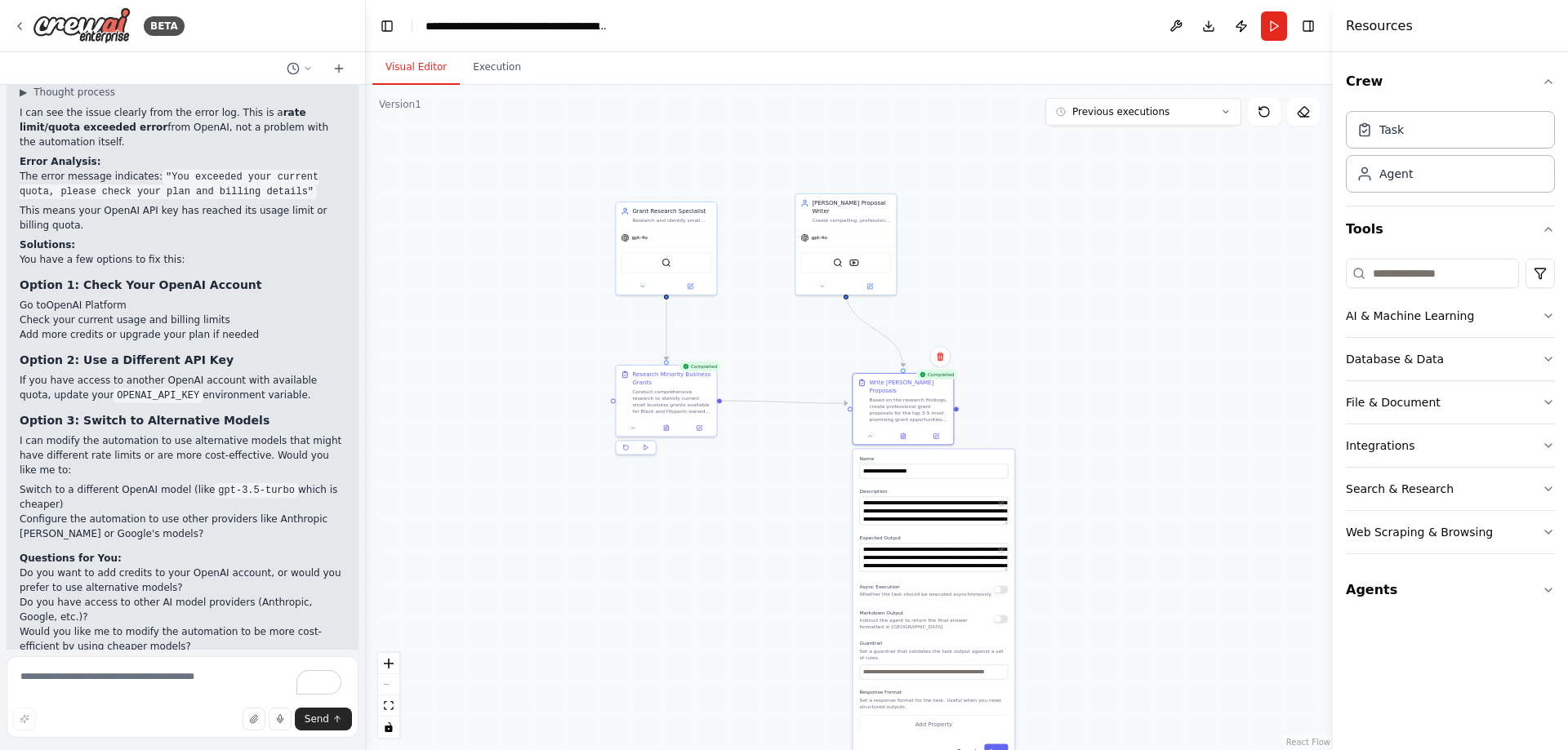
scroll to position [1329, 0]
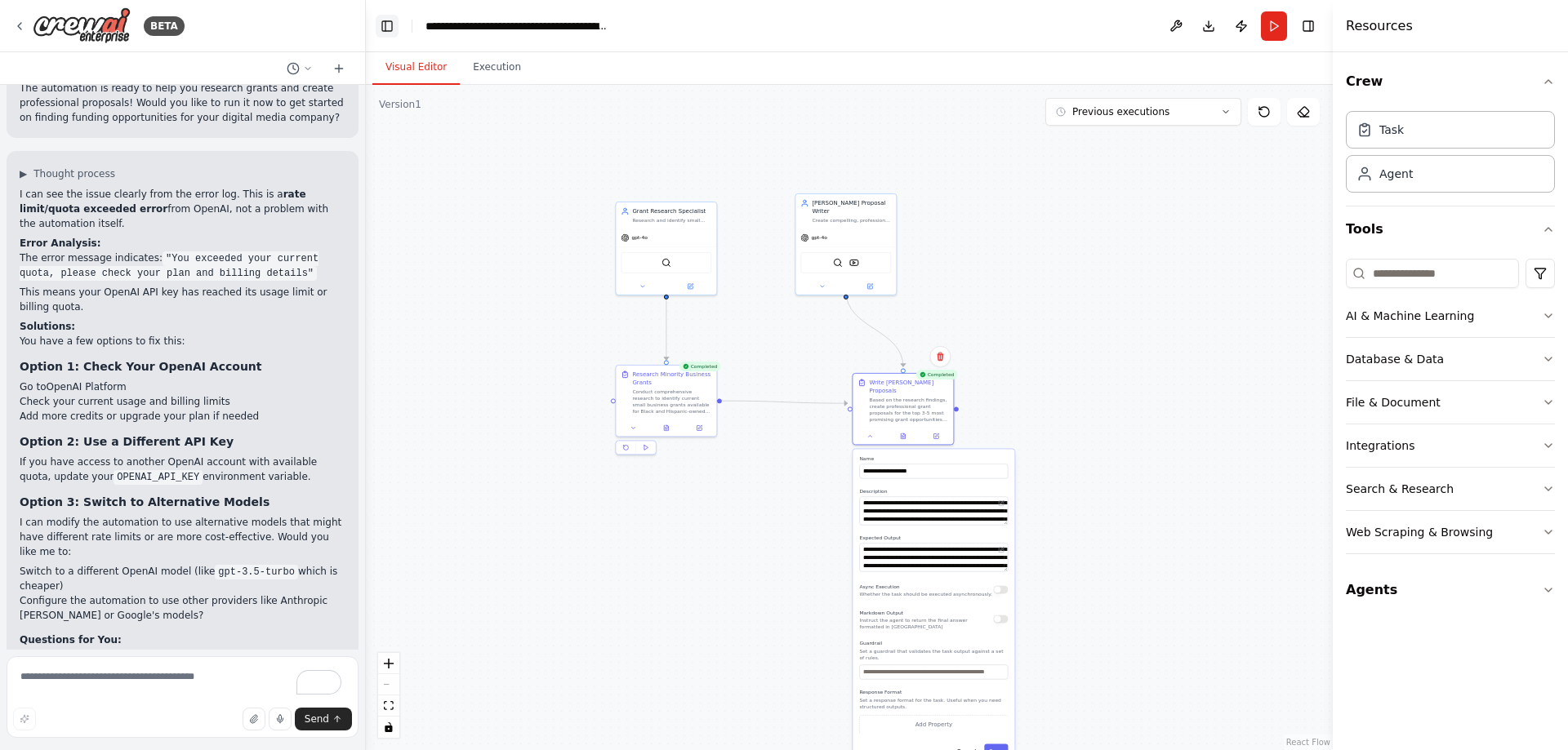
click at [389, 30] on button "Toggle Left Sidebar" at bounding box center [387, 26] width 23 height 23
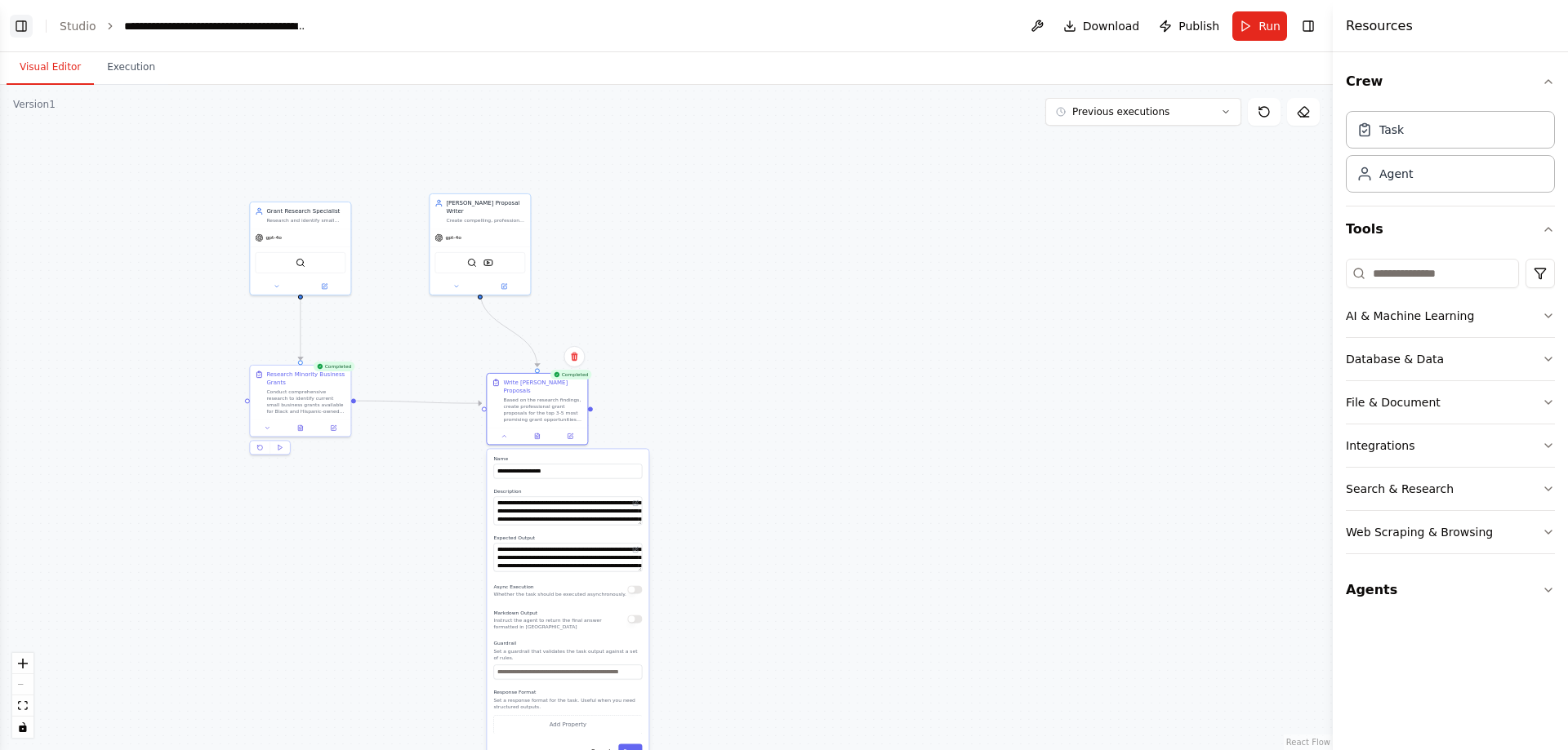
click at [16, 25] on button "Toggle Left Sidebar" at bounding box center [21, 26] width 23 height 23
